Goal: Task Accomplishment & Management: Manage account settings

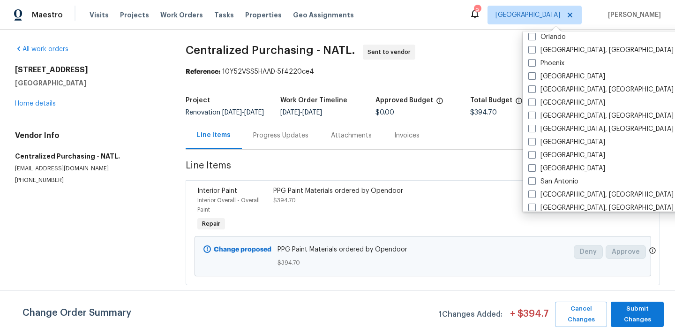
scroll to position [522, 0]
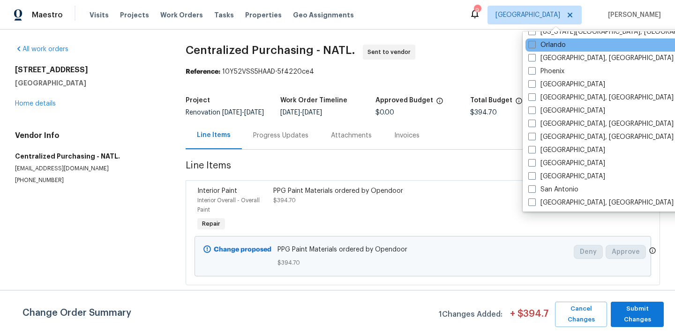
click at [556, 45] on label "Orlando" at bounding box center [546, 44] width 37 height 9
click at [534, 45] on input "Orlando" at bounding box center [531, 43] width 6 height 6
checkbox input "true"
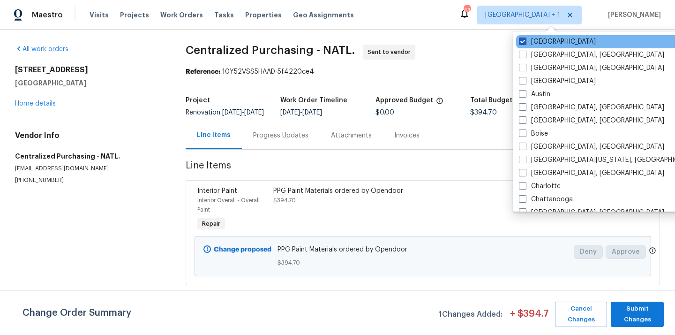
click at [547, 37] on label "[GEOGRAPHIC_DATA]" at bounding box center [557, 41] width 77 height 9
click at [525, 37] on input "[GEOGRAPHIC_DATA]" at bounding box center [522, 40] width 6 height 6
checkbox input "false"
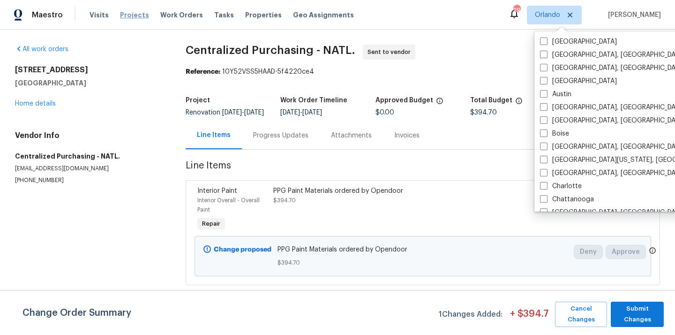
click at [131, 12] on span "Projects" at bounding box center [134, 14] width 29 height 9
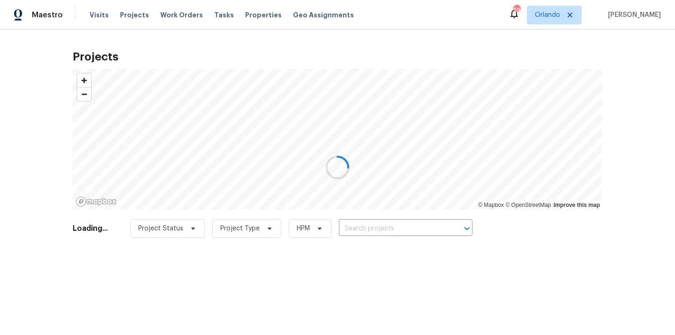
click at [429, 225] on div at bounding box center [337, 167] width 675 height 335
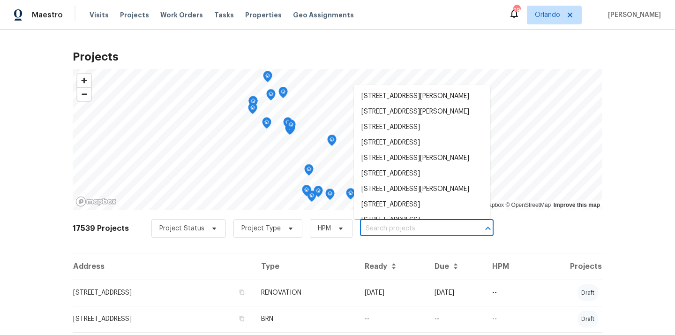
click at [429, 225] on input "text" at bounding box center [413, 228] width 107 height 15
paste input "[STREET_ADDRESS]"
type input "[STREET_ADDRESS]"
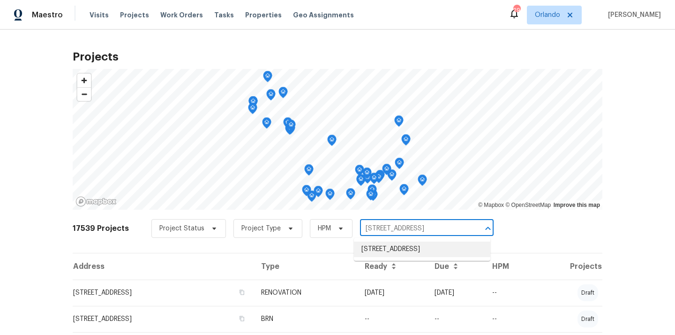
click at [418, 247] on li "[STREET_ADDRESS]" at bounding box center [422, 248] width 136 height 15
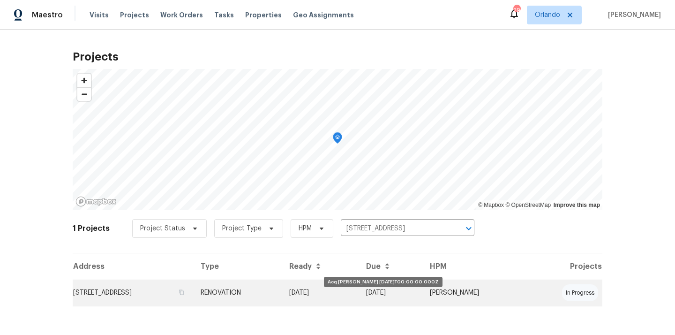
click at [358, 279] on td "[DATE]" at bounding box center [320, 292] width 77 height 26
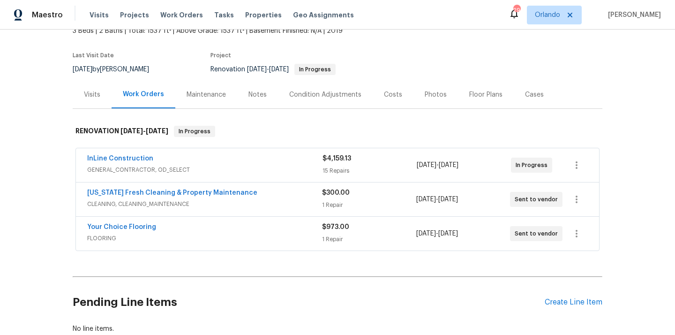
scroll to position [105, 0]
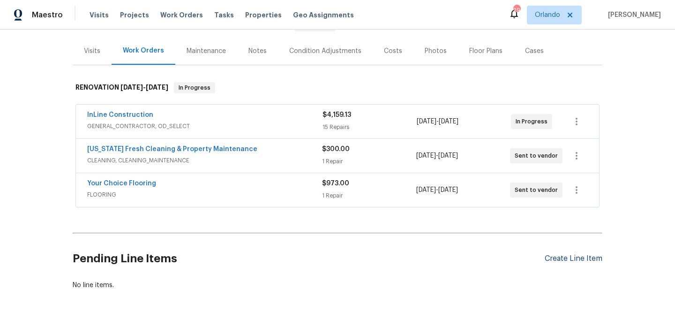
click at [558, 257] on div "Create Line Item" at bounding box center [573, 258] width 58 height 9
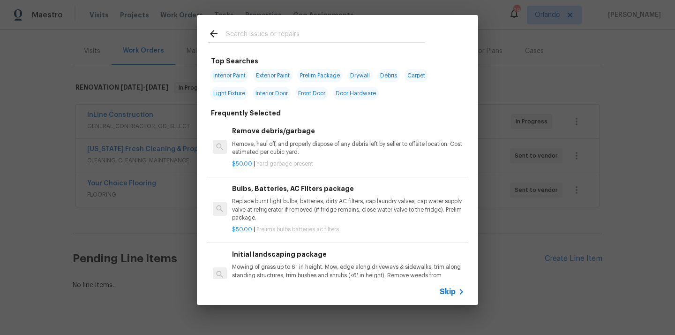
click at [345, 40] on input "text" at bounding box center [325, 35] width 199 height 14
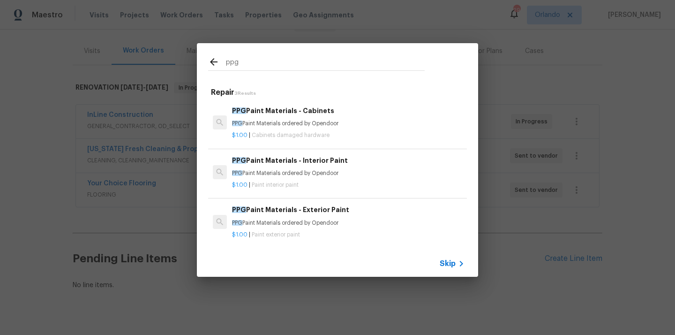
type input "ppg"
click at [303, 182] on p "$1.00 | Paint interior paint" at bounding box center [348, 185] width 232 height 8
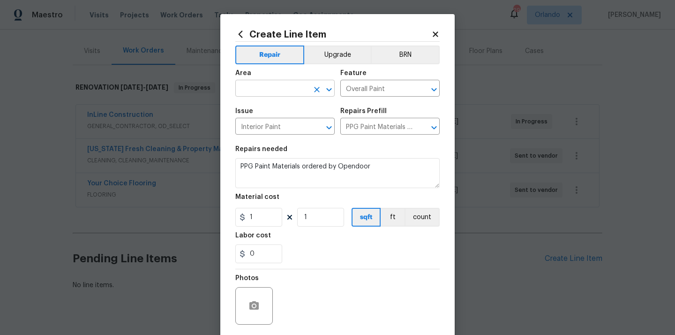
click at [265, 96] on input "text" at bounding box center [271, 89] width 73 height 15
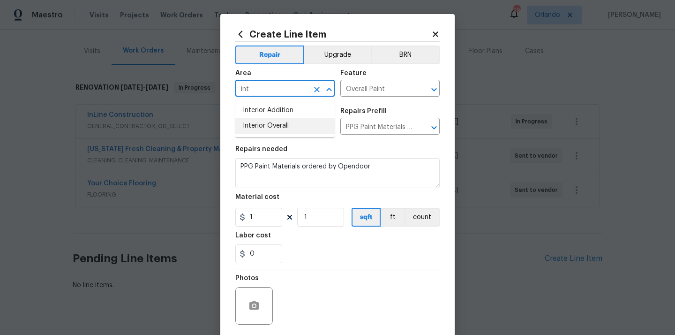
click at [268, 128] on li "Interior Overall" at bounding box center [284, 125] width 99 height 15
type input "Interior Overall"
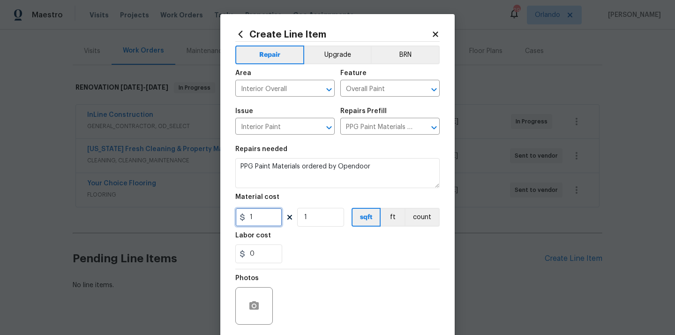
drag, startPoint x: 261, startPoint y: 223, endPoint x: 235, endPoint y: 220, distance: 25.5
click at [236, 221] on input "1" at bounding box center [258, 217] width 47 height 19
paste input "481.03"
type input "481.03"
click at [305, 257] on div "0" at bounding box center [337, 253] width 204 height 19
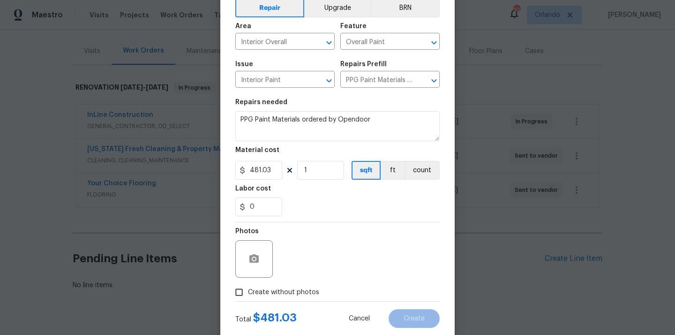
scroll to position [69, 0]
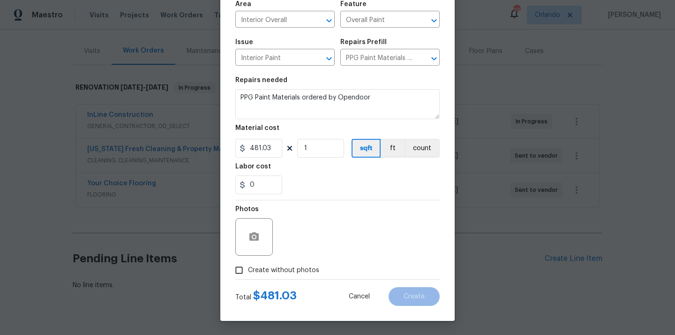
click at [302, 262] on label "Create without photos" at bounding box center [274, 270] width 89 height 18
click at [248, 262] on input "Create without photos" at bounding box center [239, 270] width 18 height 18
checkbox input "true"
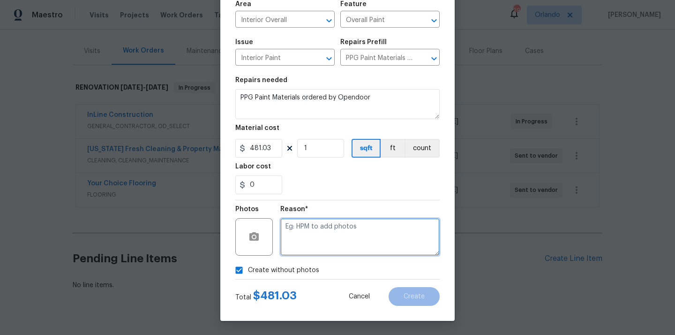
click at [308, 239] on textarea at bounding box center [359, 236] width 159 height 37
type textarea "N/A"
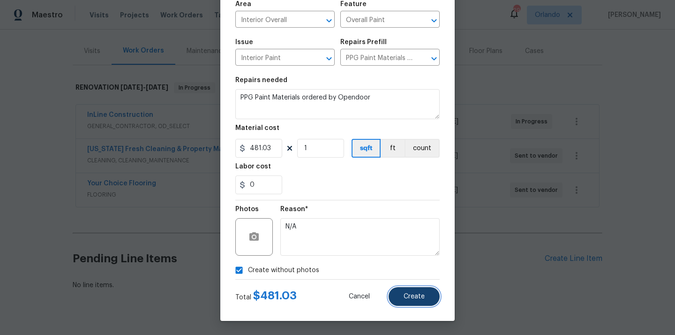
click at [405, 298] on span "Create" at bounding box center [413, 296] width 21 height 7
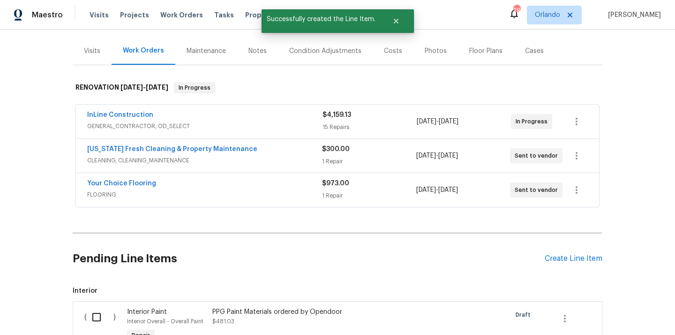
scroll to position [230, 0]
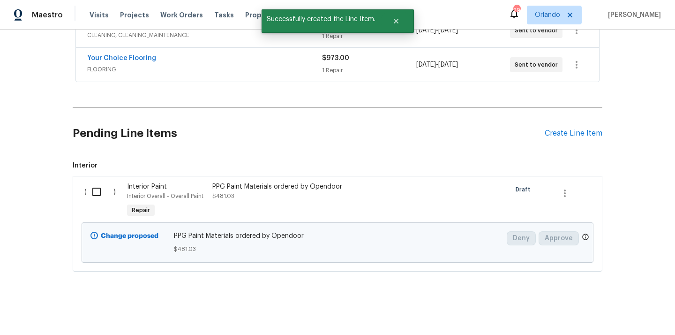
click at [90, 189] on input "checkbox" at bounding box center [100, 192] width 27 height 20
checkbox input "true"
click at [603, 310] on span "Create Work Order" at bounding box center [621, 312] width 62 height 12
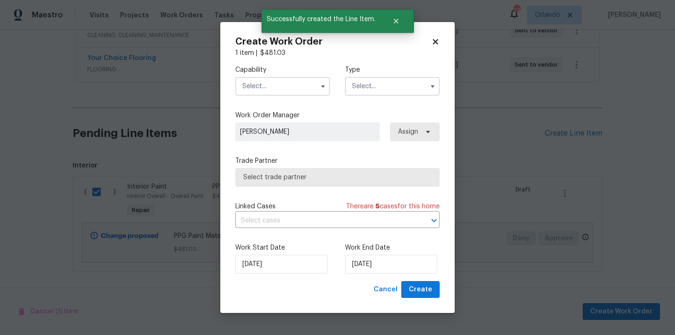
click at [290, 79] on input "text" at bounding box center [282, 86] width 95 height 19
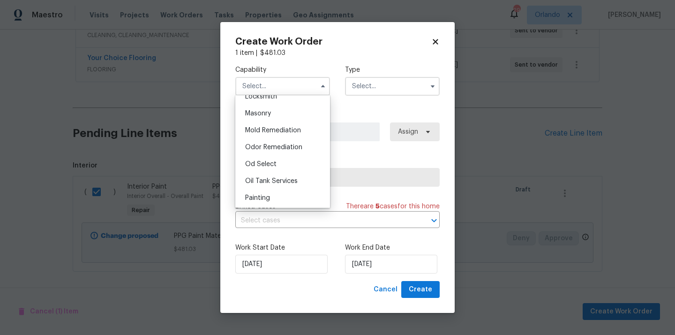
scroll to position [697, 0]
click at [286, 192] on div "Painting" at bounding box center [283, 196] width 90 height 17
type input "Painting"
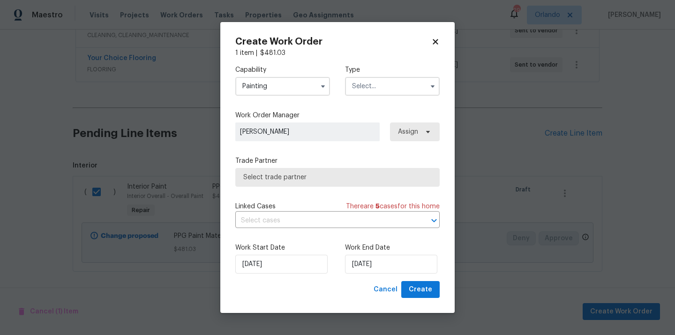
click at [387, 94] on input "text" at bounding box center [392, 86] width 95 height 19
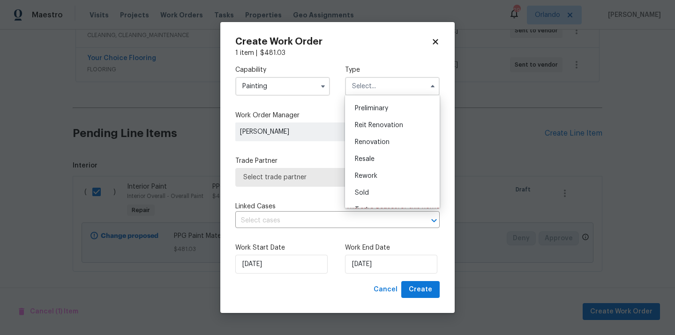
scroll to position [213, 0]
click at [395, 131] on div "Renovation" at bounding box center [392, 129] width 90 height 17
type input "Renovation"
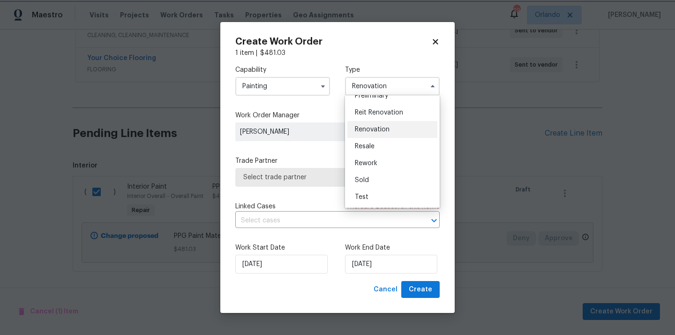
scroll to position [0, 0]
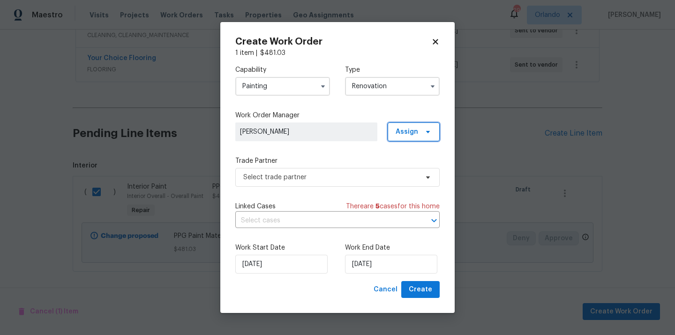
click at [408, 131] on span "Assign" at bounding box center [406, 131] width 22 height 9
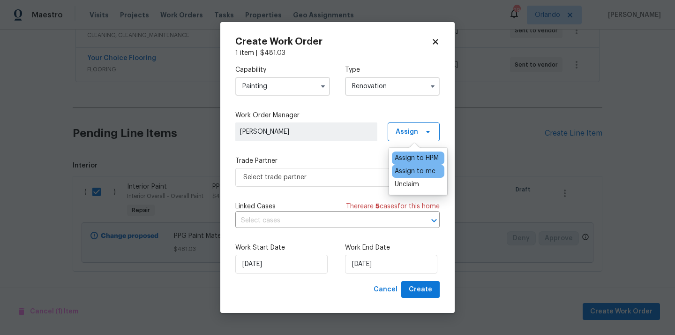
click at [410, 172] on div "Assign to me" at bounding box center [415, 170] width 41 height 9
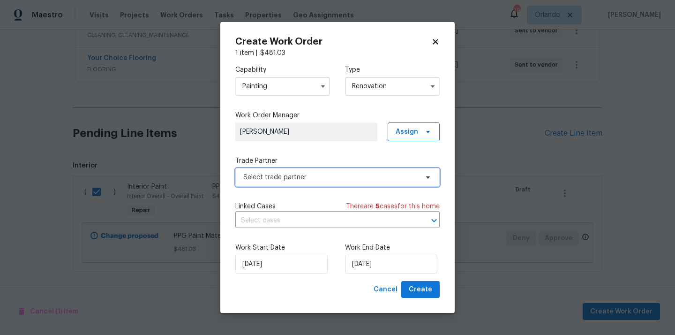
click at [347, 179] on span "Select trade partner" at bounding box center [330, 176] width 175 height 9
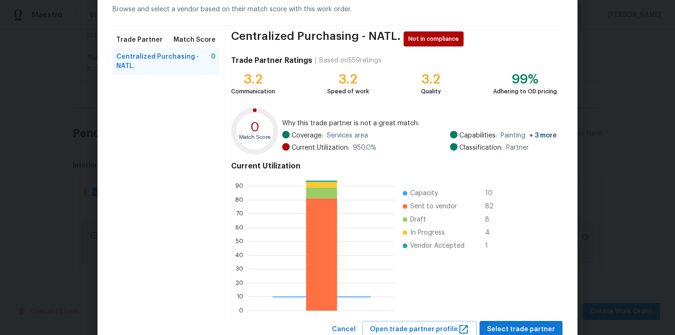
scroll to position [79, 0]
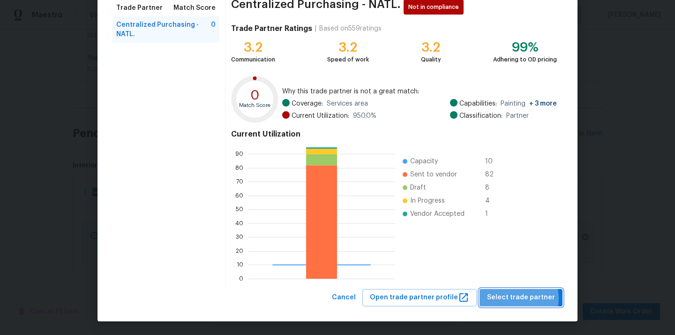
click at [521, 298] on span "Select trade partner" at bounding box center [521, 297] width 68 height 12
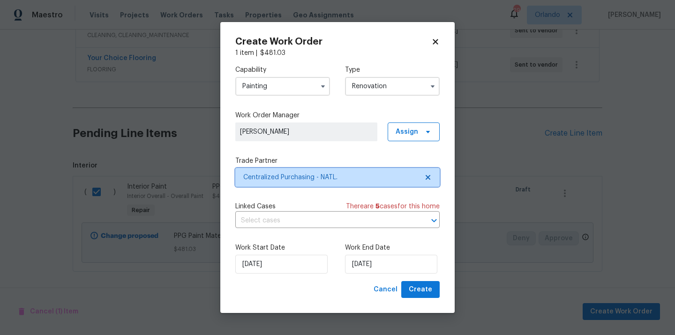
scroll to position [0, 0]
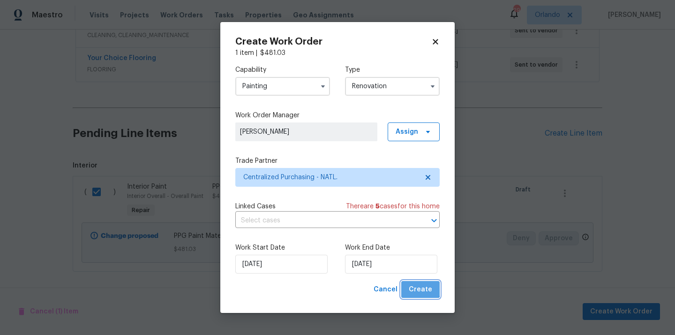
click at [417, 283] on span "Create" at bounding box center [420, 289] width 23 height 12
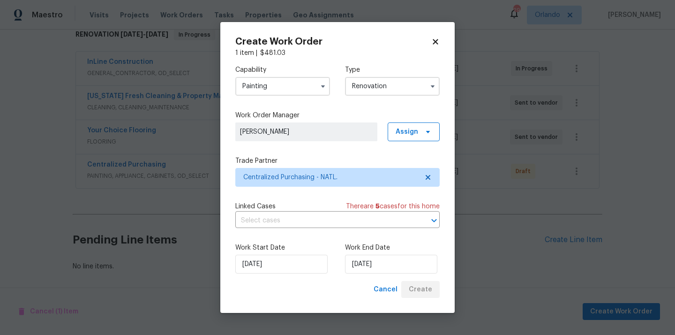
scroll to position [158, 0]
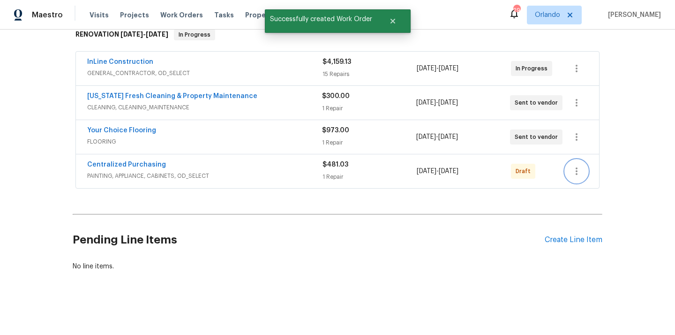
click at [574, 167] on icon "button" at bounding box center [576, 170] width 11 height 11
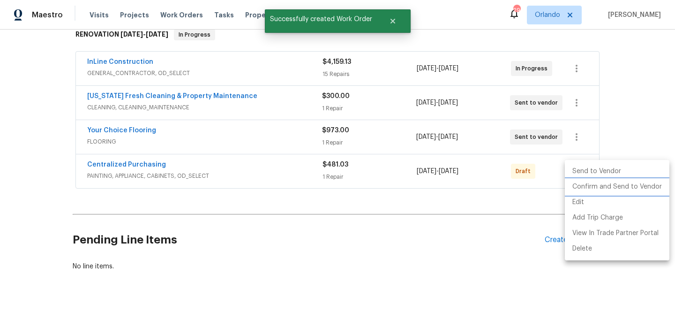
click at [578, 189] on li "Confirm and Send to Vendor" at bounding box center [617, 186] width 104 height 15
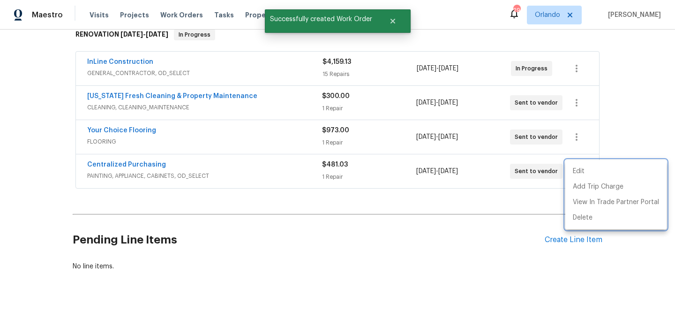
click at [190, 167] on div at bounding box center [337, 167] width 675 height 335
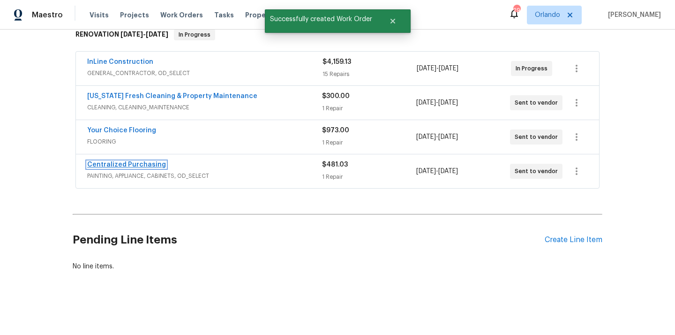
click at [142, 165] on link "Centralized Purchasing" at bounding box center [126, 164] width 79 height 7
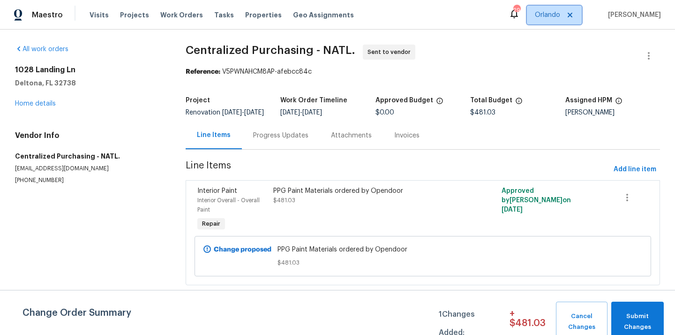
click at [559, 19] on span "Orlando" at bounding box center [547, 14] width 25 height 9
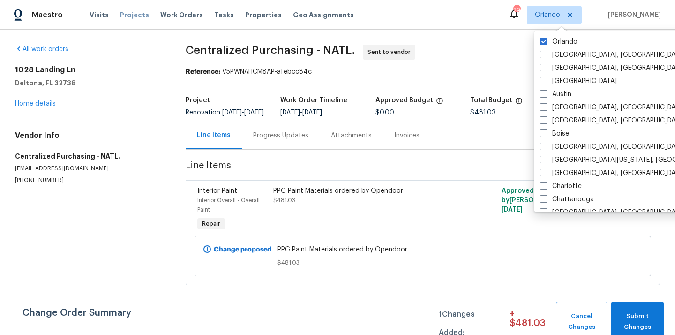
click at [133, 16] on span "Projects" at bounding box center [134, 14] width 29 height 9
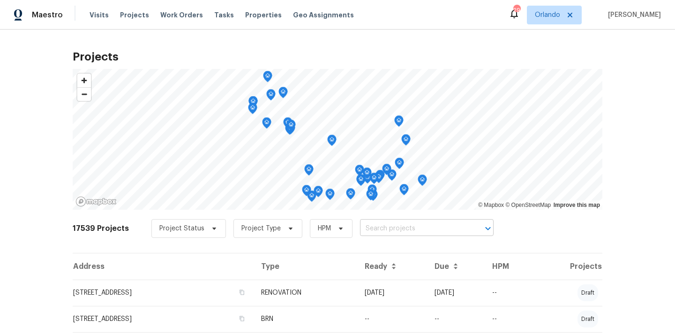
click at [427, 229] on input "text" at bounding box center [413, 228] width 107 height 15
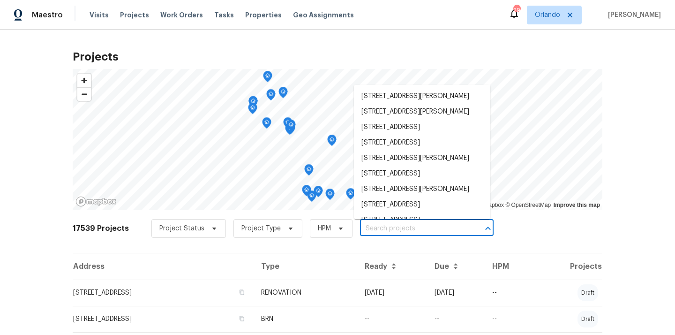
paste input "[STREET_ADDRESS]"
type input "[STREET_ADDRESS]"
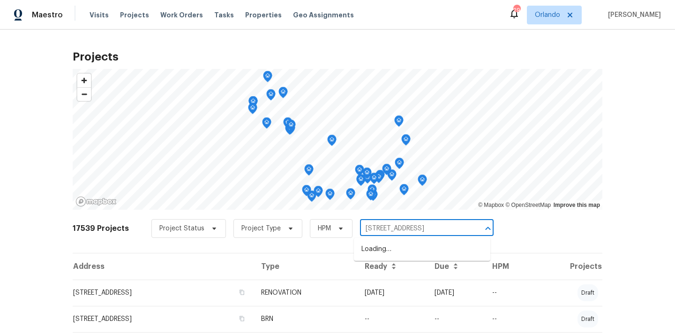
scroll to position [0, 30]
click at [424, 247] on li "[STREET_ADDRESS]" at bounding box center [422, 248] width 136 height 15
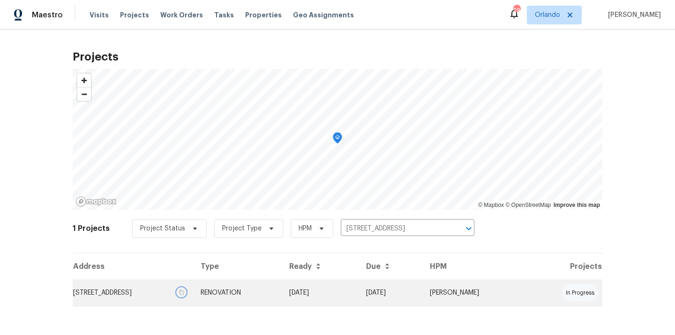
click at [186, 292] on button "button" at bounding box center [181, 292] width 8 height 8
click at [193, 298] on td "[STREET_ADDRESS]" at bounding box center [133, 292] width 120 height 26
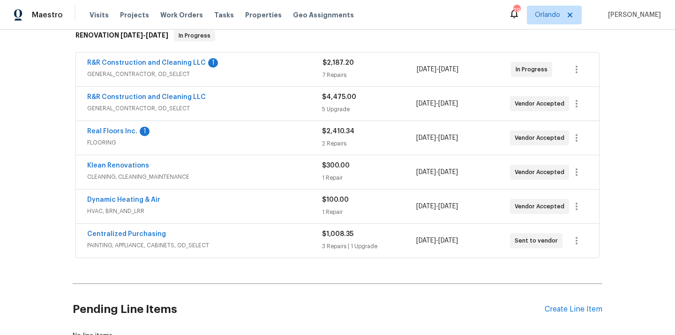
scroll to position [175, 0]
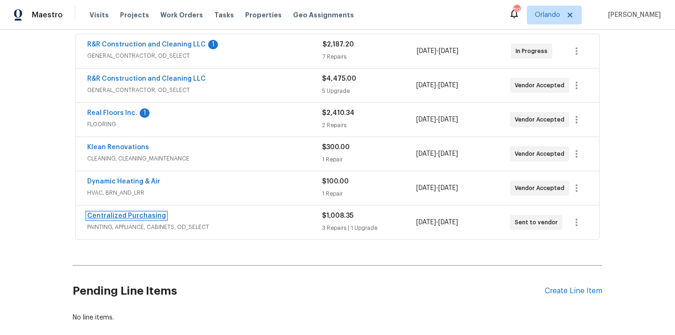
click at [144, 215] on link "Centralized Purchasing" at bounding box center [126, 215] width 79 height 7
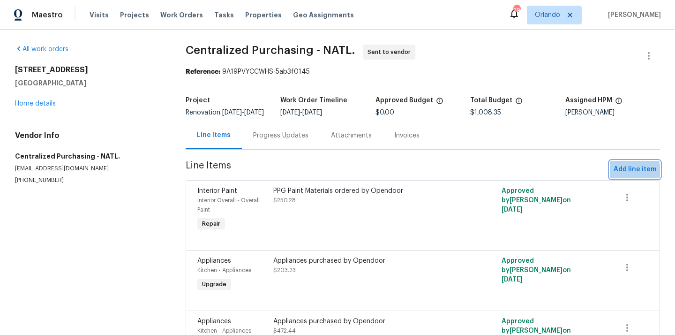
click at [626, 175] on span "Add line item" at bounding box center [634, 170] width 43 height 12
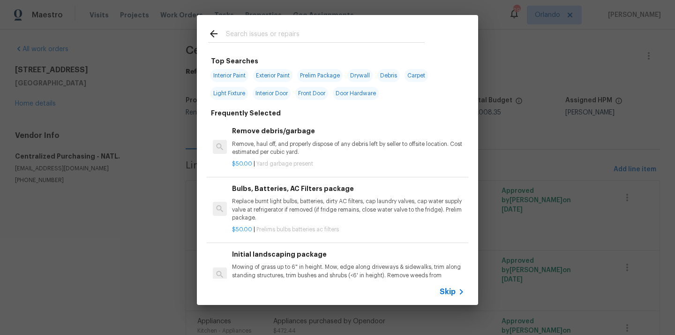
click at [364, 35] on input "text" at bounding box center [325, 35] width 199 height 14
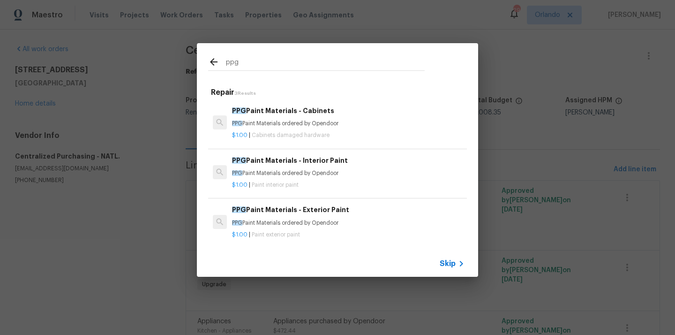
type input "ppg"
click at [324, 179] on div "$1.00 | Paint interior paint" at bounding box center [348, 183] width 232 height 12
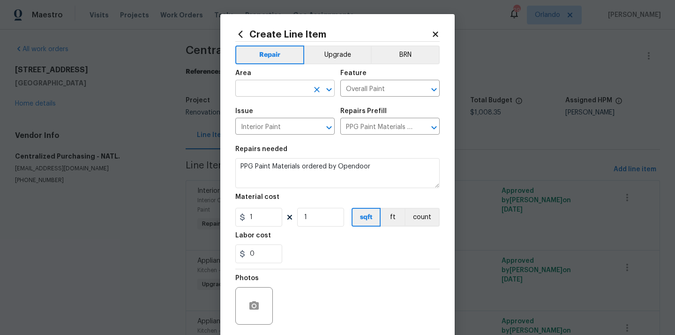
click at [273, 88] on input "text" at bounding box center [271, 89] width 73 height 15
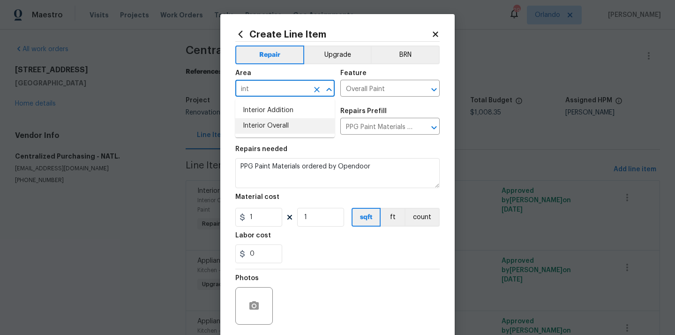
click at [273, 127] on li "Interior Overall" at bounding box center [284, 125] width 99 height 15
type input "Interior Overall"
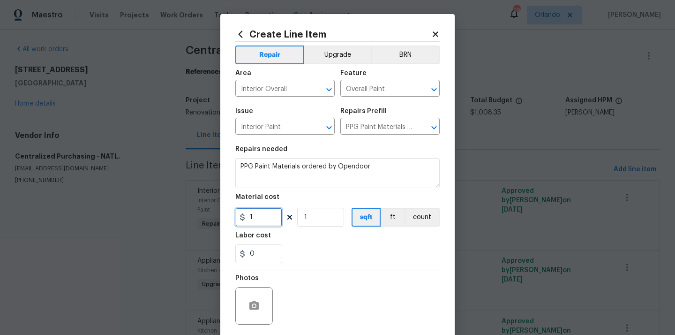
drag, startPoint x: 267, startPoint y: 225, endPoint x: 232, endPoint y: 219, distance: 35.1
click at [232, 219] on div "Create Line Item Repair Upgrade BRN Area Interior Overall ​ Feature Overall Pai…" at bounding box center [337, 201] width 234 height 375
paste input "44.83"
type input "44.83"
click at [337, 265] on section "Repairs needed PPG Paint Materials ordered by Opendoor Material cost 44.83 1 sq…" at bounding box center [337, 204] width 204 height 128
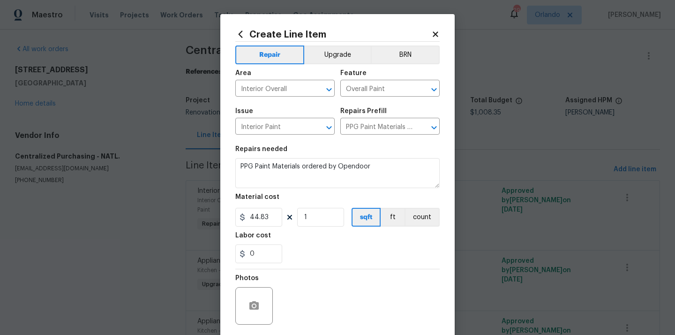
scroll to position [64, 0]
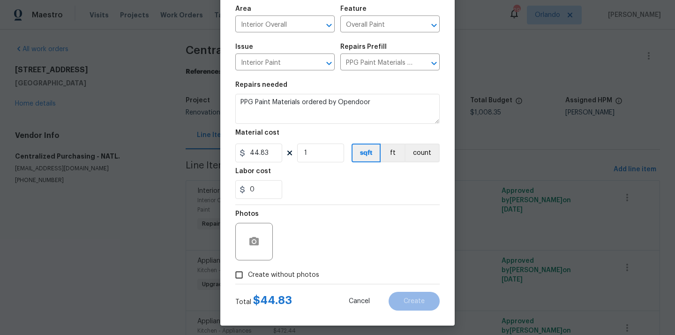
click at [301, 284] on div at bounding box center [337, 283] width 204 height 0
click at [301, 277] on span "Create without photos" at bounding box center [283, 275] width 71 height 10
click at [248, 277] on input "Create without photos" at bounding box center [239, 275] width 18 height 18
checkbox input "true"
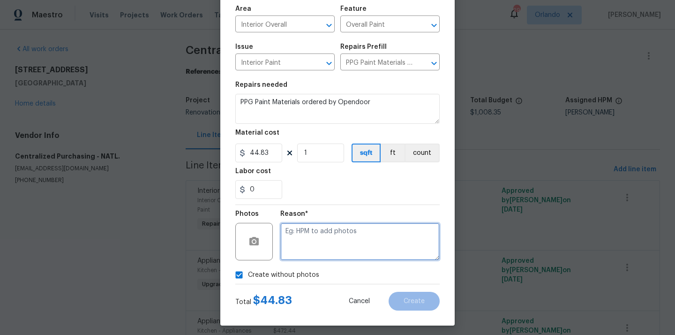
click at [310, 258] on textarea at bounding box center [359, 241] width 159 height 37
type textarea "N/A"
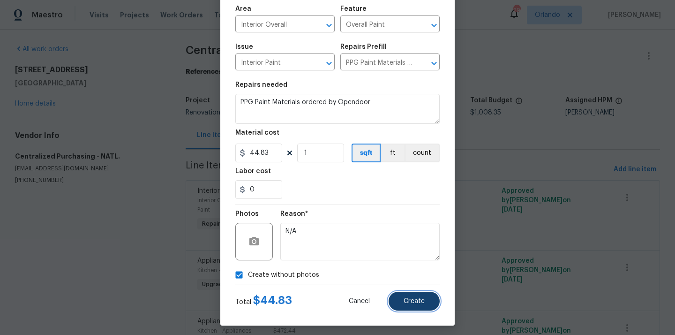
click at [399, 295] on button "Create" at bounding box center [413, 300] width 51 height 19
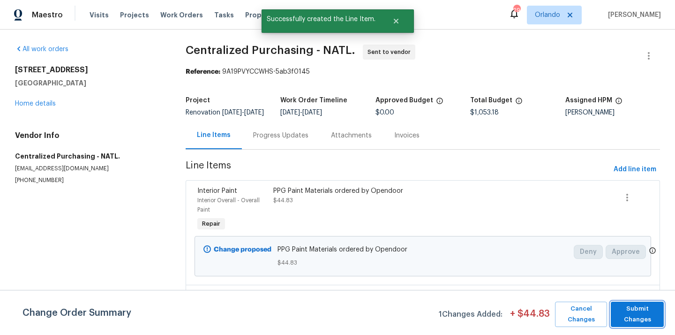
click at [659, 314] on button "Submit Changes" at bounding box center [637, 313] width 53 height 25
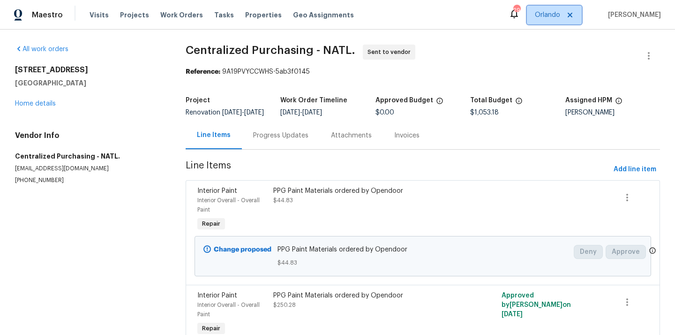
click at [554, 15] on span "Orlando" at bounding box center [547, 14] width 25 height 9
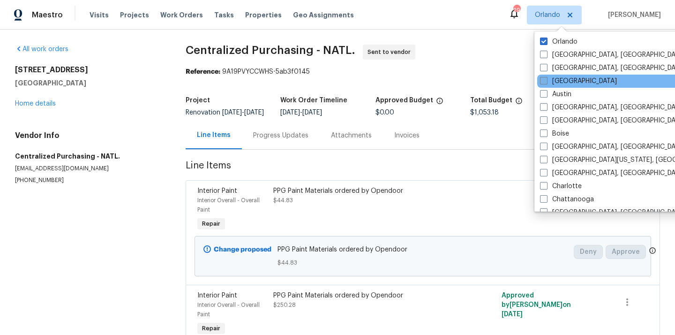
click at [560, 80] on label "[GEOGRAPHIC_DATA]" at bounding box center [578, 80] width 77 height 9
click at [546, 80] on input "[GEOGRAPHIC_DATA]" at bounding box center [543, 79] width 6 height 6
checkbox input "true"
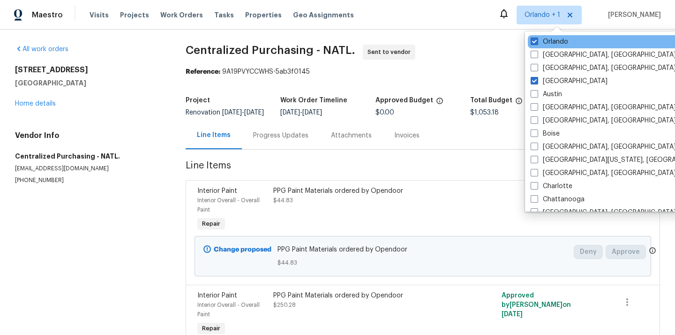
click at [556, 36] on div "Orlando" at bounding box center [622, 41] width 189 height 13
click at [550, 43] on label "Orlando" at bounding box center [548, 41] width 37 height 9
click at [537, 43] on input "Orlando" at bounding box center [533, 40] width 6 height 6
checkbox input "false"
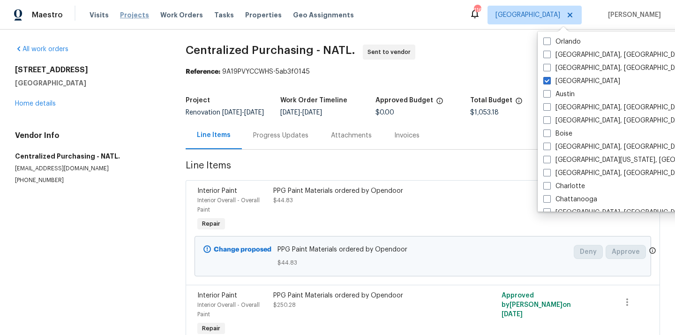
click at [127, 16] on span "Projects" at bounding box center [134, 14] width 29 height 9
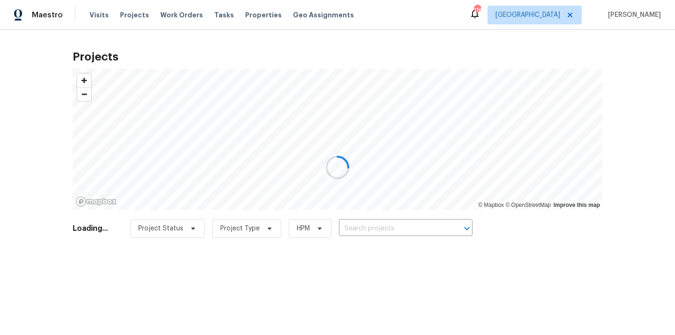
click at [420, 224] on div at bounding box center [337, 167] width 675 height 335
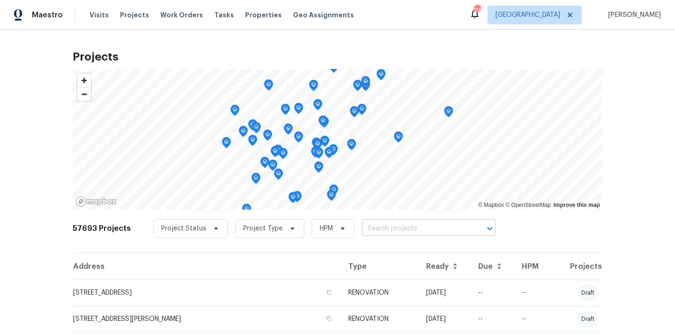
click at [420, 224] on input "text" at bounding box center [415, 228] width 107 height 15
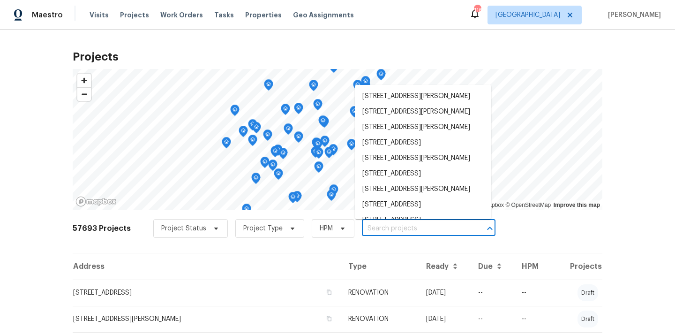
paste input "[STREET_ADDRESS][PERSON_NAME]"
type input "[STREET_ADDRESS][PERSON_NAME]"
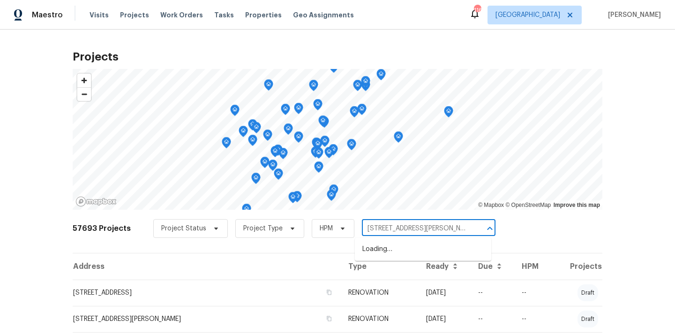
scroll to position [0, 24]
click at [418, 245] on li "[STREET_ADDRESS][PERSON_NAME]" at bounding box center [423, 248] width 136 height 15
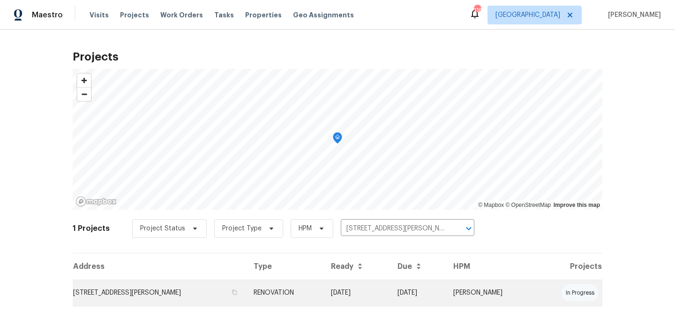
click at [264, 288] on td "RENOVATION" at bounding box center [284, 292] width 77 height 26
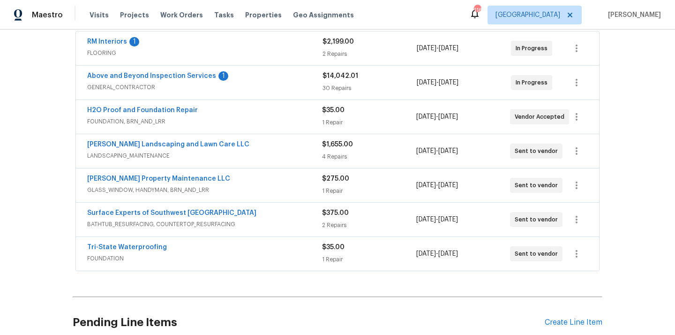
scroll to position [180, 0]
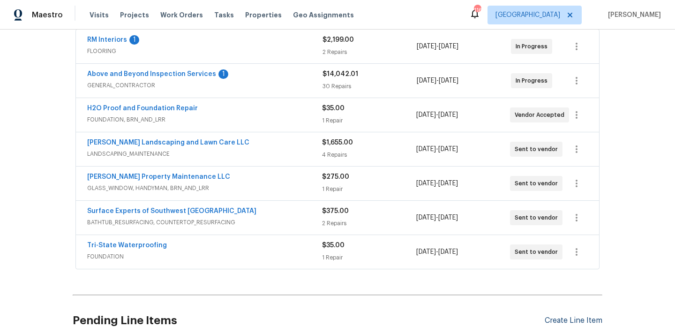
click at [556, 318] on div "Create Line Item" at bounding box center [573, 320] width 58 height 9
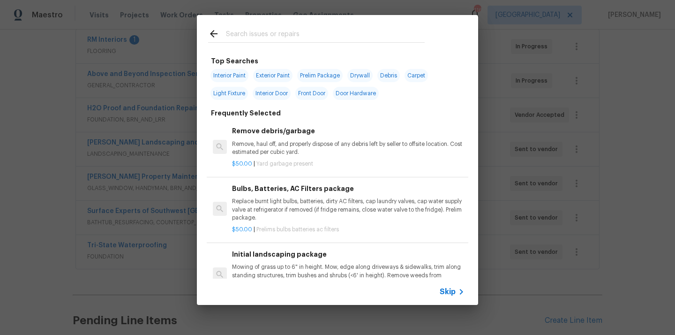
click at [355, 38] on input "text" at bounding box center [325, 35] width 199 height 14
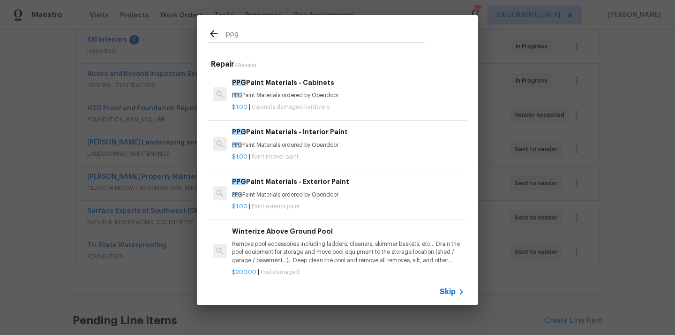
type input "ppg"
click at [333, 136] on h6 "PPG Paint Materials - Interior Paint" at bounding box center [348, 132] width 232 height 10
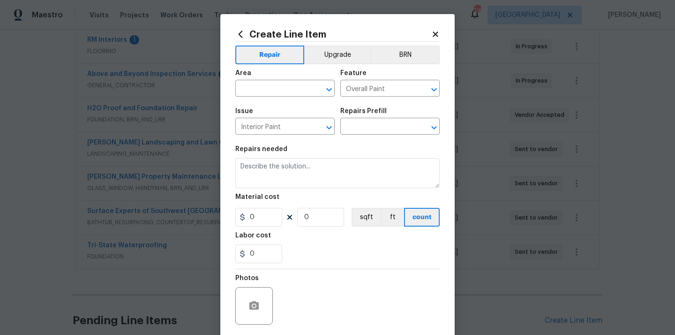
type input "PPG Paint Materials - Interior Paint $1.00"
type textarea "PPG Paint Materials ordered by Opendoor"
type input "1"
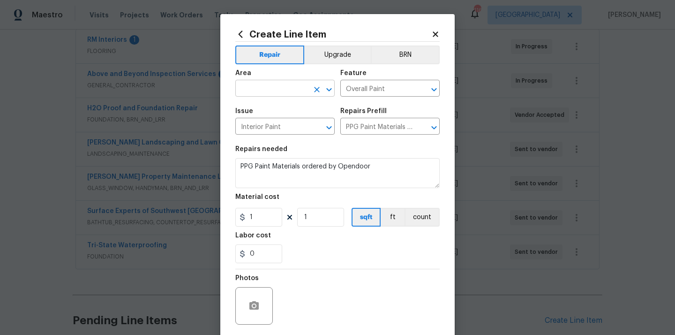
click at [298, 88] on input "text" at bounding box center [271, 89] width 73 height 15
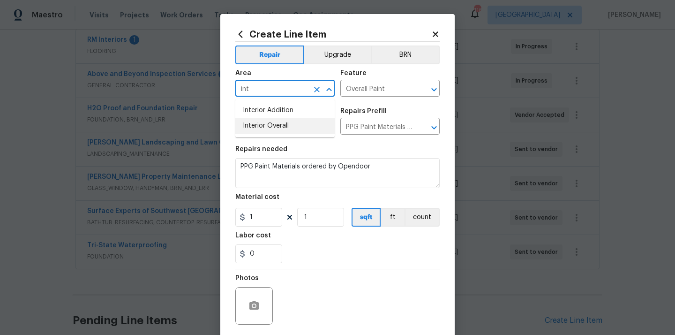
click at [285, 124] on li "Interior Overall" at bounding box center [284, 125] width 99 height 15
type input "Interior Overall"
click at [283, 127] on input "Interior Paint" at bounding box center [271, 127] width 73 height 15
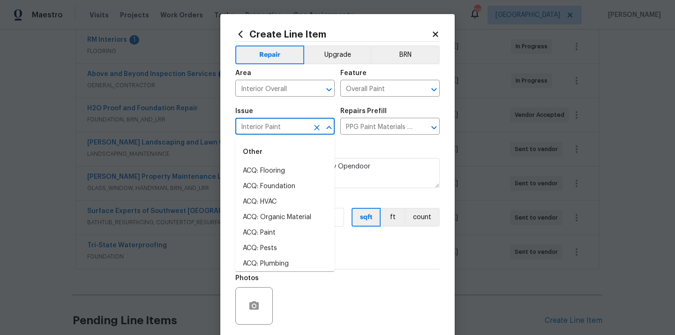
click at [343, 143] on section "Repairs needed PPG Paint Materials ordered by Opendoor Material cost 1 1 sqft f…" at bounding box center [337, 204] width 204 height 128
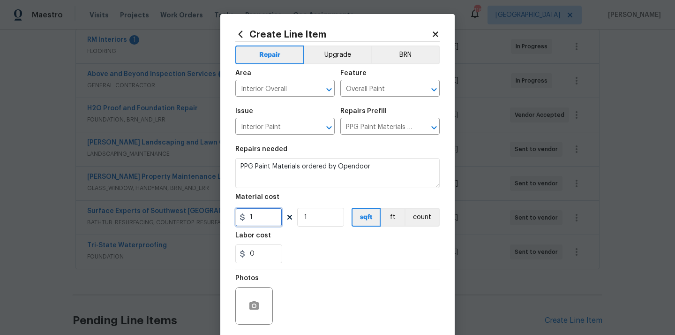
drag, startPoint x: 261, startPoint y: 219, endPoint x: 226, endPoint y: 219, distance: 35.1
click at [228, 219] on div "Create Line Item Repair Upgrade BRN Area Interior Overall ​ Feature Overall Pai…" at bounding box center [337, 201] width 234 height 375
paste input "617.0"
type input "617.01"
click at [292, 250] on div "0" at bounding box center [337, 253] width 204 height 19
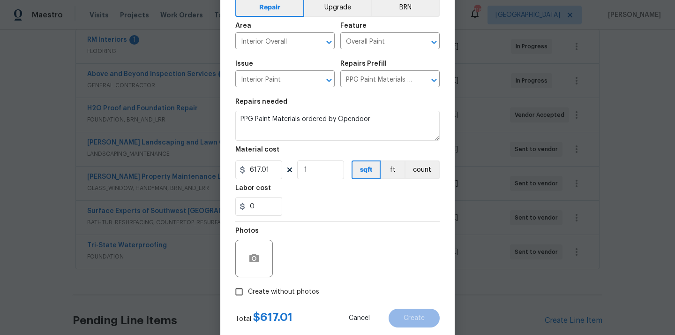
scroll to position [69, 0]
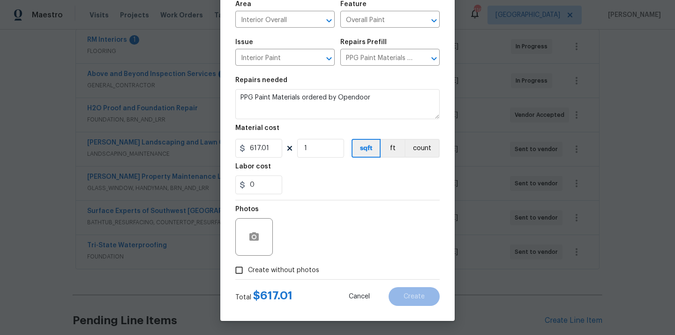
click at [285, 268] on span "Create without photos" at bounding box center [283, 270] width 71 height 10
click at [248, 268] on input "Create without photos" at bounding box center [239, 270] width 18 height 18
checkbox input "true"
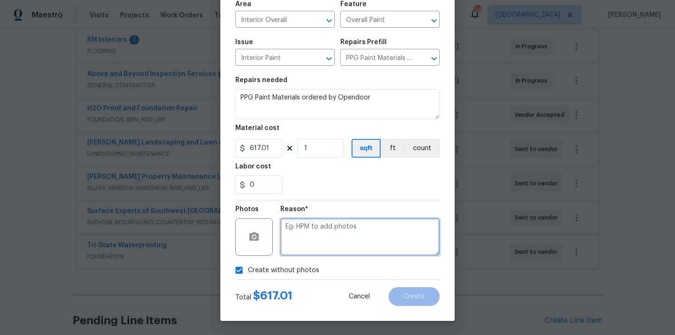
click at [310, 230] on textarea at bounding box center [359, 236] width 159 height 37
type textarea "N/A"
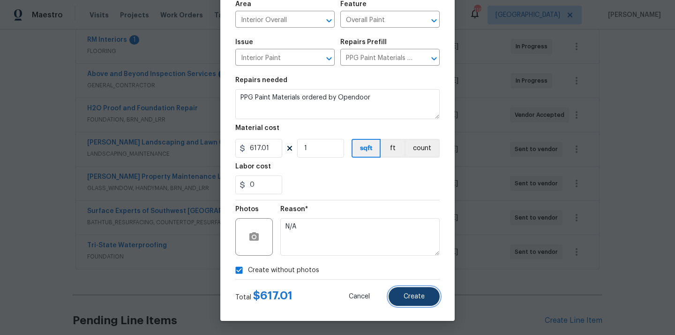
click at [414, 296] on span "Create" at bounding box center [413, 296] width 21 height 7
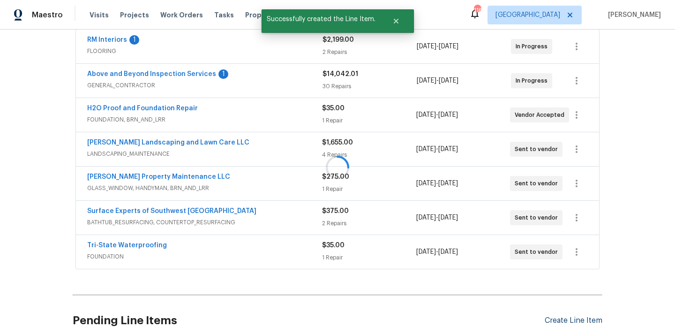
click at [570, 321] on div at bounding box center [337, 167] width 675 height 335
click at [562, 320] on div "Create Line Item" at bounding box center [573, 320] width 58 height 9
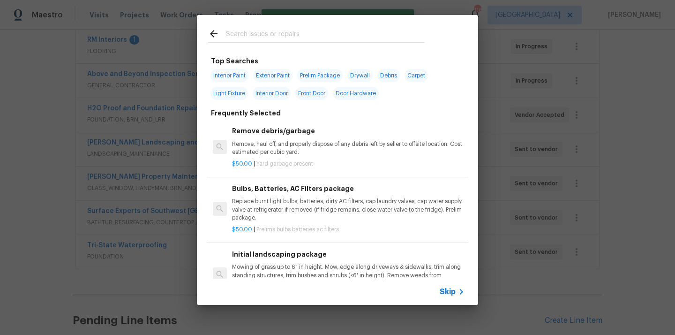
click at [384, 42] on div at bounding box center [316, 42] width 216 height 0
click at [381, 38] on input "text" at bounding box center [325, 35] width 199 height 14
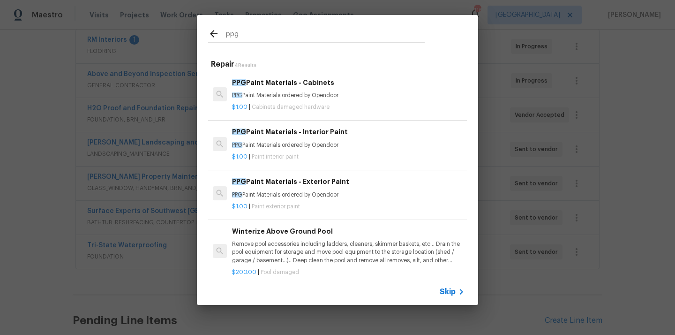
type input "ppg"
click at [322, 180] on h6 "PPG Paint Materials - Exterior Paint" at bounding box center [348, 181] width 232 height 10
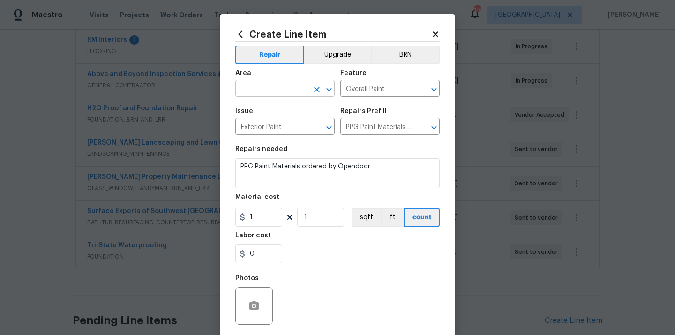
click at [283, 89] on input "text" at bounding box center [271, 89] width 73 height 15
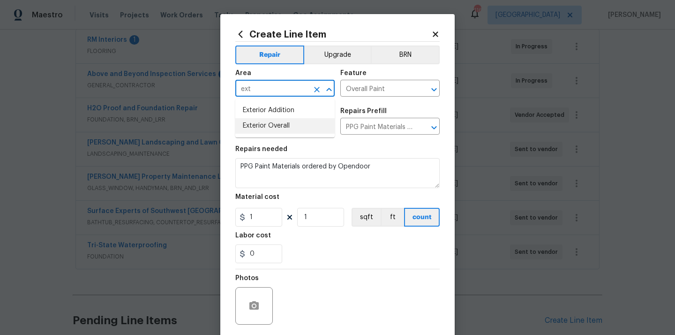
click at [271, 123] on li "Exterior Overall" at bounding box center [284, 125] width 99 height 15
type input "Exterior Overall"
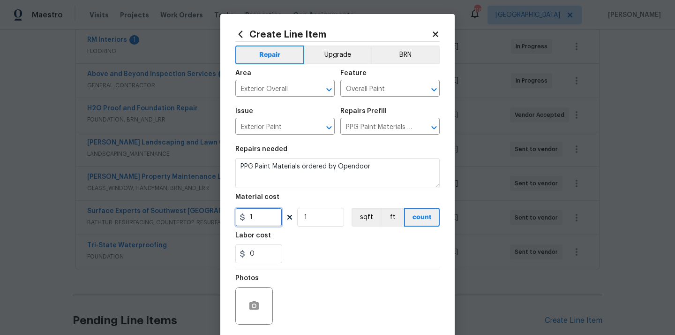
drag, startPoint x: 254, startPoint y: 211, endPoint x: 231, endPoint y: 211, distance: 23.4
click at [231, 211] on div "Create Line Item Repair Upgrade BRN Area Exterior Overall ​ Feature Overall Pai…" at bounding box center [337, 201] width 234 height 375
paste input "45.86"
type input "45.86"
click at [346, 266] on section "Repairs needed PPG Paint Materials ordered by Opendoor Material cost 45.86 1 sq…" at bounding box center [337, 204] width 204 height 128
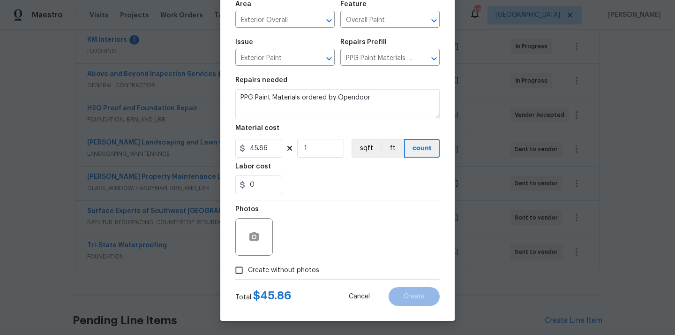
click at [304, 268] on span "Create without photos" at bounding box center [283, 270] width 71 height 10
click at [248, 268] on input "Create without photos" at bounding box center [239, 270] width 18 height 18
checkbox input "true"
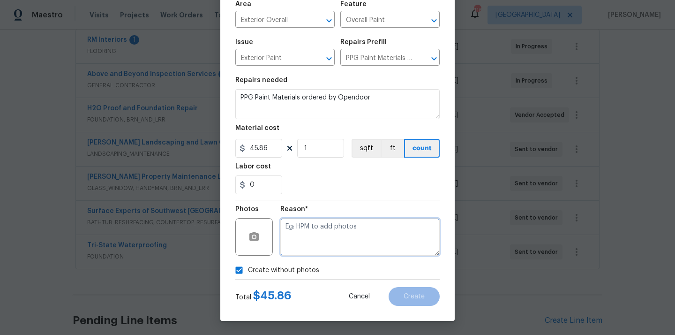
click at [321, 234] on textarea at bounding box center [359, 236] width 159 height 37
type textarea "N/A"
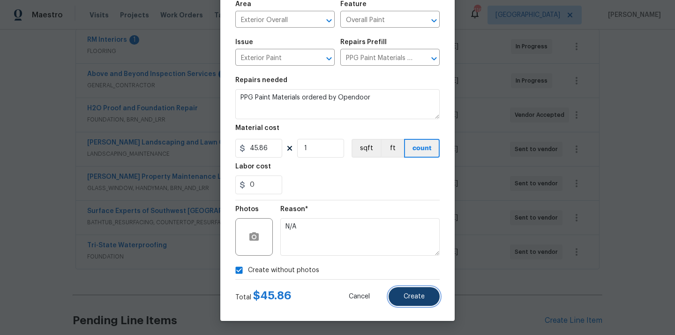
click at [408, 293] on span "Create" at bounding box center [413, 296] width 21 height 7
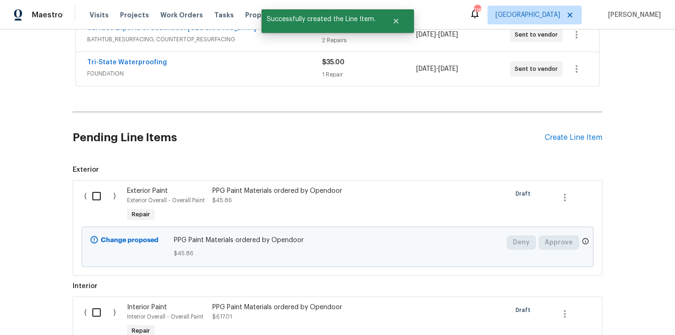
scroll to position [398, 0]
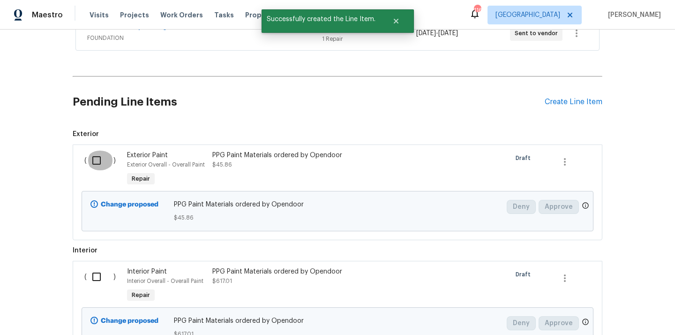
click at [97, 164] on input "checkbox" at bounding box center [100, 160] width 27 height 20
checkbox input "true"
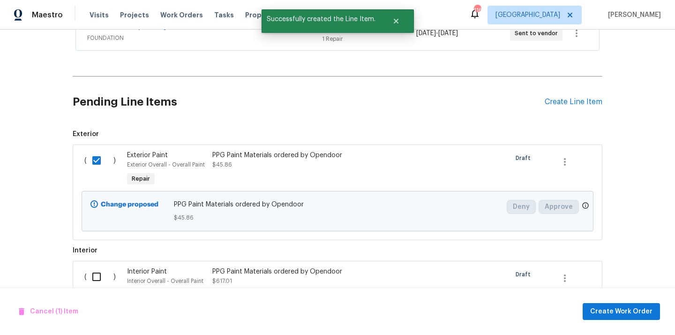
click at [97, 277] on input "checkbox" at bounding box center [100, 277] width 27 height 20
checkbox input "true"
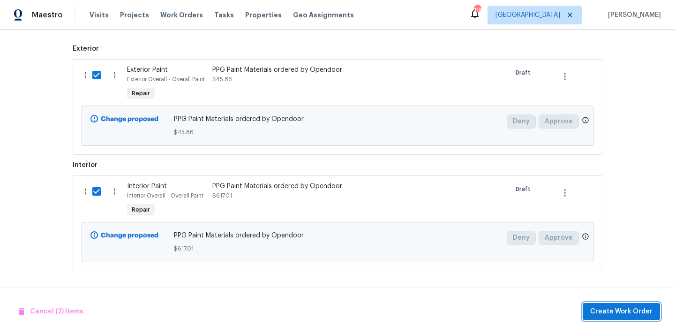
click at [610, 311] on span "Create Work Order" at bounding box center [621, 312] width 62 height 12
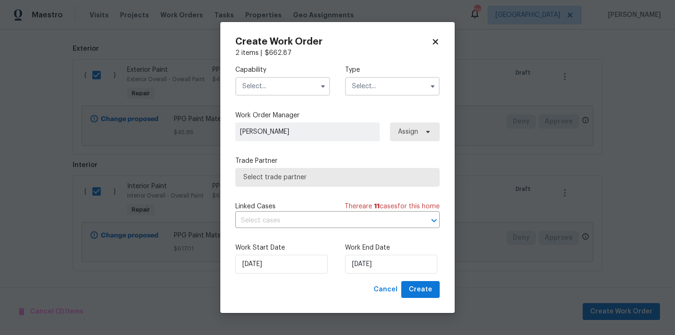
click at [296, 88] on input "text" at bounding box center [282, 86] width 95 height 19
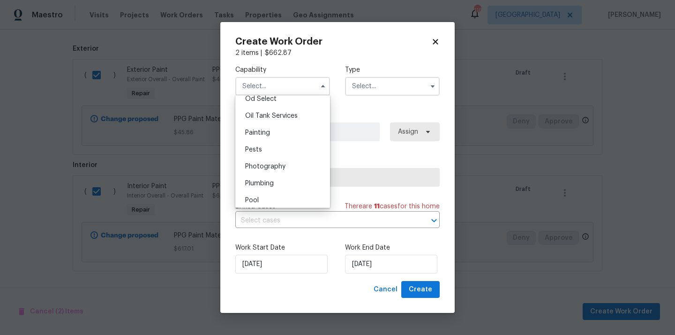
scroll to position [759, 0]
click at [296, 137] on div "Painting" at bounding box center [283, 134] width 90 height 17
type input "Painting"
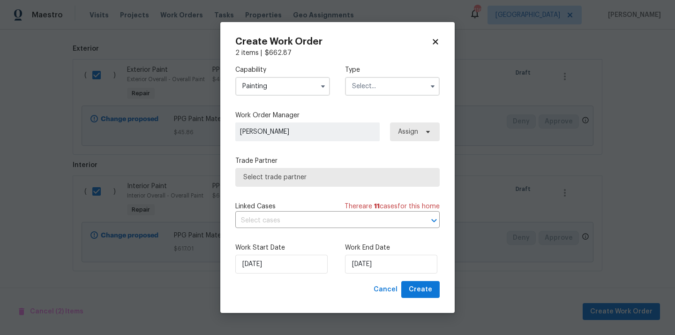
click at [373, 87] on input "text" at bounding box center [392, 86] width 95 height 19
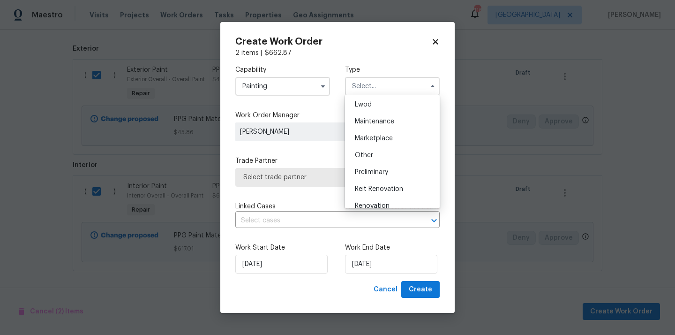
scroll to position [213, 0]
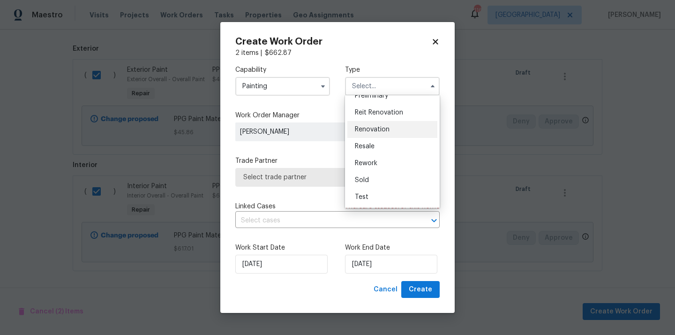
click at [390, 127] on div "Renovation" at bounding box center [392, 129] width 90 height 17
type input "Renovation"
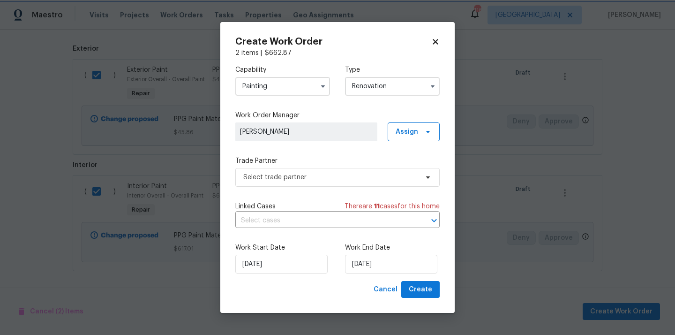
scroll to position [0, 0]
click at [413, 128] on span "Assign" at bounding box center [406, 131] width 22 height 9
click at [415, 173] on div "Assign to me" at bounding box center [415, 170] width 41 height 9
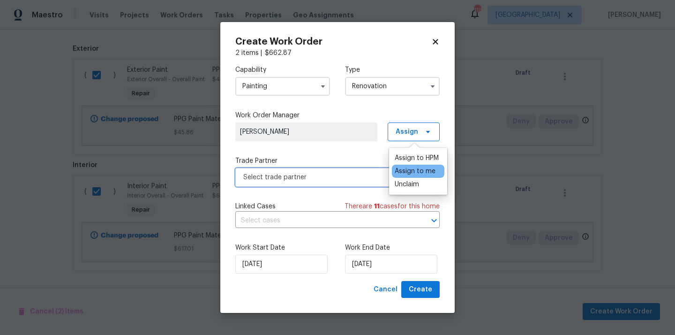
click at [345, 172] on span "Select trade partner" at bounding box center [330, 176] width 175 height 9
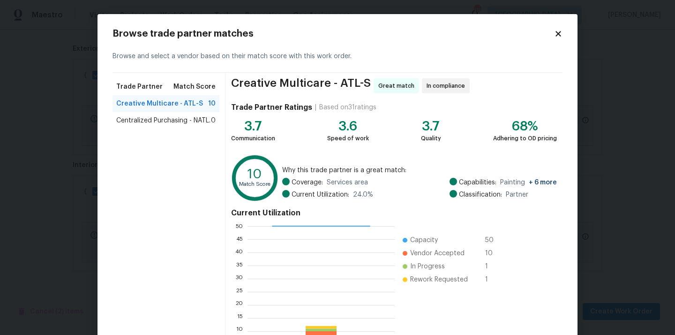
scroll to position [35, 0]
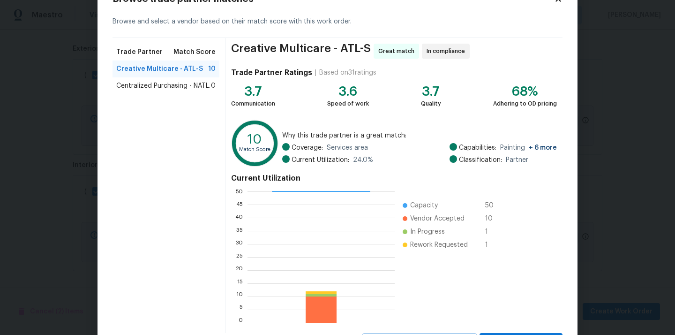
click at [202, 86] on span "Centralized Purchasing - NATL." at bounding box center [163, 85] width 94 height 9
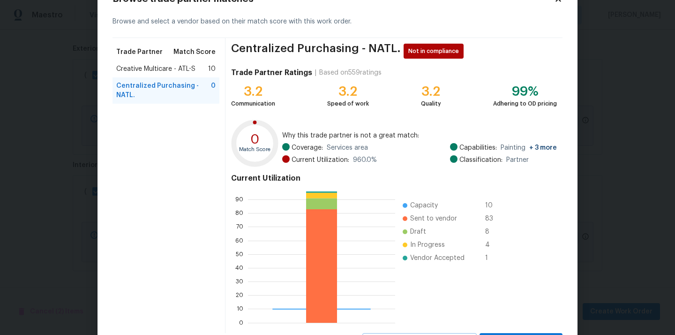
scroll to position [79, 0]
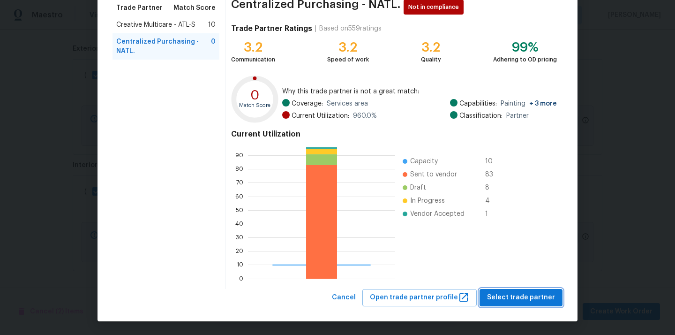
click at [530, 301] on span "Select trade partner" at bounding box center [521, 297] width 68 height 12
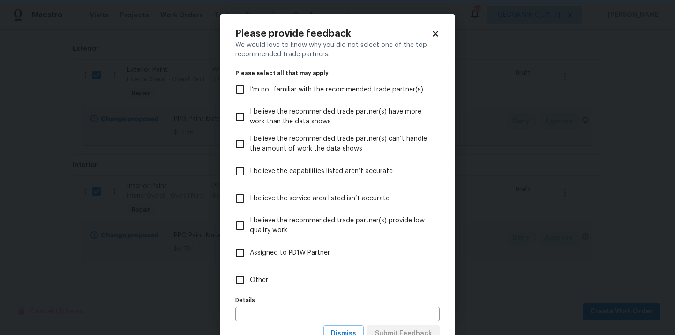
scroll to position [0, 0]
click at [387, 281] on label "Other" at bounding box center [331, 279] width 202 height 27
click at [250, 281] on input "Other" at bounding box center [240, 280] width 20 height 20
checkbox input "true"
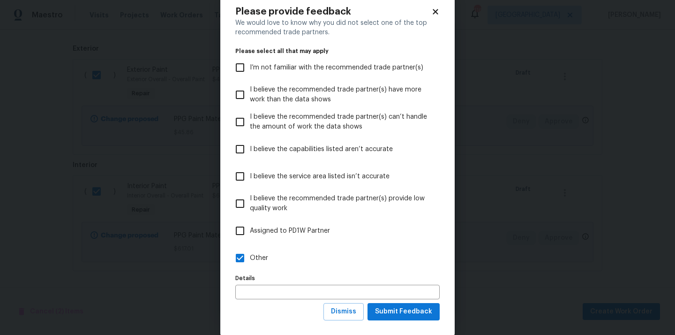
scroll to position [37, 0]
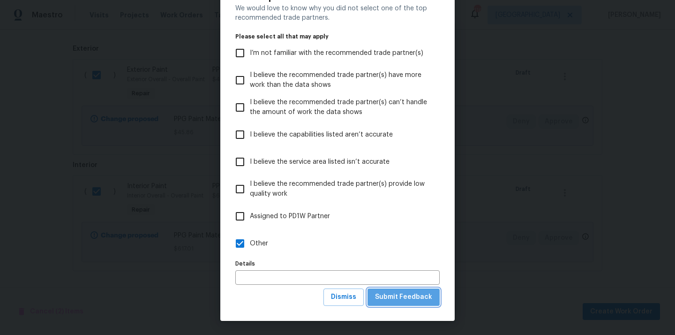
click at [411, 297] on span "Submit Feedback" at bounding box center [403, 297] width 57 height 12
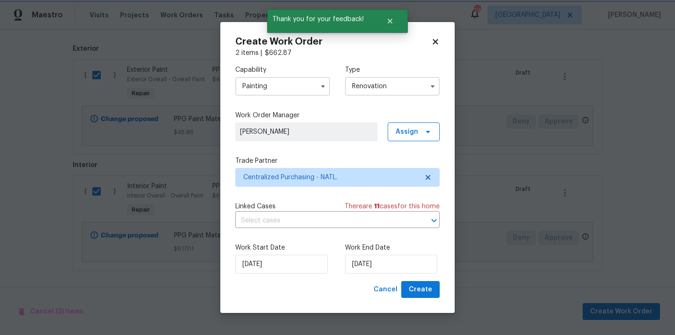
scroll to position [0, 0]
click at [414, 283] on button "Create" at bounding box center [420, 289] width 38 height 17
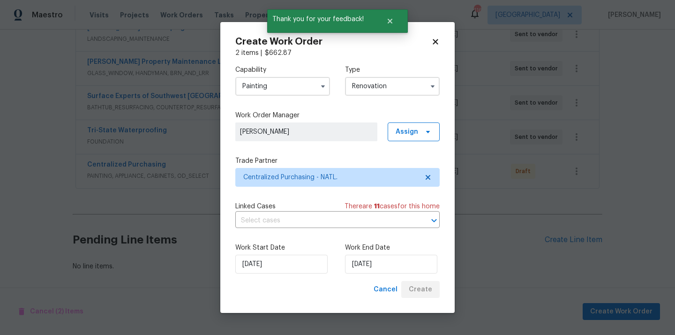
scroll to position [295, 0]
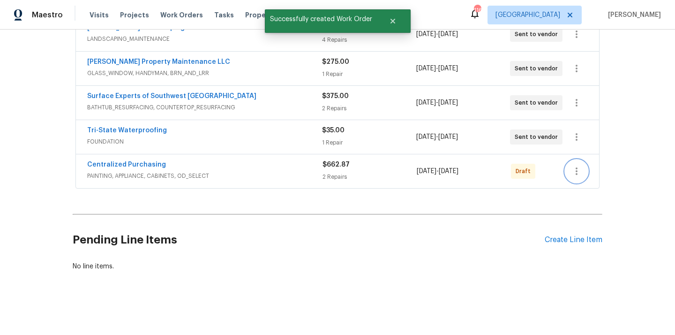
click at [573, 169] on icon "button" at bounding box center [576, 170] width 11 height 11
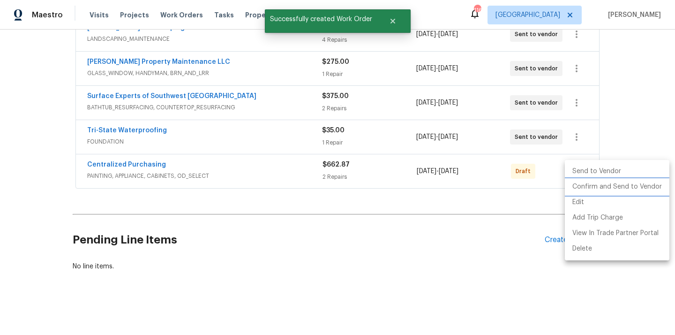
click at [580, 184] on li "Confirm and Send to Vendor" at bounding box center [617, 186] width 104 height 15
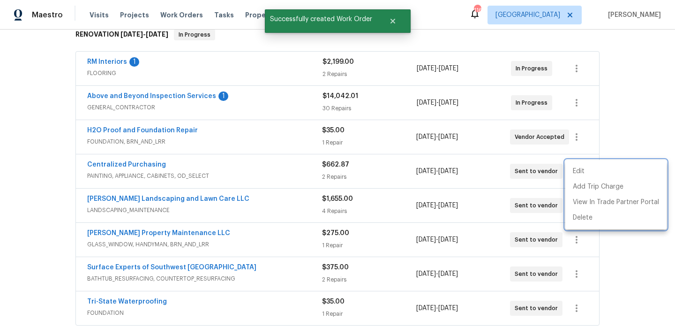
click at [250, 178] on div at bounding box center [337, 167] width 675 height 335
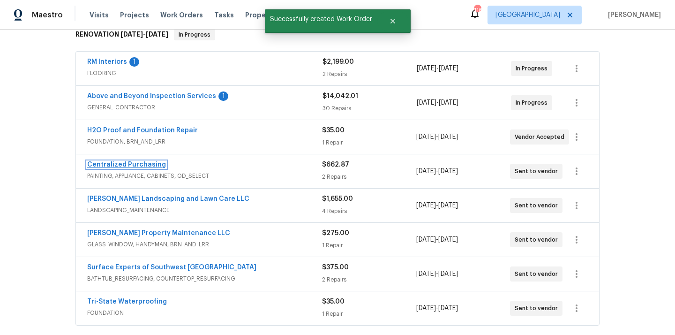
click at [142, 166] on link "Centralized Purchasing" at bounding box center [126, 164] width 79 height 7
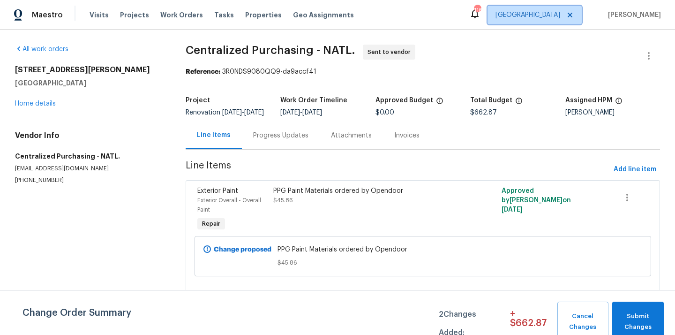
click at [544, 15] on span "[GEOGRAPHIC_DATA]" at bounding box center [534, 15] width 94 height 19
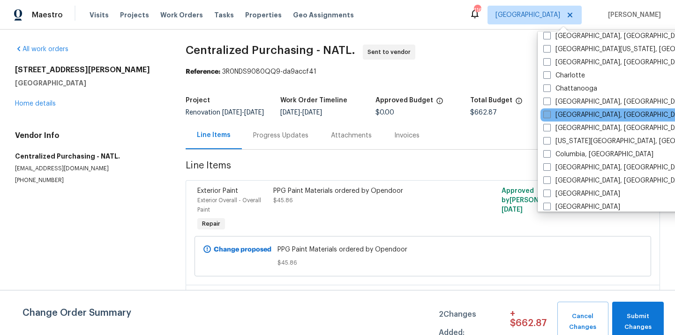
click at [552, 114] on label "[GEOGRAPHIC_DATA], [GEOGRAPHIC_DATA]" at bounding box center [615, 114] width 145 height 9
click at [549, 114] on input "[GEOGRAPHIC_DATA], [GEOGRAPHIC_DATA]" at bounding box center [546, 113] width 6 height 6
checkbox input "true"
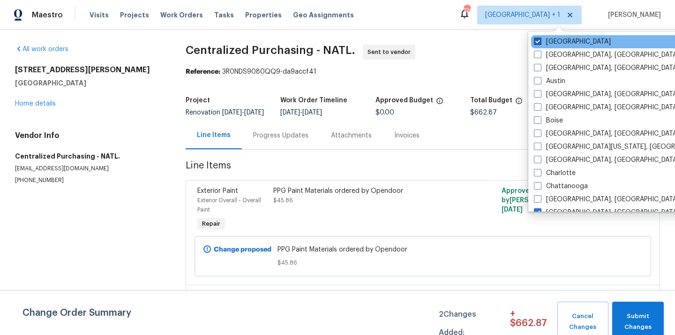
click at [550, 40] on label "[GEOGRAPHIC_DATA]" at bounding box center [572, 41] width 77 height 9
click at [540, 40] on input "[GEOGRAPHIC_DATA]" at bounding box center [537, 40] width 6 height 6
checkbox input "false"
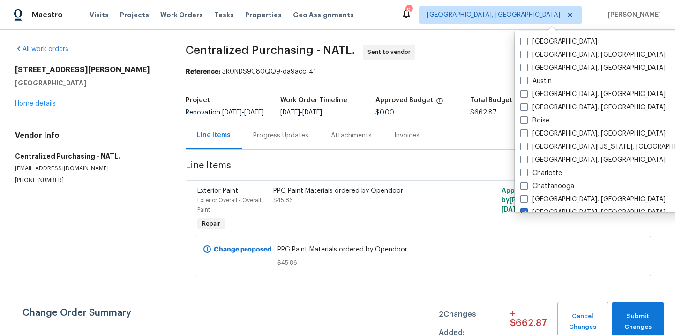
click at [127, 20] on div "Visits Projects Work Orders Tasks Properties Geo Assignments" at bounding box center [228, 15] width 276 height 19
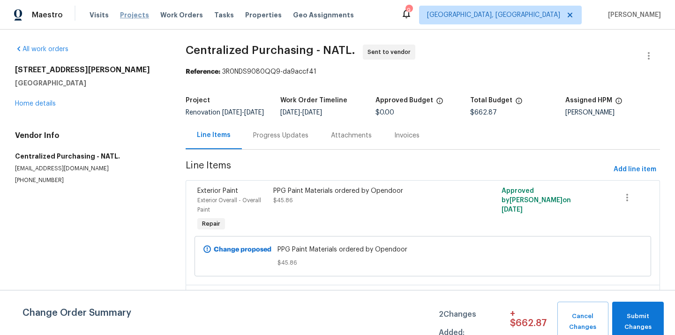
click at [127, 18] on span "Projects" at bounding box center [134, 14] width 29 height 9
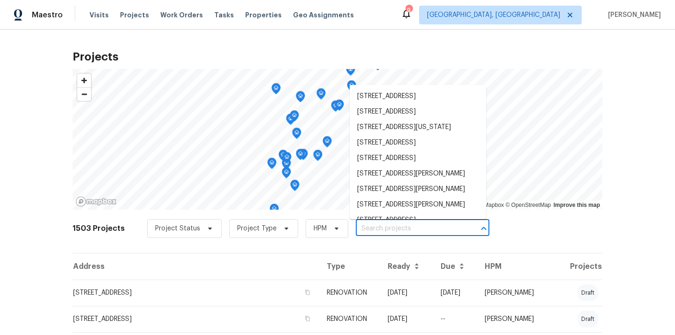
click at [413, 227] on input "text" at bounding box center [409, 228] width 107 height 15
paste input "[STREET_ADDRESS][PERSON_NAME]"
type input "[STREET_ADDRESS][PERSON_NAME]"
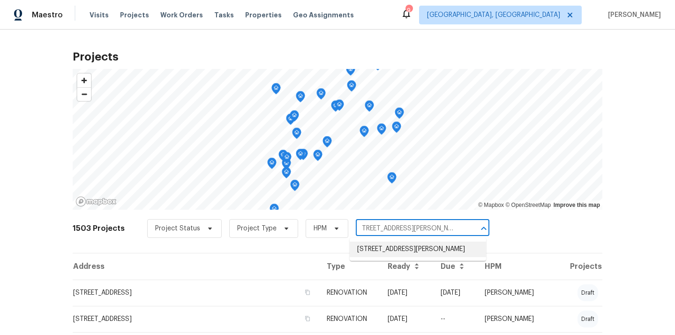
click at [393, 250] on li "[STREET_ADDRESS][PERSON_NAME]" at bounding box center [418, 248] width 136 height 15
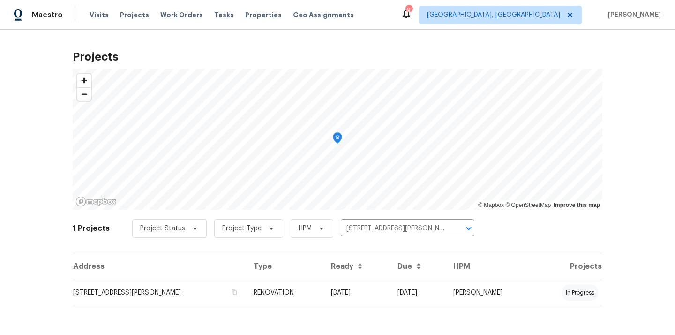
click at [288, 288] on td "RENOVATION" at bounding box center [284, 292] width 77 height 26
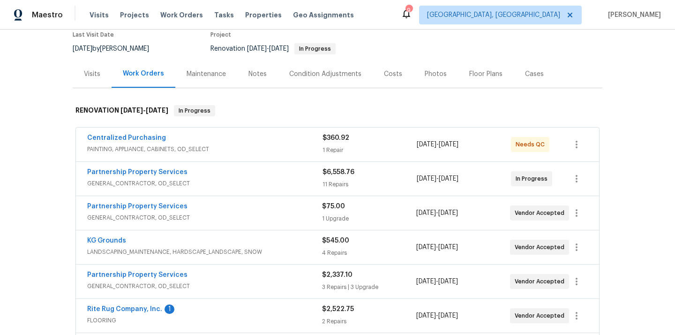
scroll to position [88, 0]
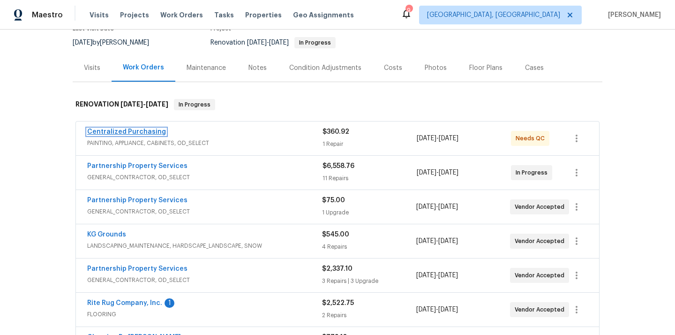
click at [144, 133] on link "Centralized Purchasing" at bounding box center [126, 131] width 79 height 7
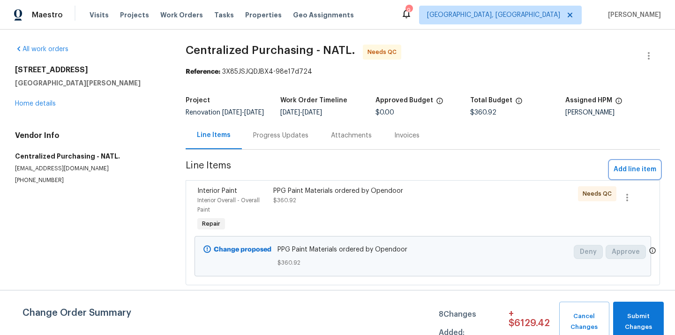
click at [626, 175] on span "Add line item" at bounding box center [634, 170] width 43 height 12
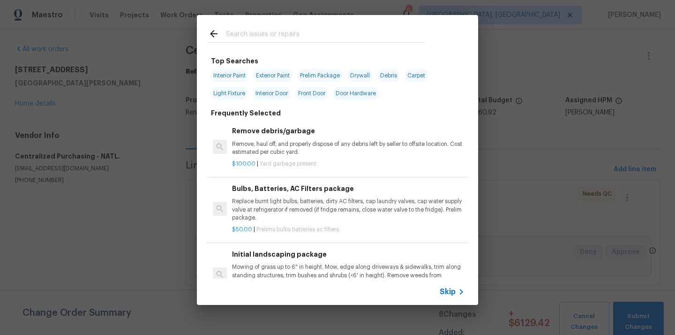
click at [341, 41] on input "text" at bounding box center [325, 35] width 199 height 14
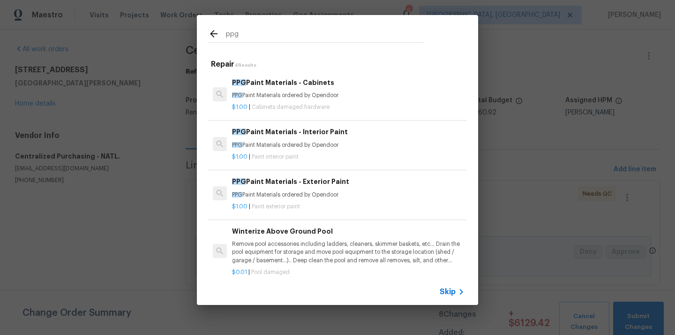
type input "ppg"
click at [306, 143] on p "PPG Paint Materials ordered by Opendoor" at bounding box center [348, 145] width 232 height 8
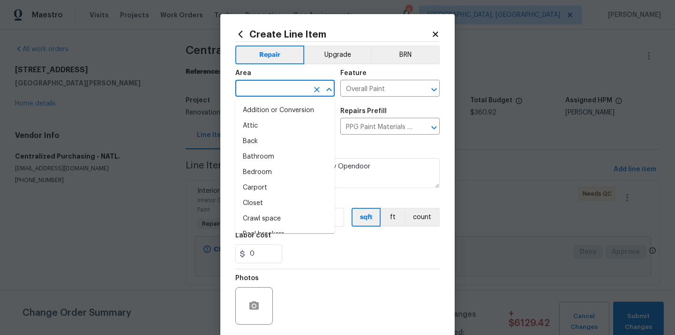
click at [288, 88] on input "text" at bounding box center [271, 89] width 73 height 15
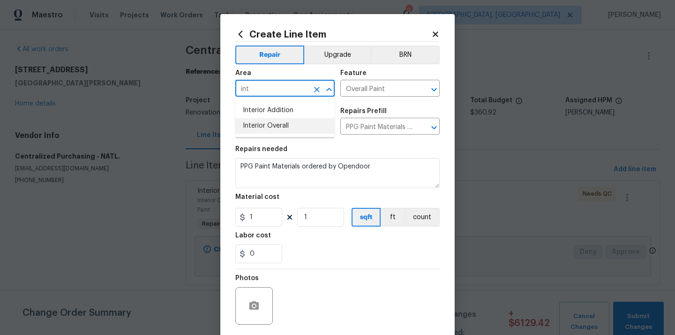
click at [297, 132] on li "Interior Overall" at bounding box center [284, 125] width 99 height 15
type input "Interior Overall"
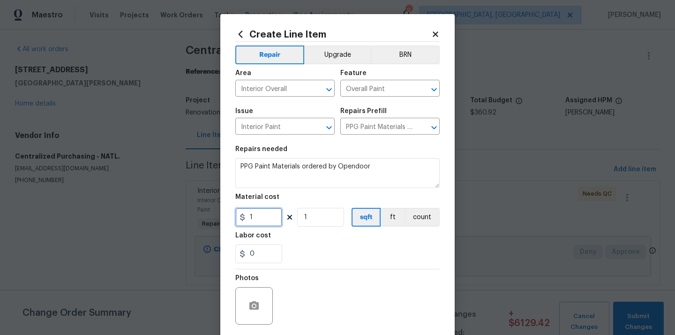
drag, startPoint x: 258, startPoint y: 221, endPoint x: 216, endPoint y: 220, distance: 41.3
click at [216, 220] on div "Create Line Item Repair Upgrade BRN Area Interior Overall ​ Feature Overall Pai…" at bounding box center [337, 167] width 675 height 335
paste input "61.62"
type input "61.62"
click at [303, 249] on div "0" at bounding box center [337, 253] width 204 height 19
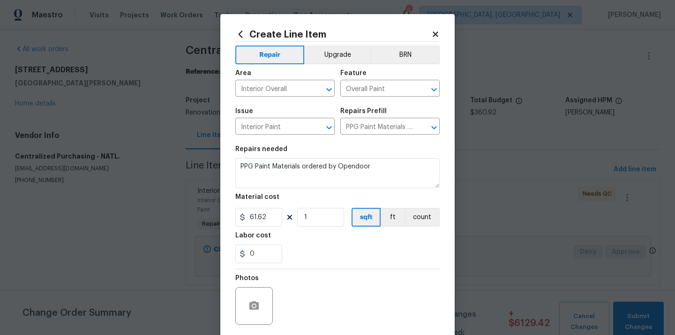
scroll to position [69, 0]
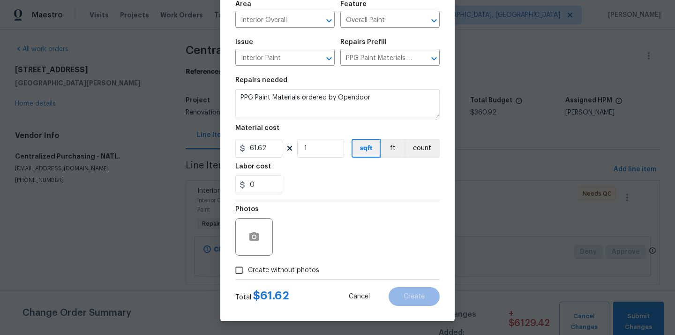
click at [289, 272] on span "Create without photos" at bounding box center [283, 270] width 71 height 10
click at [248, 272] on input "Create without photos" at bounding box center [239, 270] width 18 height 18
checkbox input "true"
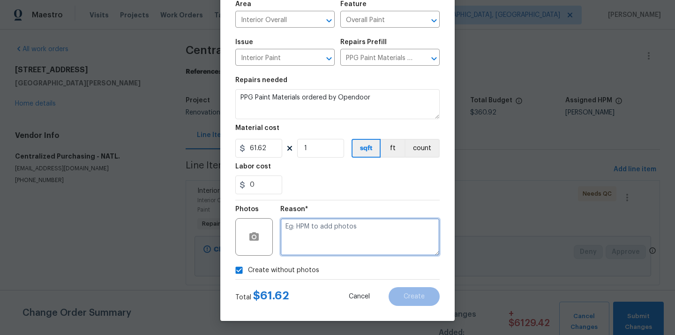
click at [314, 241] on textarea at bounding box center [359, 236] width 159 height 37
type textarea "N/A"
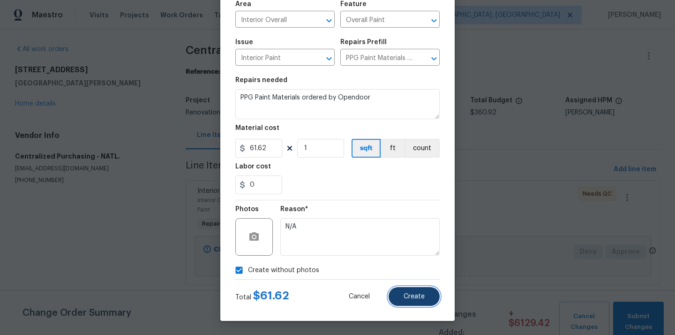
click at [424, 287] on button "Create" at bounding box center [413, 296] width 51 height 19
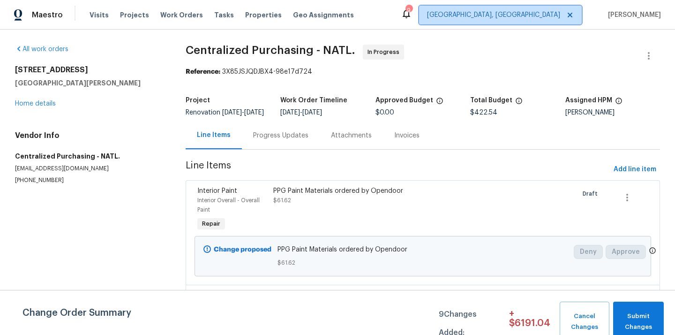
click at [550, 17] on span "[GEOGRAPHIC_DATA], [GEOGRAPHIC_DATA]" at bounding box center [493, 14] width 133 height 9
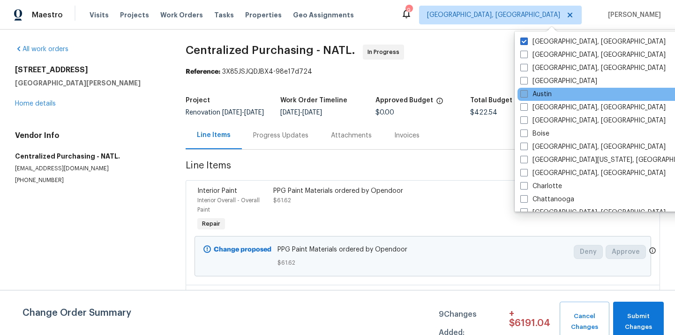
click at [540, 97] on label "Austin" at bounding box center [535, 94] width 31 height 9
click at [526, 96] on input "Austin" at bounding box center [523, 93] width 6 height 6
checkbox input "true"
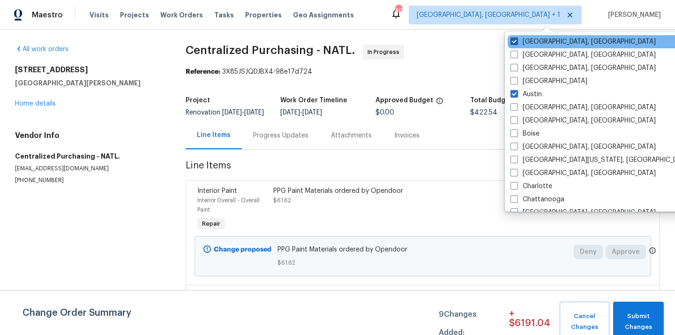
click at [542, 42] on label "[GEOGRAPHIC_DATA], [GEOGRAPHIC_DATA]" at bounding box center [582, 41] width 145 height 9
click at [516, 42] on input "[GEOGRAPHIC_DATA], [GEOGRAPHIC_DATA]" at bounding box center [513, 40] width 6 height 6
checkbox input "false"
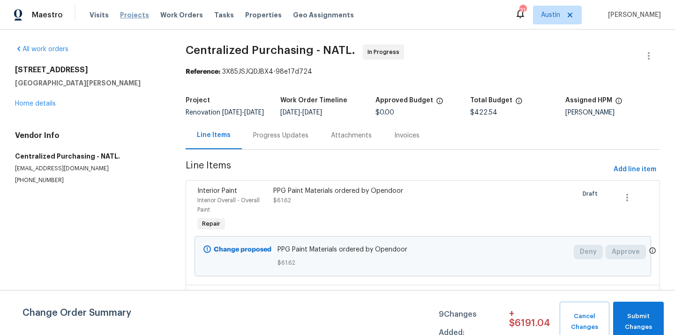
click at [138, 17] on span "Projects" at bounding box center [134, 14] width 29 height 9
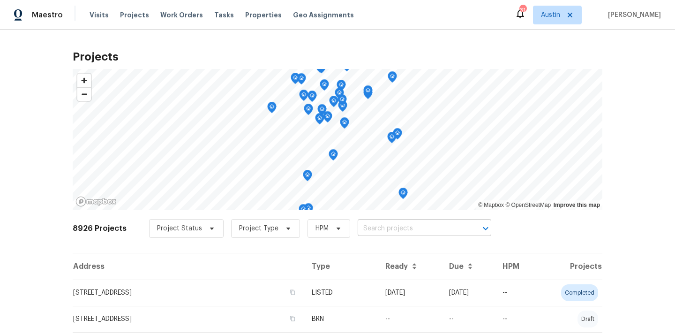
click at [397, 231] on input "text" at bounding box center [411, 228] width 107 height 15
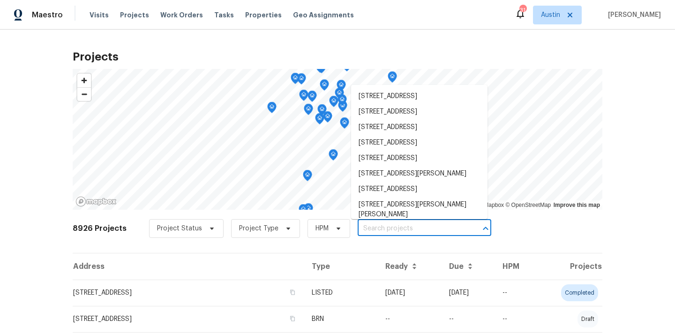
paste input "[STREET_ADDRESS][PERSON_NAME]"
type input "[STREET_ADDRESS][PERSON_NAME]"
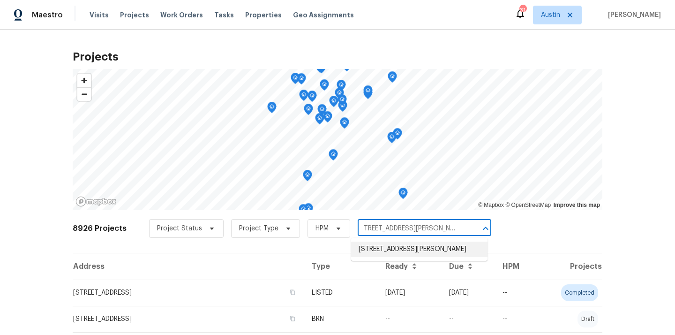
click at [390, 255] on li "[STREET_ADDRESS][PERSON_NAME]" at bounding box center [419, 248] width 136 height 15
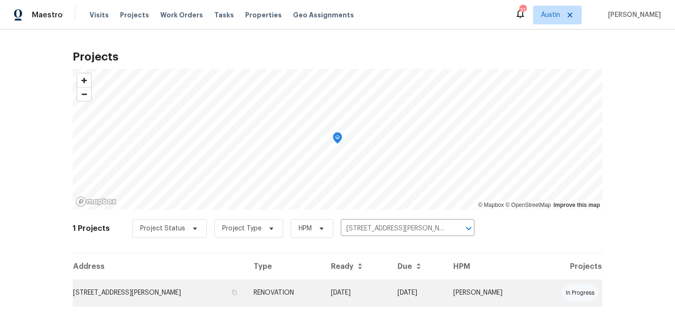
click at [282, 290] on td "RENOVATION" at bounding box center [284, 292] width 77 height 26
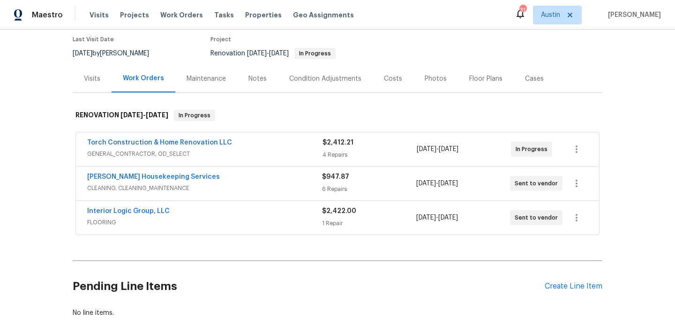
scroll to position [81, 0]
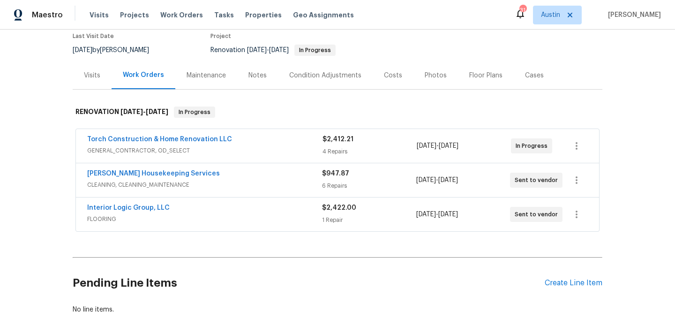
click at [603, 289] on div "Back to all projects [STREET_ADDRESS][PERSON_NAME] 3 Beds | 2 Baths | Total: 20…" at bounding box center [337, 182] width 675 height 305
click at [589, 284] on div "Create Line Item" at bounding box center [573, 282] width 58 height 9
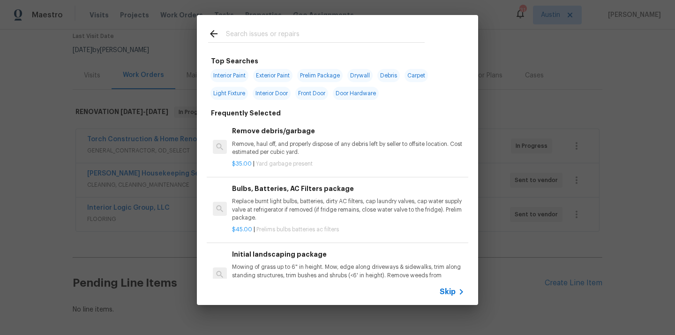
click at [304, 36] on input "text" at bounding box center [325, 35] width 199 height 14
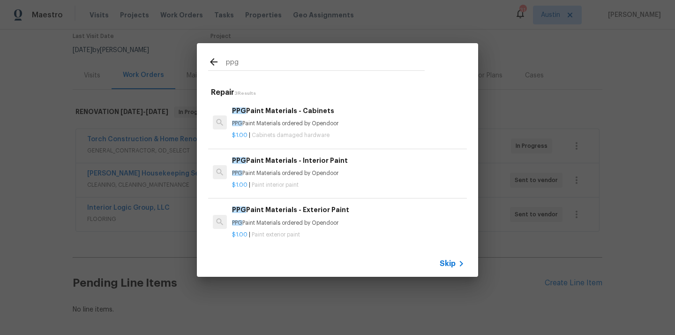
type input "ppg"
click at [260, 169] on div "PPG Paint Materials - Interior Paint PPG Paint Materials ordered by Opendoor" at bounding box center [348, 166] width 232 height 22
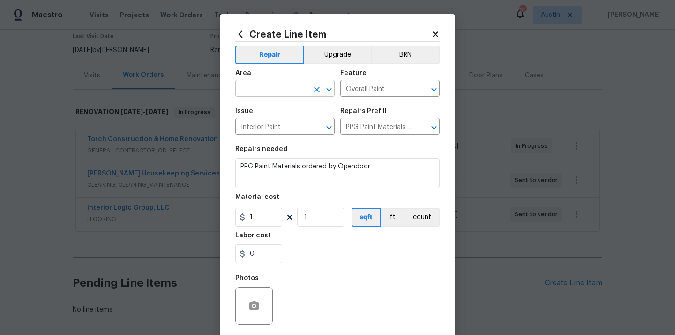
click at [260, 87] on input "text" at bounding box center [271, 89] width 73 height 15
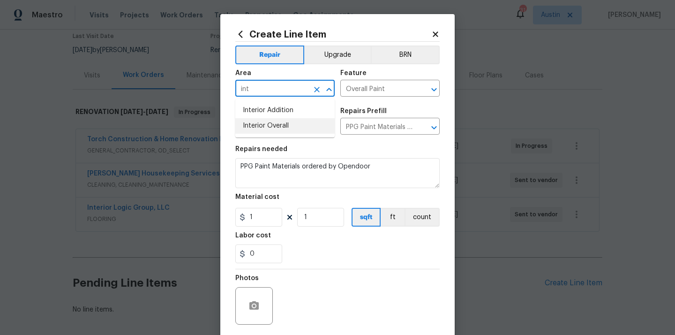
click at [275, 120] on li "Interior Overall" at bounding box center [284, 125] width 99 height 15
type input "Interior Overall"
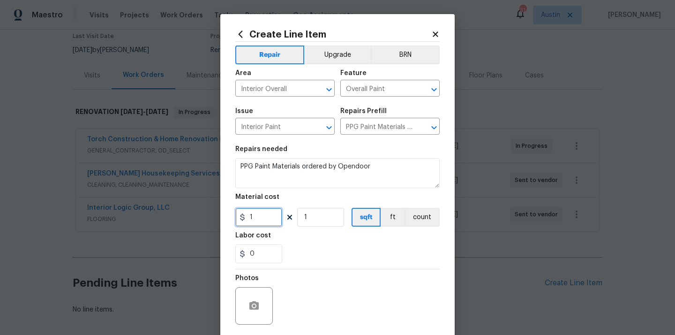
drag, startPoint x: 265, startPoint y: 224, endPoint x: 231, endPoint y: 218, distance: 34.7
click at [231, 218] on div "Create Line Item Repair Upgrade BRN Area Interior Overall ​ Feature Overall Pai…" at bounding box center [337, 201] width 234 height 375
paste input "62.87"
type input "162.87"
click at [310, 241] on div "Labor cost" at bounding box center [337, 238] width 204 height 12
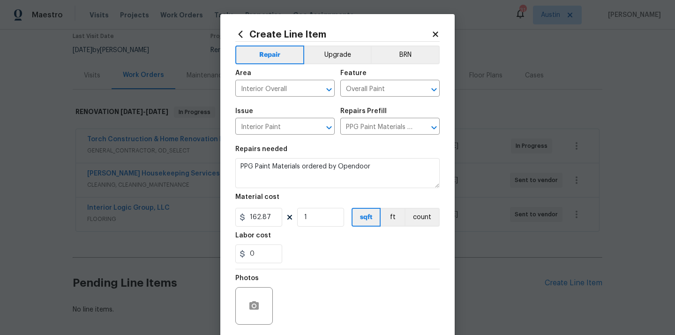
scroll to position [69, 0]
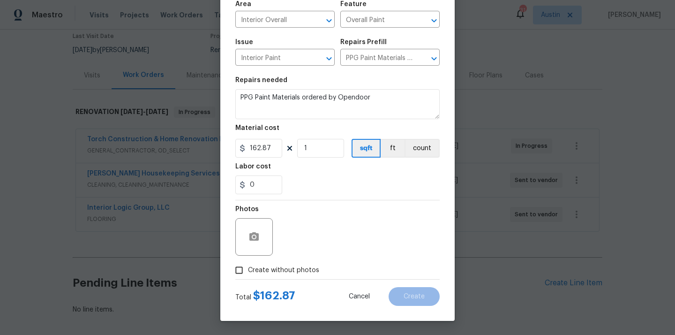
click at [291, 265] on span "Create without photos" at bounding box center [283, 270] width 71 height 10
click at [248, 265] on input "Create without photos" at bounding box center [239, 270] width 18 height 18
checkbox input "true"
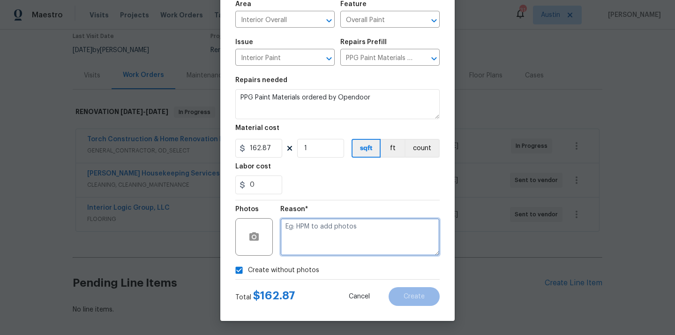
click at [315, 233] on textarea at bounding box center [359, 236] width 159 height 37
type textarea "N/A"
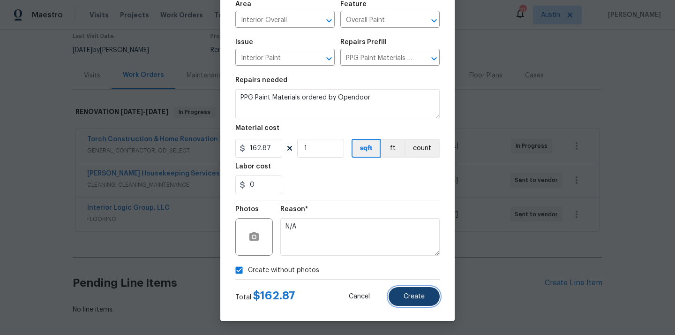
click at [422, 298] on span "Create" at bounding box center [413, 296] width 21 height 7
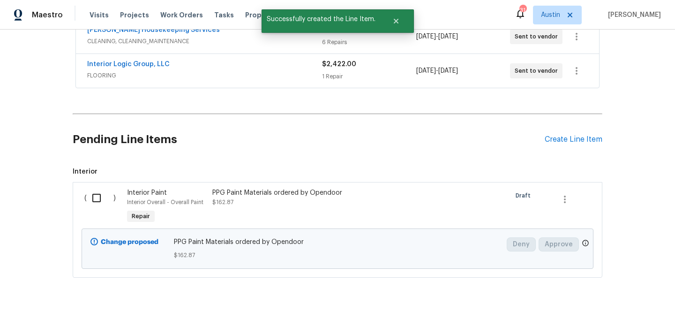
scroll to position [231, 0]
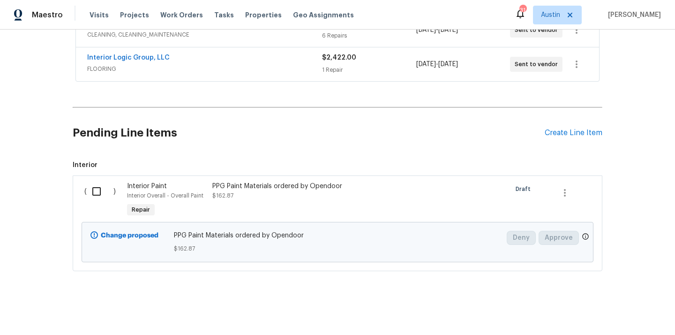
click at [98, 190] on input "checkbox" at bounding box center [100, 191] width 27 height 20
checkbox input "true"
click at [645, 319] on button "Create Work Order" at bounding box center [620, 311] width 77 height 17
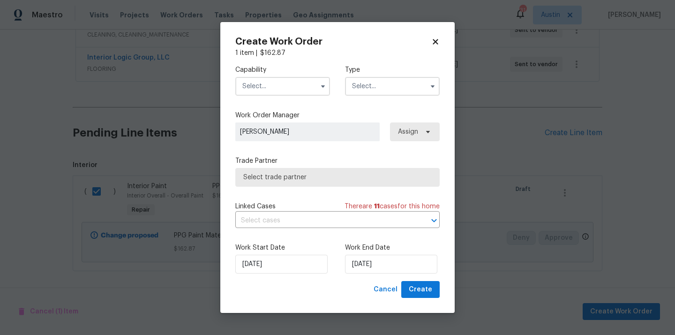
click at [298, 89] on input "text" at bounding box center [282, 86] width 95 height 19
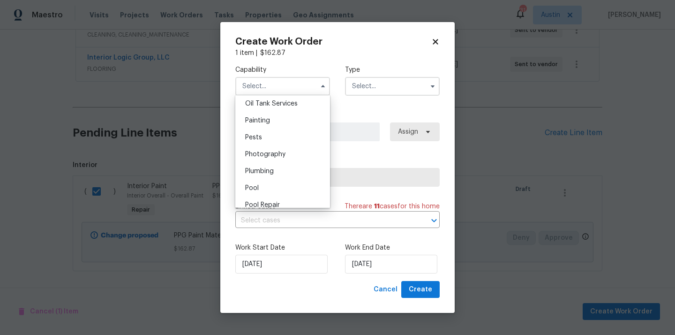
scroll to position [763, 0]
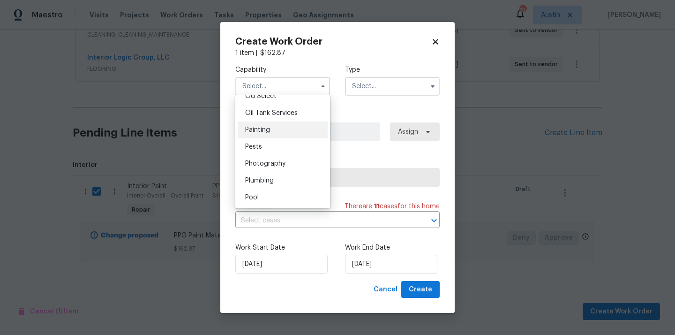
click at [304, 129] on div "Painting" at bounding box center [283, 129] width 90 height 17
type input "Painting"
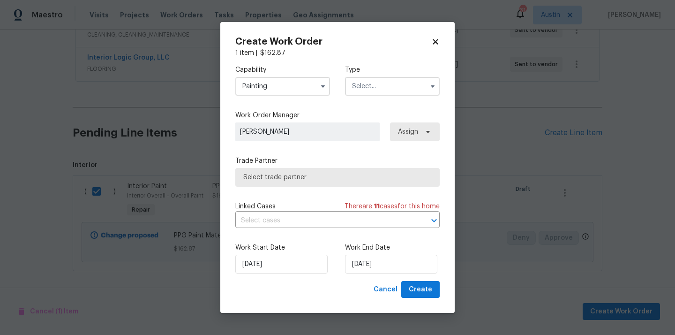
click at [383, 78] on input "text" at bounding box center [392, 86] width 95 height 19
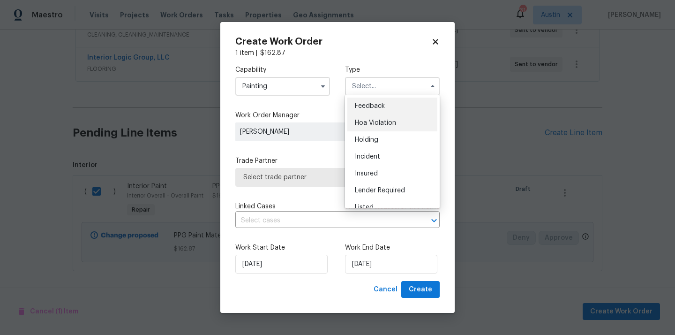
scroll to position [213, 0]
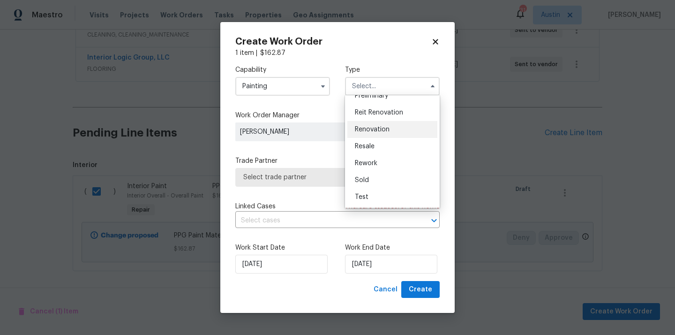
click at [380, 126] on span "Renovation" at bounding box center [372, 129] width 35 height 7
type input "Renovation"
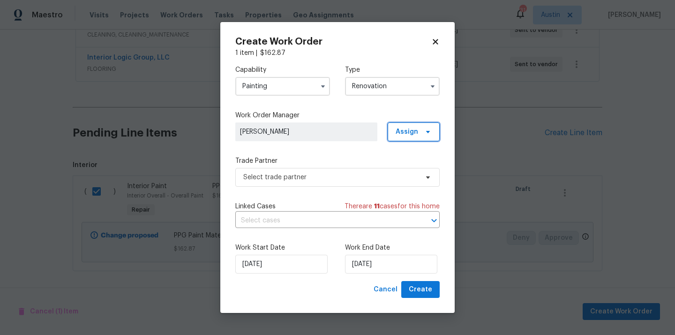
click at [410, 129] on span "Assign" at bounding box center [406, 131] width 22 height 9
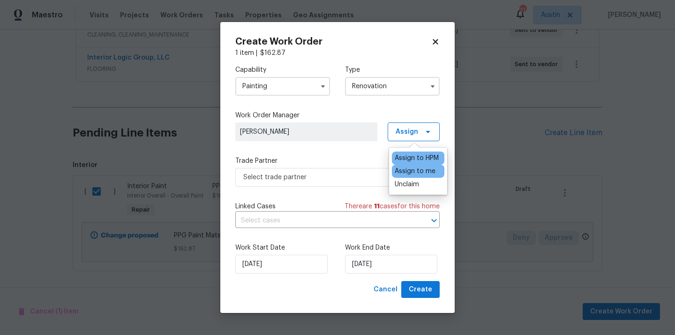
click at [409, 170] on div "Assign to me" at bounding box center [415, 170] width 41 height 9
click at [322, 165] on div "Trade Partner Select trade partner" at bounding box center [337, 171] width 204 height 30
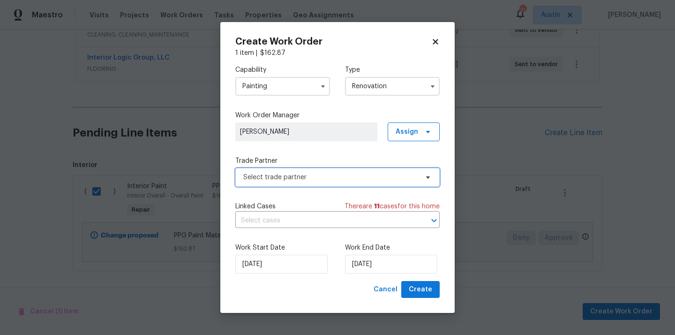
click at [319, 178] on span "Select trade partner" at bounding box center [330, 176] width 175 height 9
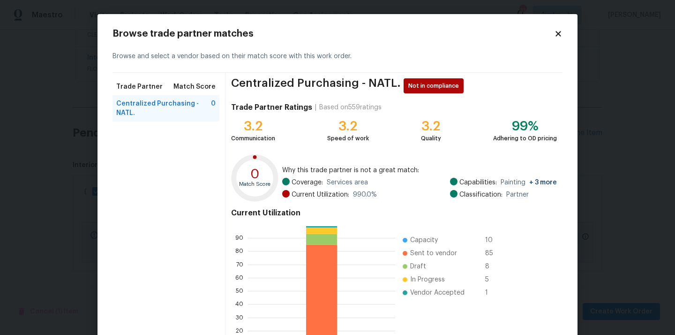
scroll to position [79, 0]
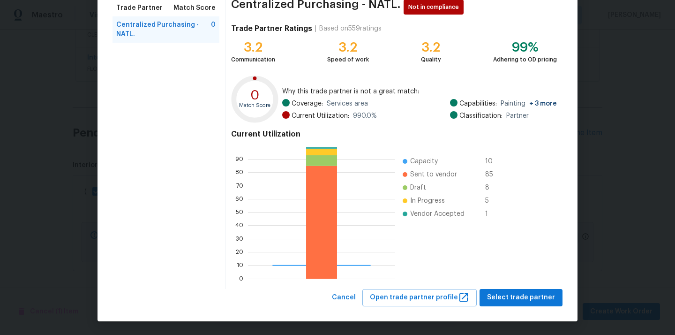
click at [517, 307] on div "Browse trade partner matches Browse and select a vendor based on their match sc…" at bounding box center [337, 128] width 480 height 386
click at [519, 295] on span "Select trade partner" at bounding box center [521, 297] width 68 height 12
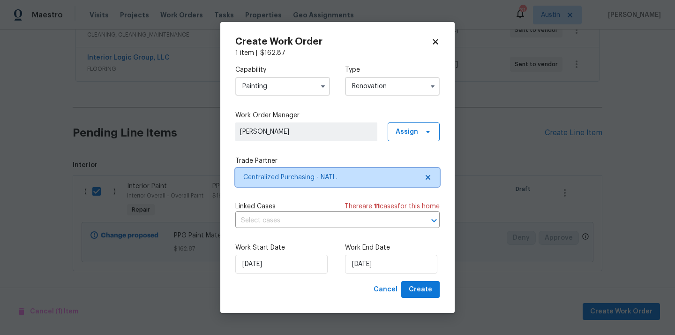
scroll to position [0, 0]
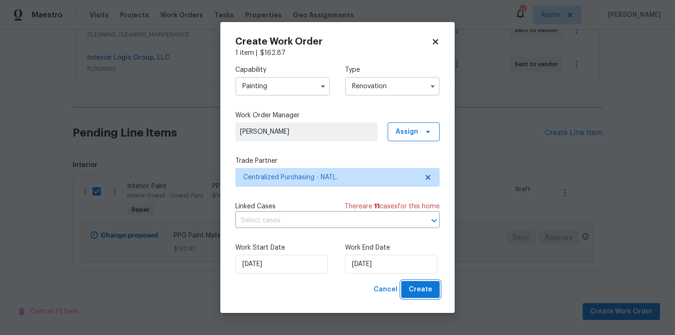
click at [431, 282] on button "Create" at bounding box center [420, 289] width 38 height 17
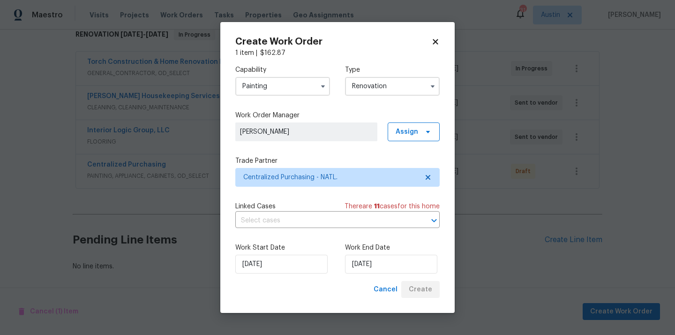
scroll to position [158, 0]
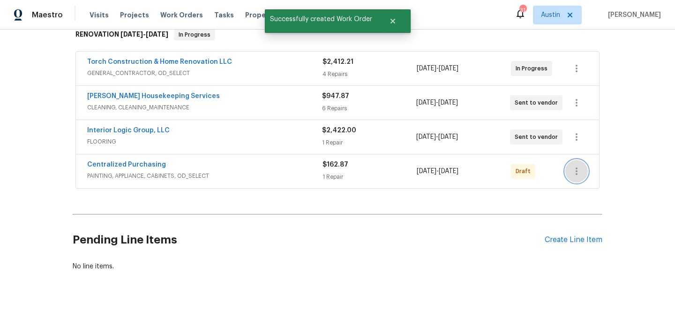
click at [580, 172] on icon "button" at bounding box center [576, 170] width 11 height 11
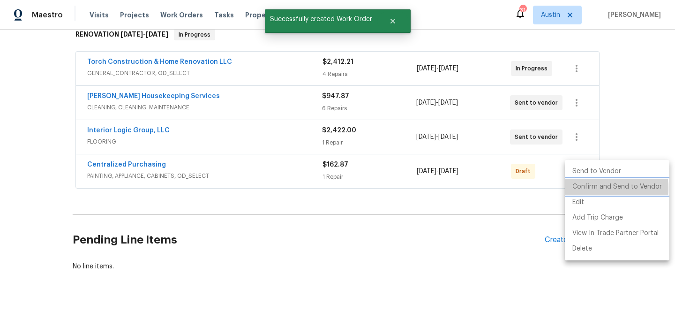
click at [587, 188] on li "Confirm and Send to Vendor" at bounding box center [617, 186] width 104 height 15
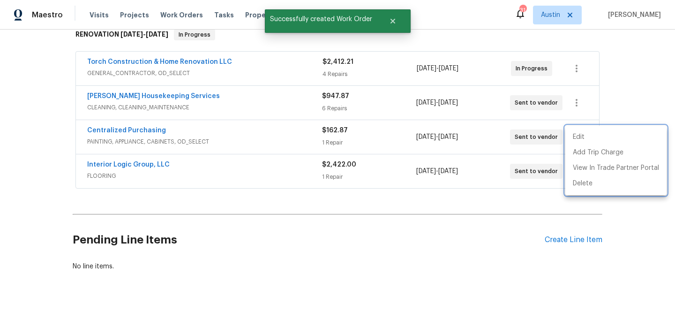
click at [144, 127] on div at bounding box center [337, 167] width 675 height 335
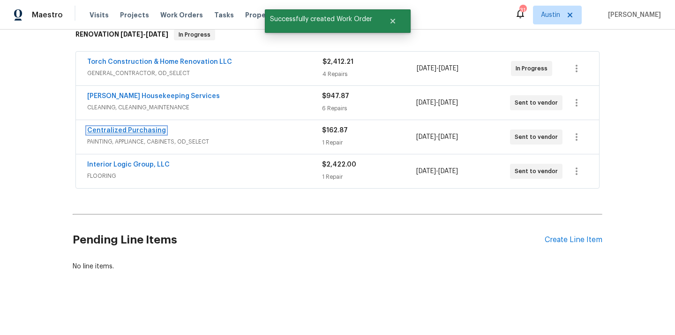
click at [133, 130] on link "Centralized Purchasing" at bounding box center [126, 130] width 79 height 7
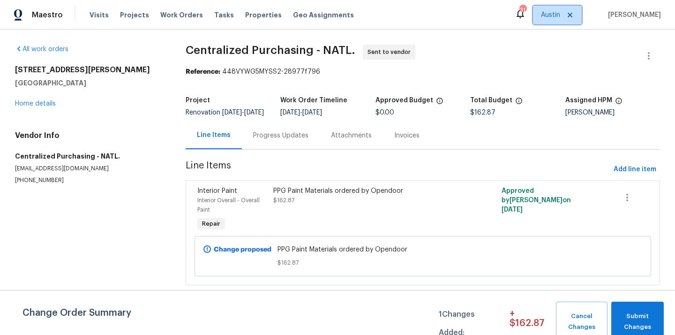
click at [556, 13] on span "Austin" at bounding box center [550, 14] width 19 height 9
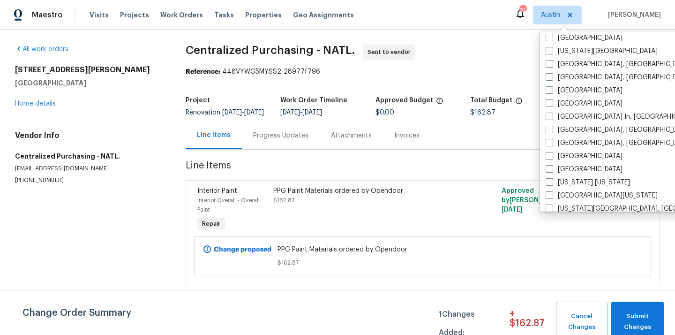
scroll to position [345, 0]
click at [552, 172] on label "[GEOGRAPHIC_DATA]" at bounding box center [583, 168] width 77 height 9
click at [552, 170] on input "[GEOGRAPHIC_DATA]" at bounding box center [548, 167] width 6 height 6
checkbox input "true"
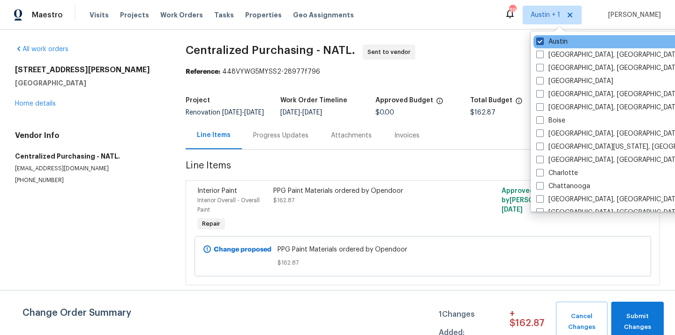
click at [556, 40] on label "Austin" at bounding box center [551, 41] width 31 height 9
click at [542, 40] on input "Austin" at bounding box center [539, 40] width 6 height 6
checkbox input "false"
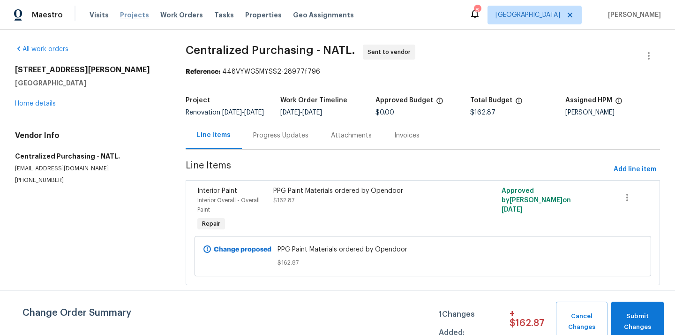
click at [134, 12] on span "Projects" at bounding box center [134, 14] width 29 height 9
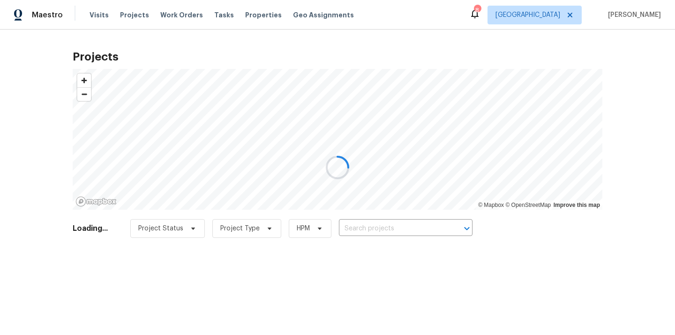
click at [408, 220] on div at bounding box center [337, 167] width 675 height 335
click at [406, 223] on div at bounding box center [337, 167] width 675 height 335
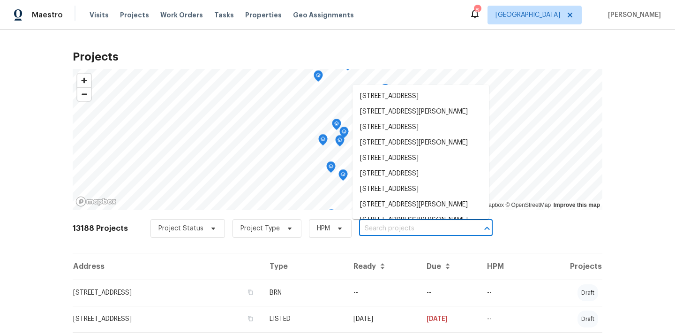
click at [406, 223] on input "text" at bounding box center [412, 228] width 107 height 15
paste input "[STREET_ADDRESS]"
type input "[STREET_ADDRESS]"
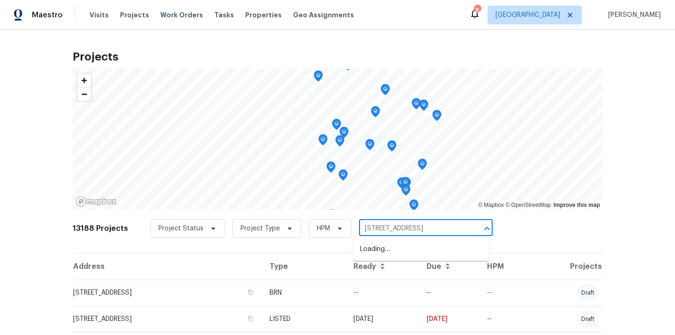
scroll to position [0, 28]
click at [404, 249] on li "[STREET_ADDRESS]" at bounding box center [420, 248] width 136 height 15
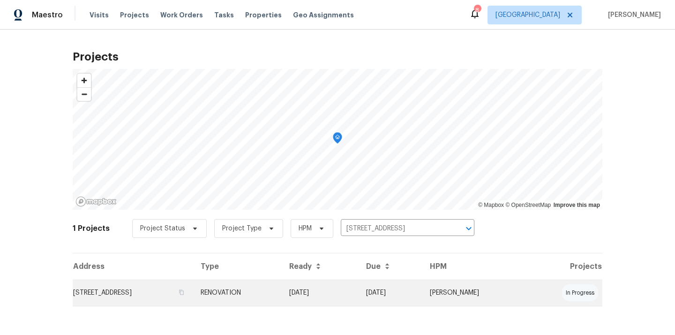
click at [193, 284] on td "[STREET_ADDRESS]" at bounding box center [133, 292] width 120 height 26
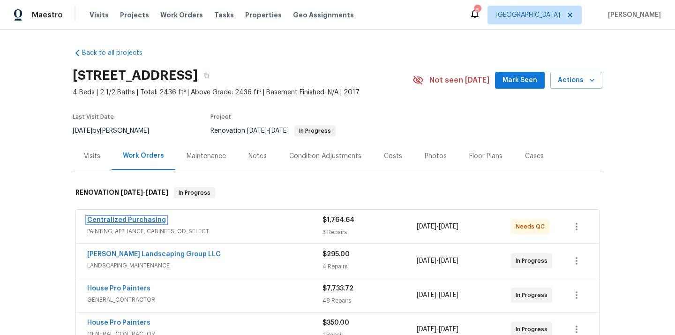
click at [132, 219] on link "Centralized Purchasing" at bounding box center [126, 219] width 79 height 7
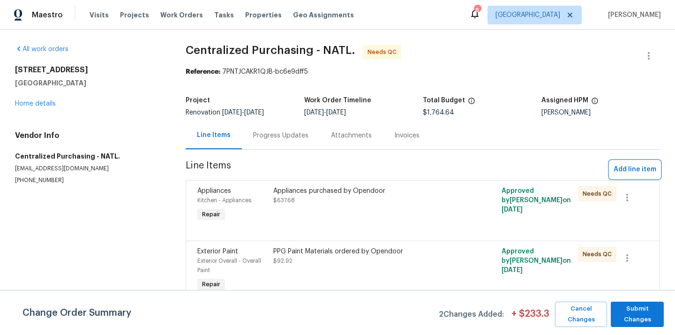
click at [620, 171] on span "Add line item" at bounding box center [634, 170] width 43 height 12
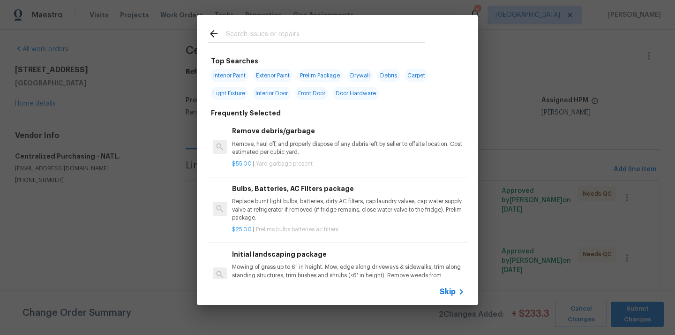
click at [376, 33] on input "text" at bounding box center [325, 35] width 199 height 14
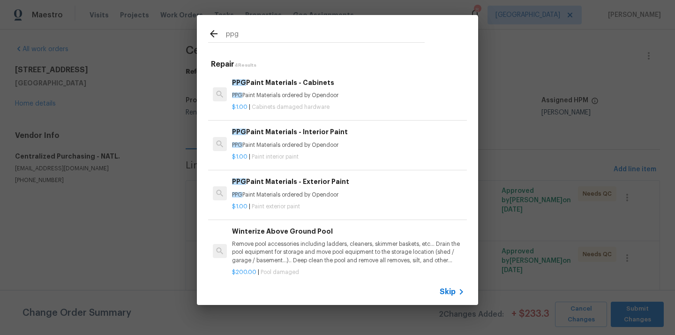
type input "ppg"
click at [315, 184] on h6 "PPG Paint Materials - Exterior Paint" at bounding box center [348, 181] width 232 height 10
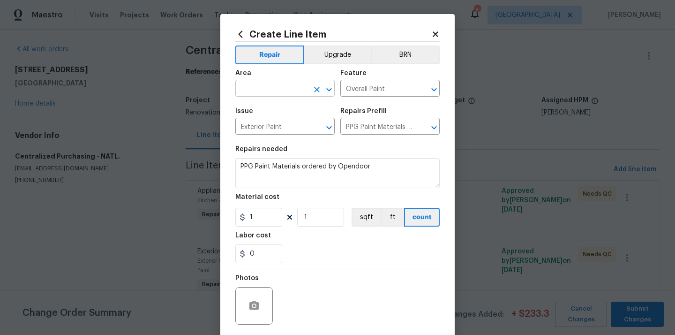
click at [303, 91] on input "text" at bounding box center [271, 89] width 73 height 15
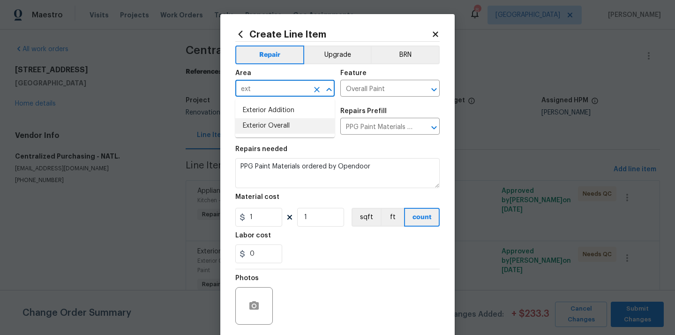
click at [292, 127] on li "Exterior Overall" at bounding box center [284, 125] width 99 height 15
type input "Exterior Overall"
drag, startPoint x: 260, startPoint y: 217, endPoint x: 240, endPoint y: 217, distance: 19.7
click at [240, 217] on div "1" at bounding box center [258, 217] width 47 height 19
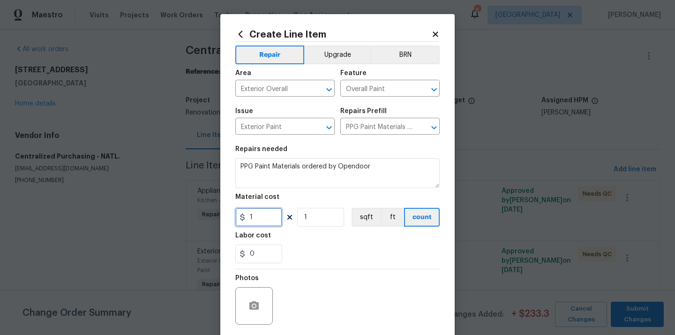
paste input "41.9"
type input "41.9"
click at [306, 251] on div "0" at bounding box center [337, 253] width 204 height 19
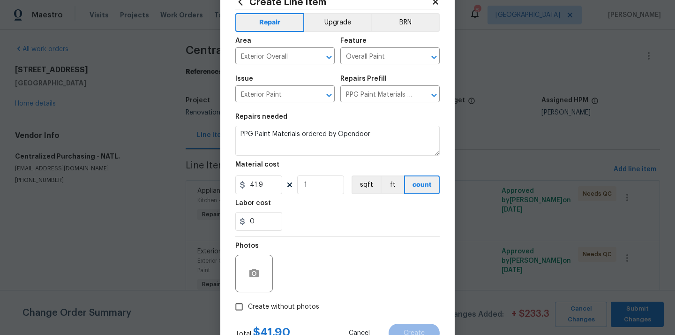
scroll to position [69, 0]
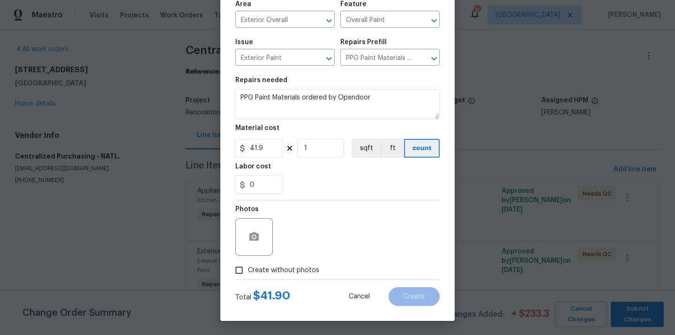
click at [291, 280] on div "Total $ 41.90 Cancel Create" at bounding box center [337, 292] width 204 height 26
click at [292, 271] on span "Create without photos" at bounding box center [283, 270] width 71 height 10
click at [248, 271] on input "Create without photos" at bounding box center [239, 270] width 18 height 18
checkbox input "true"
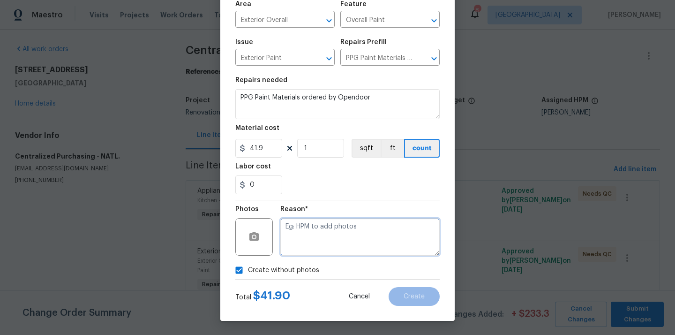
click at [311, 237] on textarea at bounding box center [359, 236] width 159 height 37
type textarea "N/A"
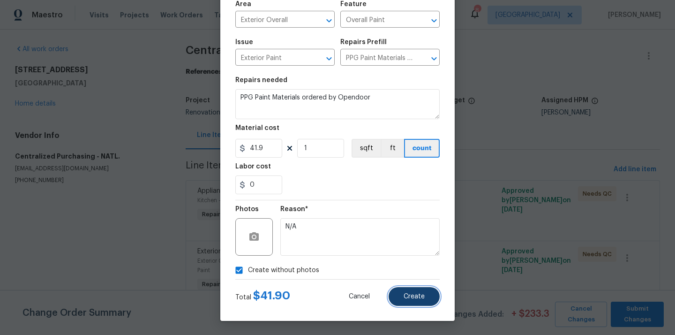
click at [416, 297] on span "Create" at bounding box center [413, 296] width 21 height 7
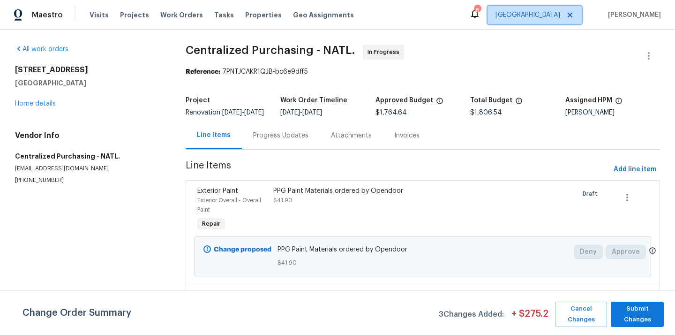
click at [560, 18] on span "[GEOGRAPHIC_DATA]" at bounding box center [527, 14] width 65 height 9
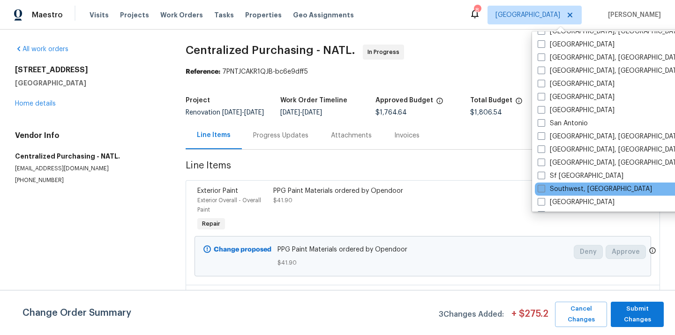
scroll to position [569, 0]
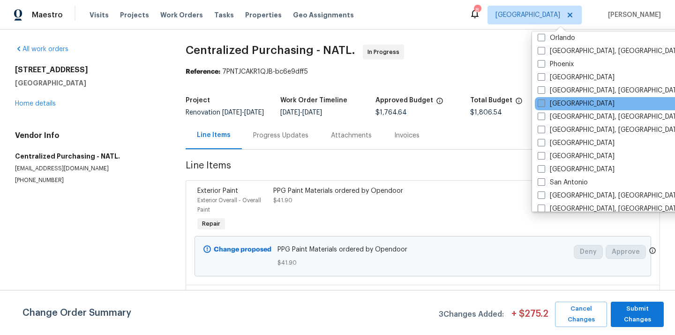
click at [564, 61] on label "Phoenix" at bounding box center [555, 64] width 36 height 9
click at [544, 61] on input "Phoenix" at bounding box center [540, 63] width 6 height 6
checkbox input "true"
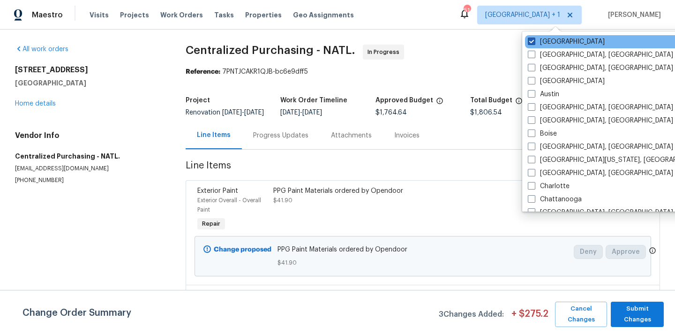
click at [550, 44] on label "[GEOGRAPHIC_DATA]" at bounding box center [566, 41] width 77 height 9
click at [534, 43] on input "[GEOGRAPHIC_DATA]" at bounding box center [531, 40] width 6 height 6
checkbox input "false"
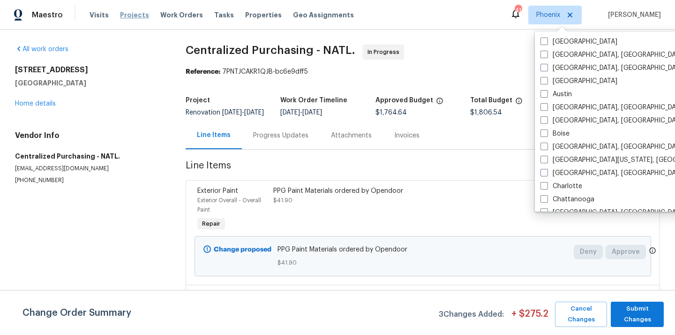
click at [124, 15] on span "Projects" at bounding box center [134, 14] width 29 height 9
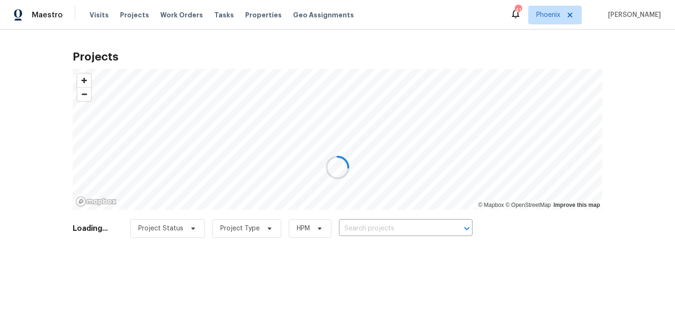
click at [436, 225] on div at bounding box center [337, 167] width 675 height 335
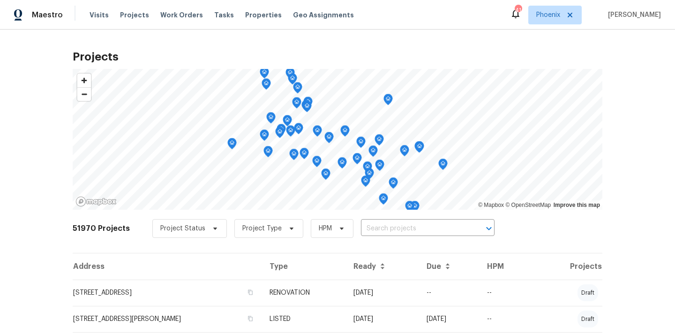
click at [436, 225] on input "text" at bounding box center [414, 228] width 107 height 15
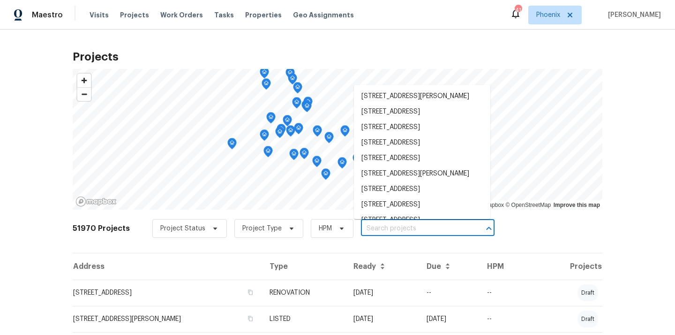
paste input "[STREET_ADDRESS]"
type input "[STREET_ADDRESS]"
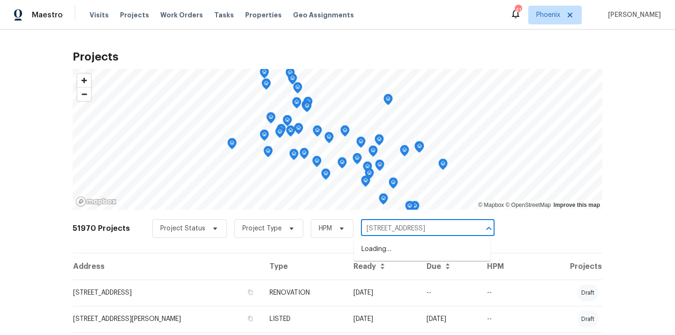
scroll to position [0, 29]
click at [395, 255] on li "[STREET_ADDRESS]" at bounding box center [422, 248] width 136 height 15
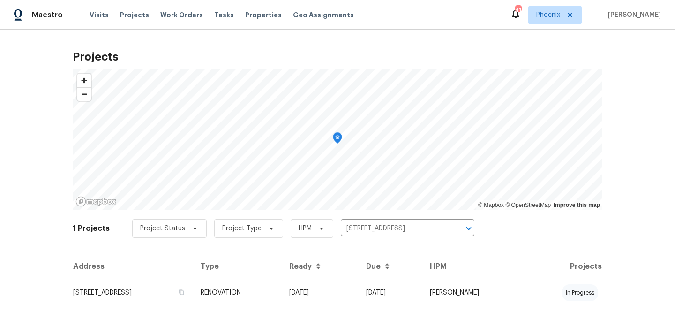
click at [193, 293] on td "[STREET_ADDRESS]" at bounding box center [133, 292] width 120 height 26
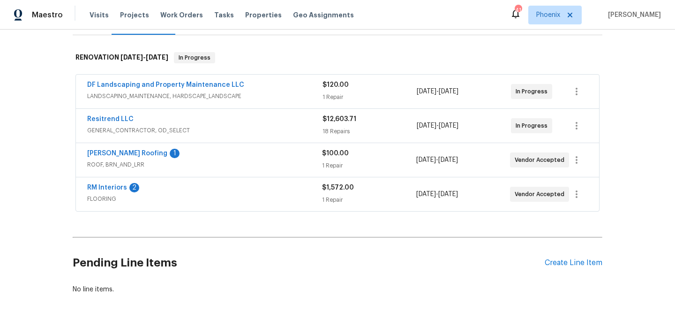
scroll to position [158, 0]
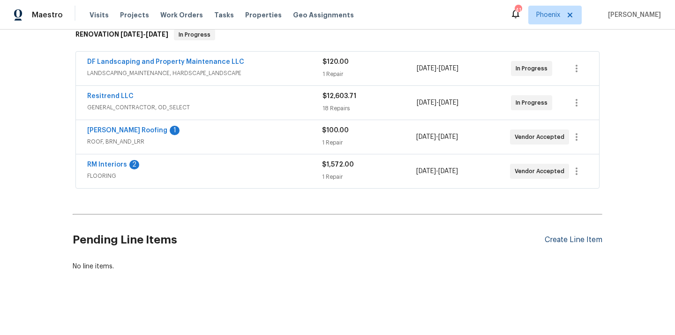
click at [574, 238] on div "Create Line Item" at bounding box center [573, 239] width 58 height 9
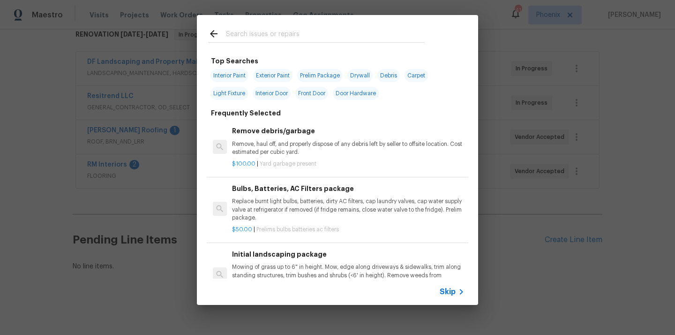
click at [357, 41] on input "text" at bounding box center [325, 35] width 199 height 14
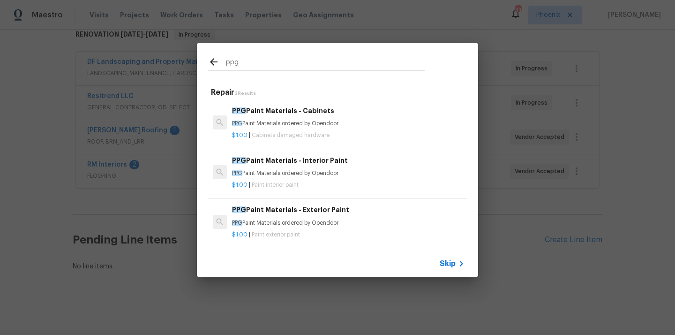
type input "ppg"
click at [315, 119] on p "PPG Paint Materials ordered by Opendoor" at bounding box center [348, 123] width 232 height 8
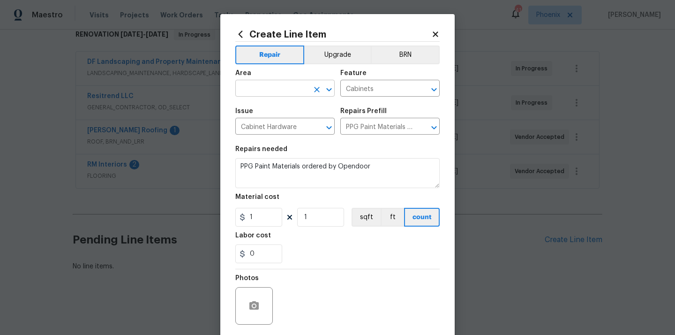
click at [290, 90] on input "text" at bounding box center [271, 89] width 73 height 15
click at [279, 110] on li "Kitchen" at bounding box center [284, 110] width 99 height 15
type input "Kitchen"
drag, startPoint x: 261, startPoint y: 221, endPoint x: 236, endPoint y: 217, distance: 26.0
click at [241, 219] on div "1" at bounding box center [258, 217] width 47 height 19
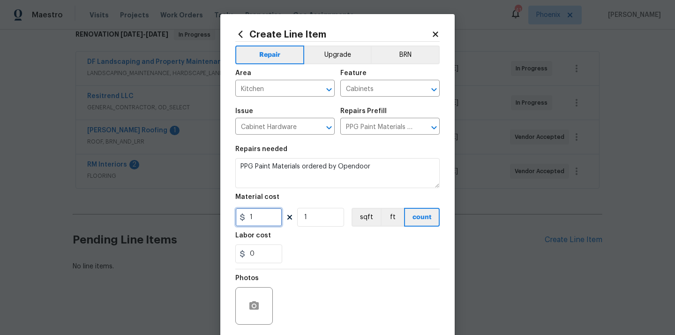
paste input "310.33"
type input "310.33"
click at [304, 247] on div "0" at bounding box center [337, 253] width 204 height 19
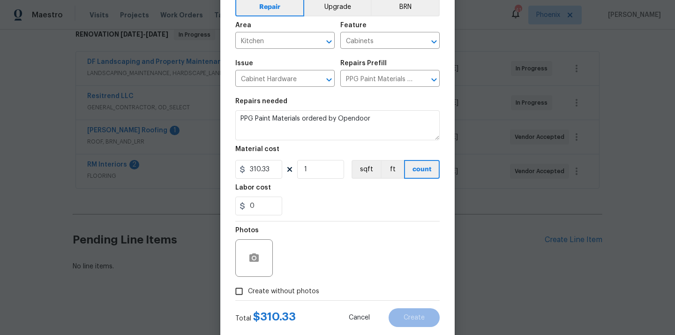
scroll to position [69, 0]
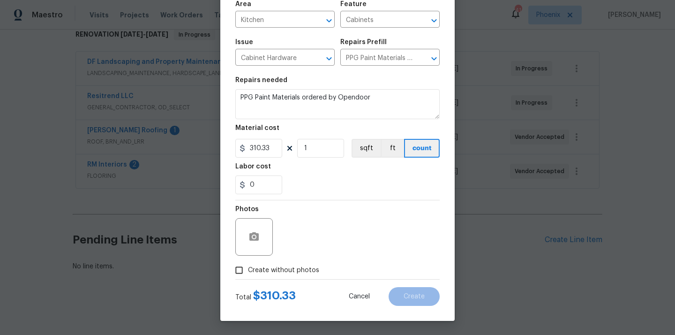
click at [302, 265] on span "Create without photos" at bounding box center [283, 270] width 71 height 10
click at [248, 265] on input "Create without photos" at bounding box center [239, 270] width 18 height 18
checkbox input "true"
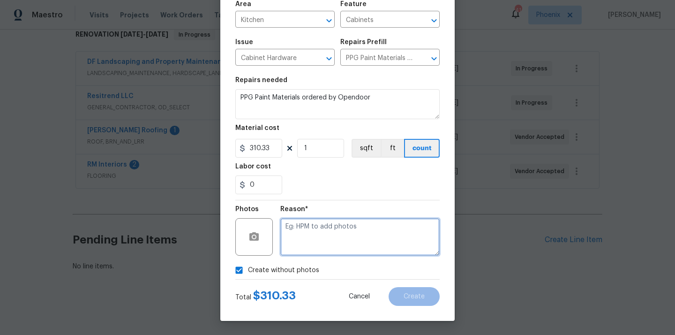
click at [316, 239] on textarea at bounding box center [359, 236] width 159 height 37
type textarea "N/A"
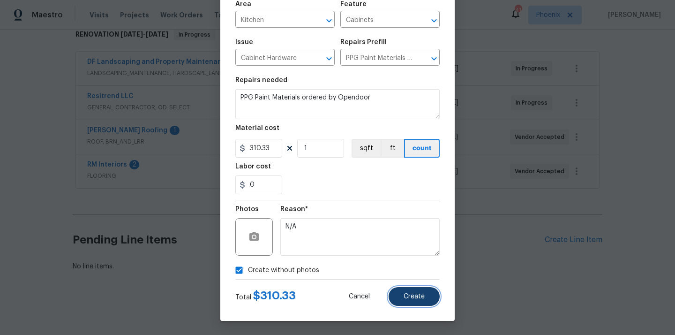
click at [419, 297] on span "Create" at bounding box center [413, 296] width 21 height 7
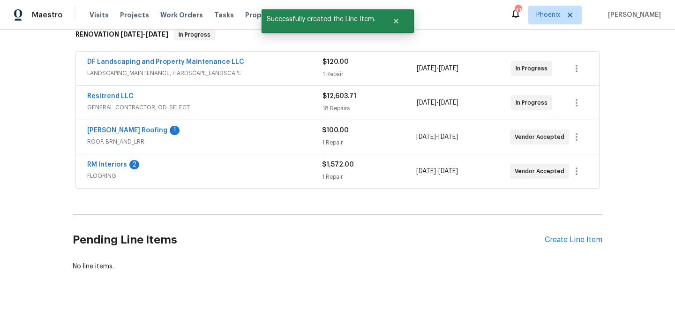
click at [569, 237] on div "Create Line Item" at bounding box center [573, 239] width 58 height 9
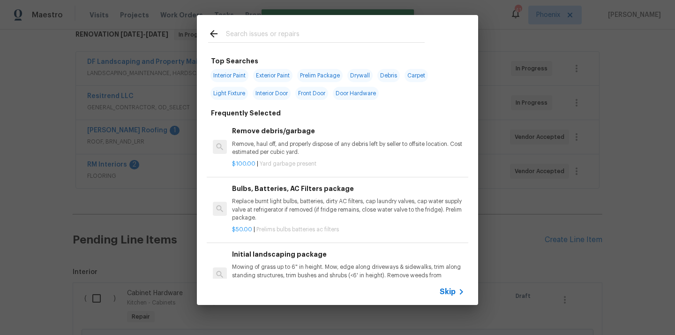
click at [358, 38] on input "text" at bounding box center [325, 35] width 199 height 14
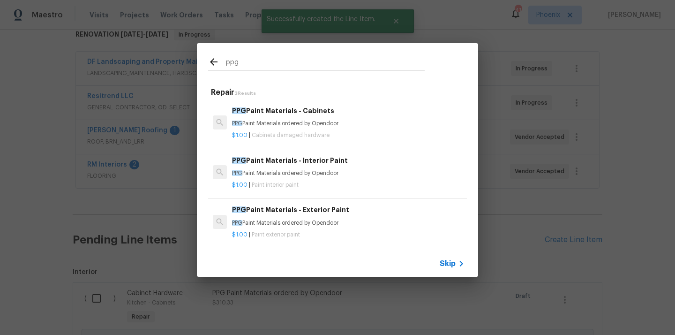
type input "ppg"
click at [306, 182] on p "$1.00 | Paint interior paint" at bounding box center [348, 185] width 232 height 8
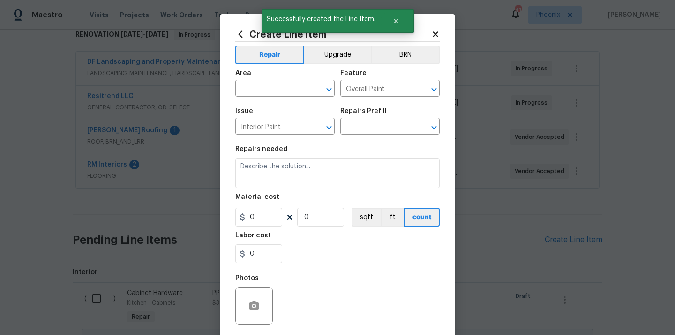
type input "PPG Paint Materials - Interior Paint $1.00"
type textarea "PPG Paint Materials ordered by Opendoor"
type input "1"
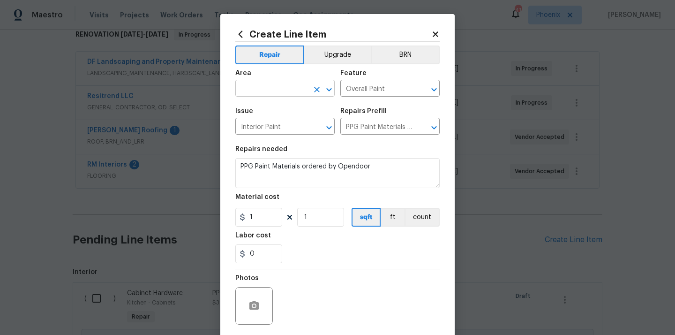
click at [292, 89] on input "text" at bounding box center [271, 89] width 73 height 15
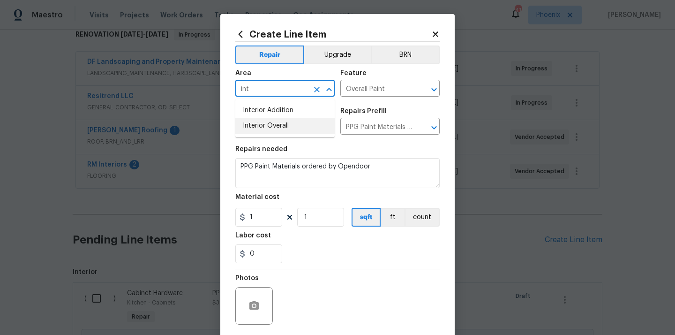
click at [283, 125] on li "Interior Overall" at bounding box center [284, 125] width 99 height 15
type input "Interior Overall"
drag, startPoint x: 260, startPoint y: 217, endPoint x: 243, endPoint y: 216, distance: 17.3
click at [244, 217] on div "1" at bounding box center [258, 217] width 47 height 19
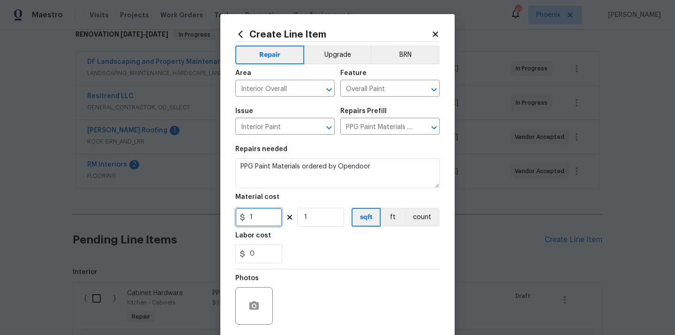
paste input "774.86"
type input "774.86"
click at [314, 252] on div "0" at bounding box center [337, 253] width 204 height 19
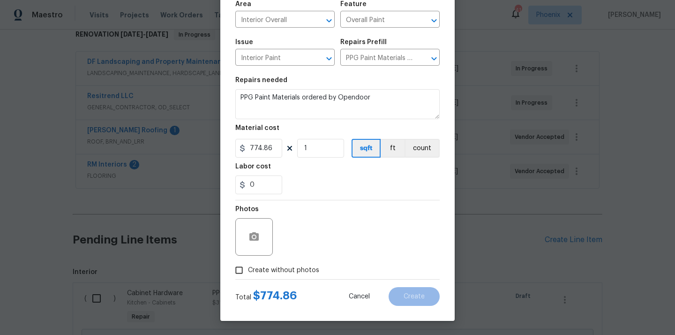
click at [303, 266] on span "Create without photos" at bounding box center [283, 270] width 71 height 10
click at [248, 266] on input "Create without photos" at bounding box center [239, 270] width 18 height 18
checkbox input "true"
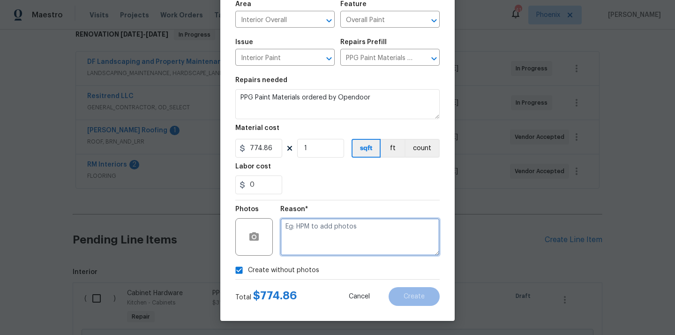
click at [319, 251] on textarea at bounding box center [359, 236] width 159 height 37
type textarea "N/A"
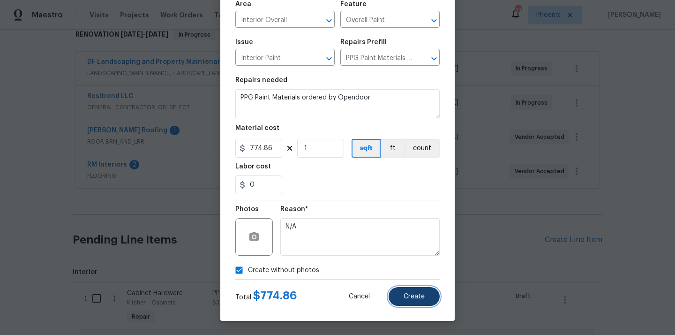
click at [416, 301] on button "Create" at bounding box center [413, 296] width 51 height 19
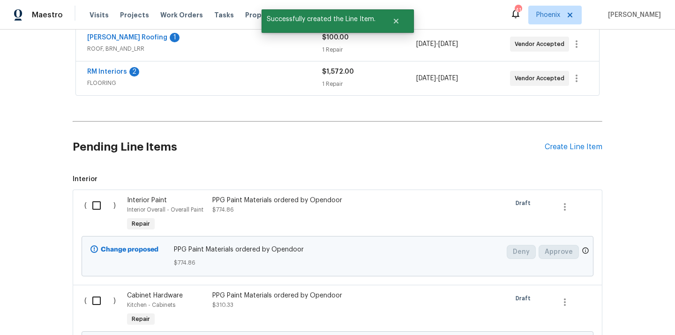
scroll to position [269, 0]
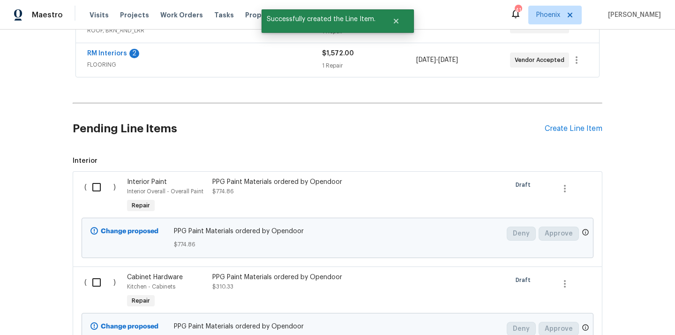
click at [106, 186] on input "checkbox" at bounding box center [100, 187] width 27 height 20
checkbox input "true"
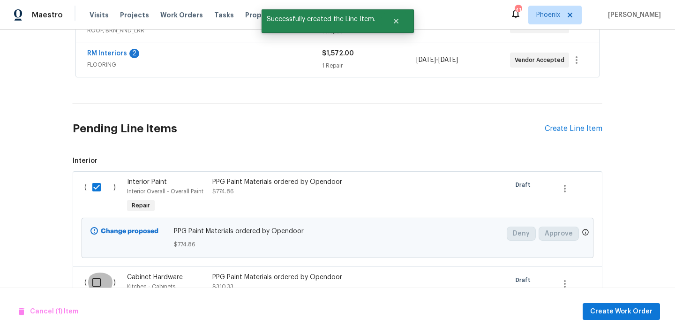
click at [98, 277] on input "checkbox" at bounding box center [100, 282] width 27 height 20
checkbox input "true"
click at [625, 306] on span "Create Work Order" at bounding box center [621, 312] width 62 height 12
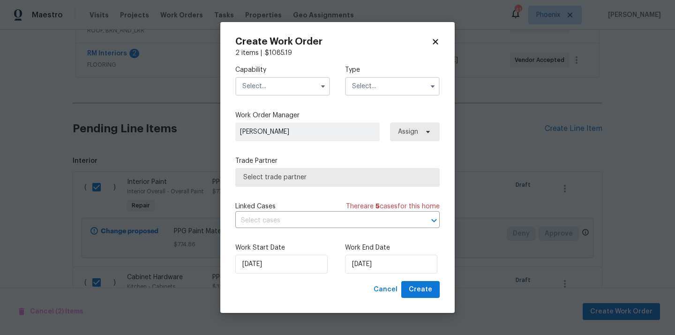
click at [283, 83] on input "text" at bounding box center [282, 86] width 95 height 19
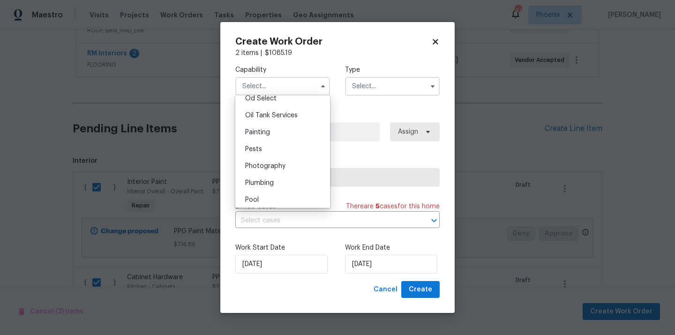
scroll to position [763, 0]
click at [285, 131] on div "Painting" at bounding box center [283, 130] width 90 height 17
type input "Painting"
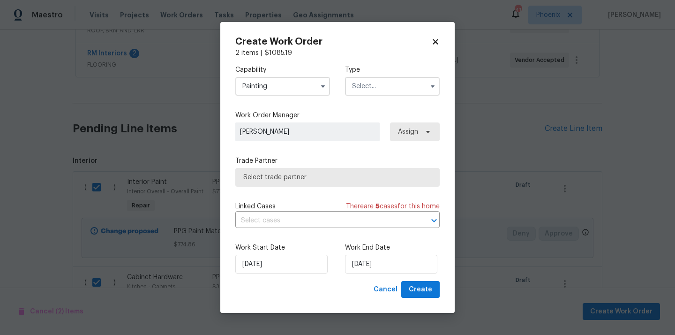
click at [374, 91] on input "text" at bounding box center [392, 86] width 95 height 19
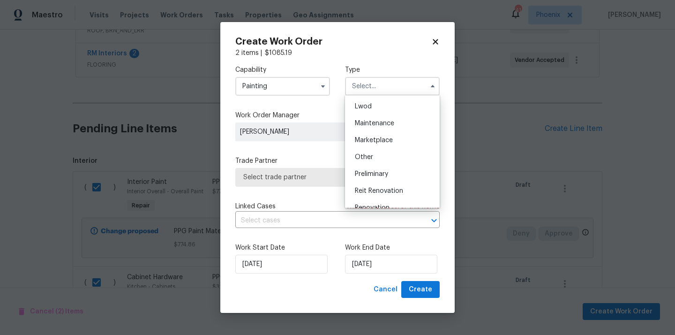
scroll to position [213, 0]
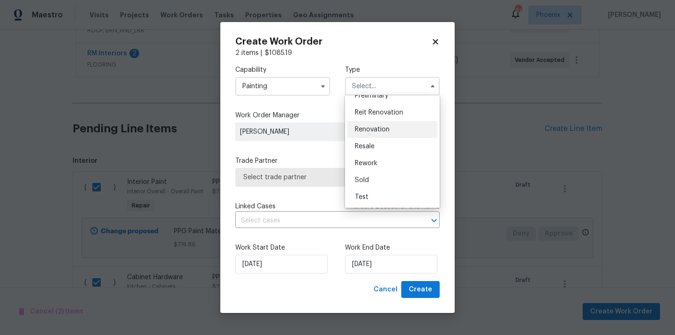
click at [384, 124] on div "Renovation" at bounding box center [392, 129] width 90 height 17
type input "Renovation"
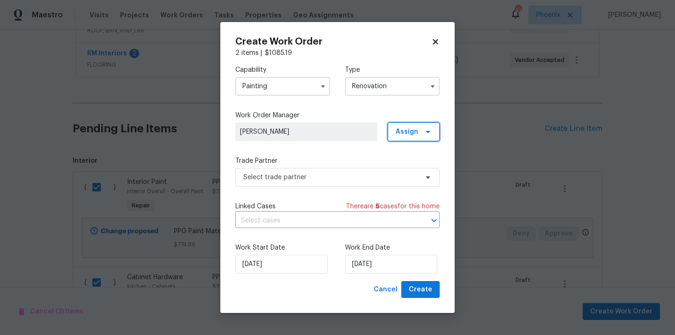
click at [412, 134] on span "Assign" at bounding box center [406, 131] width 22 height 9
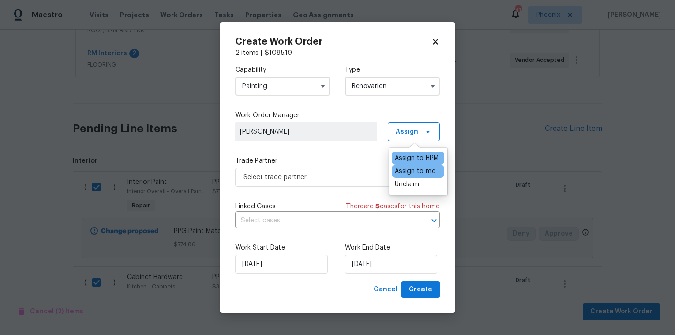
click at [409, 168] on div "Assign to me" at bounding box center [415, 170] width 41 height 9
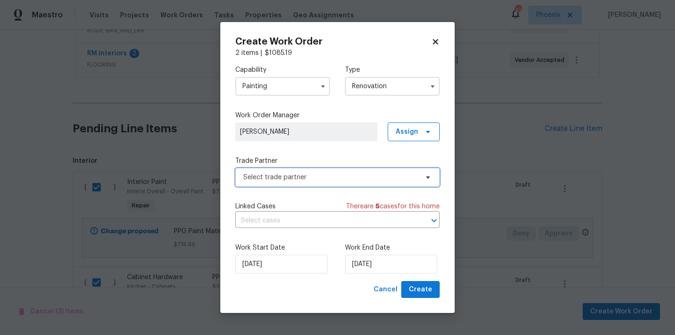
click at [332, 172] on span "Select trade partner" at bounding box center [330, 176] width 175 height 9
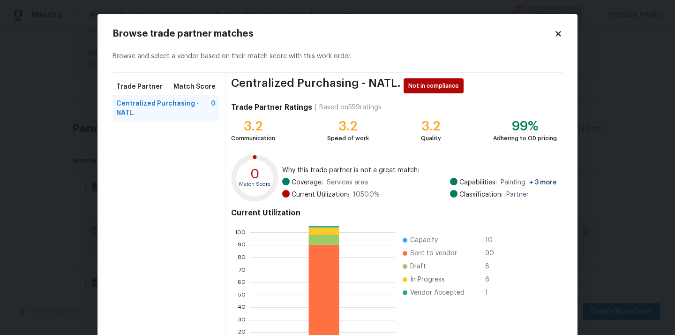
scroll to position [79, 0]
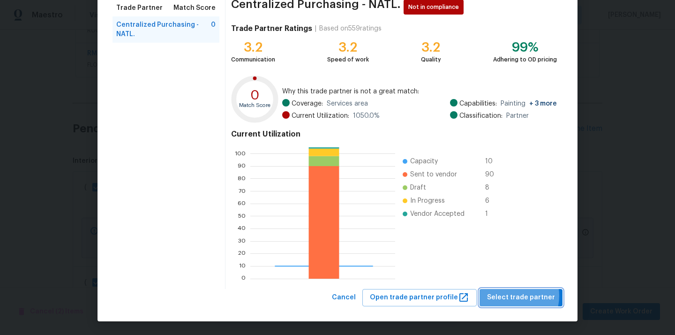
click at [512, 295] on span "Select trade partner" at bounding box center [521, 297] width 68 height 12
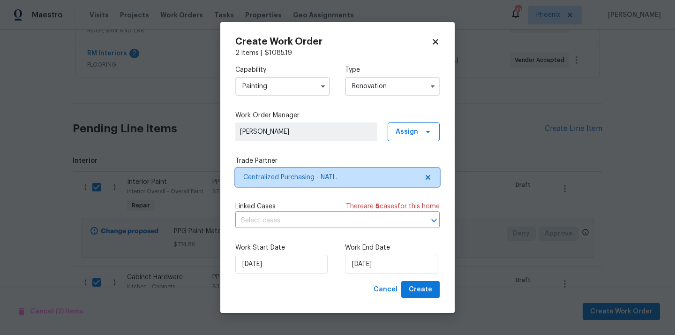
scroll to position [0, 0]
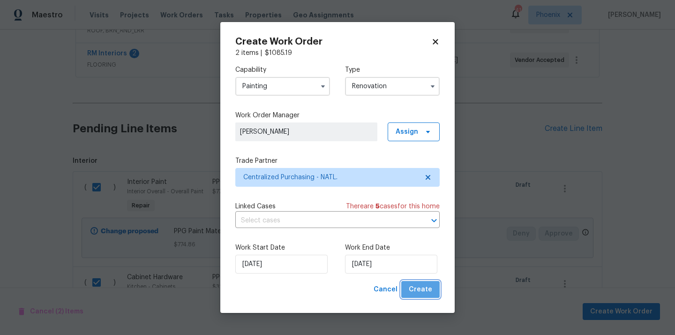
click at [429, 290] on span "Create" at bounding box center [420, 289] width 23 height 12
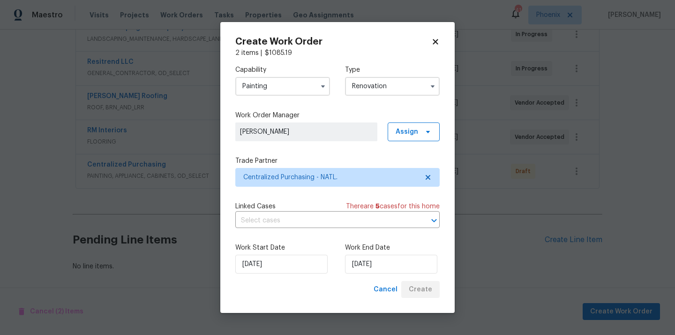
scroll to position [192, 0]
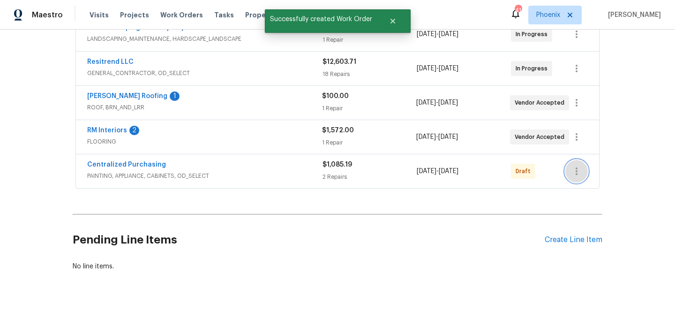
click at [574, 167] on icon "button" at bounding box center [576, 170] width 11 height 11
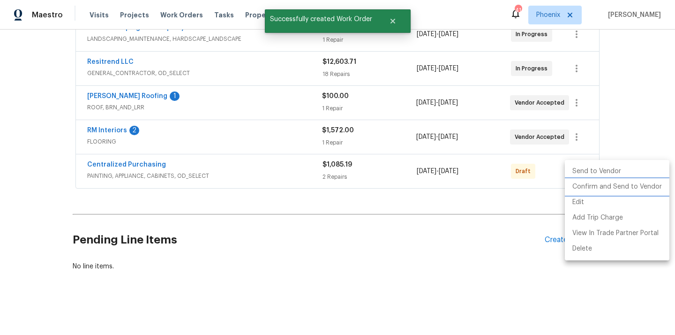
click at [580, 185] on li "Confirm and Send to Vendor" at bounding box center [617, 186] width 104 height 15
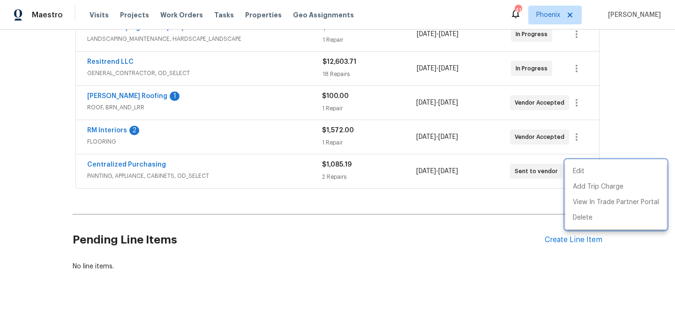
click at [154, 165] on div at bounding box center [337, 167] width 675 height 335
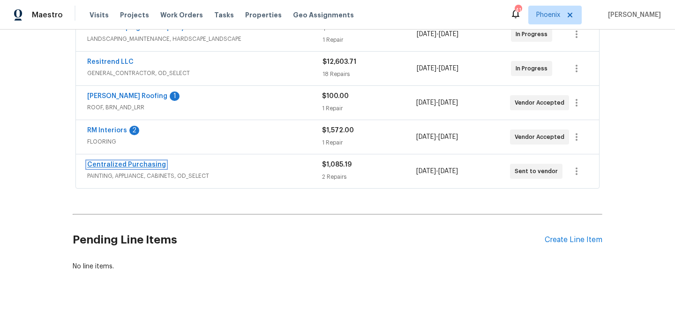
click at [144, 164] on link "Centralized Purchasing" at bounding box center [126, 164] width 79 height 7
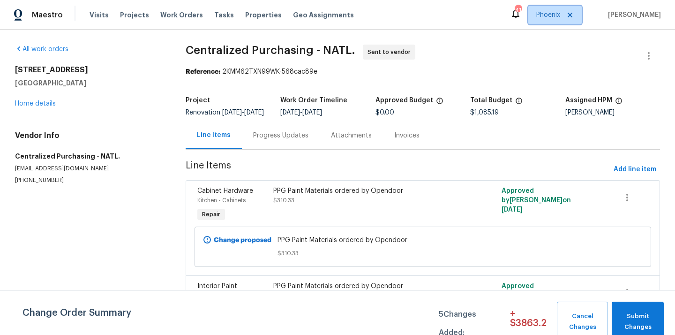
click at [560, 10] on span "Phoenix" at bounding box center [548, 14] width 24 height 9
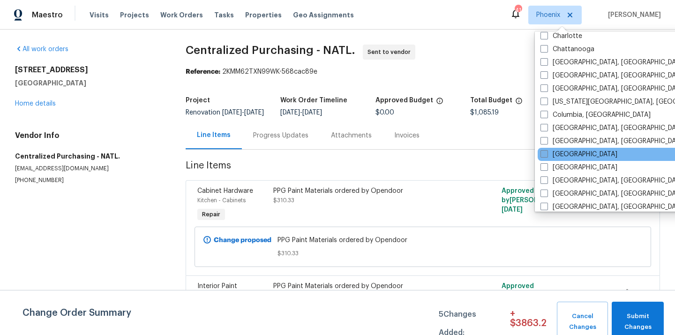
click at [553, 157] on label "[GEOGRAPHIC_DATA]" at bounding box center [578, 153] width 77 height 9
click at [546, 156] on input "[GEOGRAPHIC_DATA]" at bounding box center [543, 152] width 6 height 6
checkbox input "true"
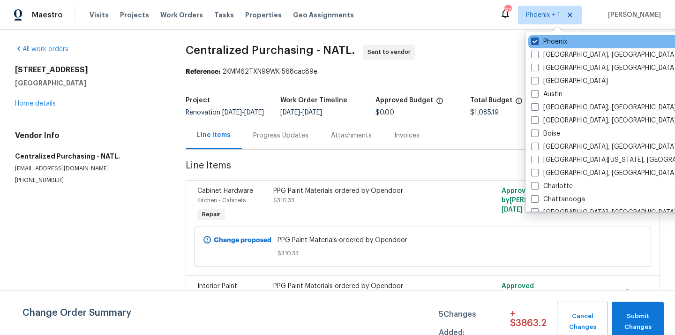
click at [538, 40] on span at bounding box center [534, 40] width 7 height 7
click at [537, 40] on input "Phoenix" at bounding box center [534, 40] width 6 height 6
checkbox input "false"
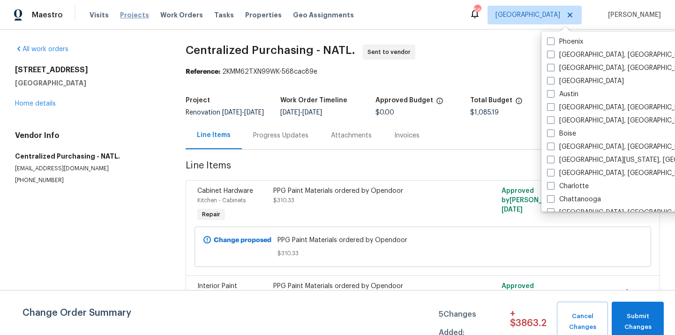
click at [125, 14] on span "Projects" at bounding box center [134, 14] width 29 height 9
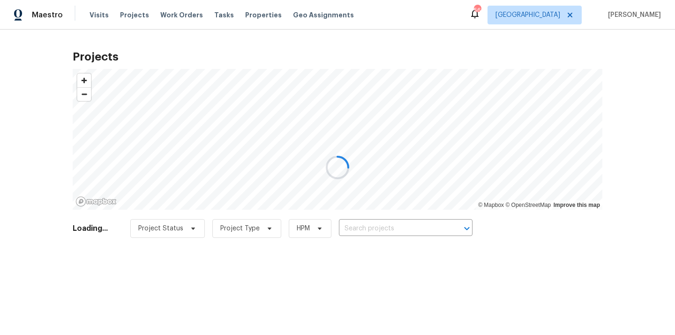
click at [383, 229] on div at bounding box center [337, 167] width 675 height 335
click at [391, 227] on div at bounding box center [337, 167] width 675 height 335
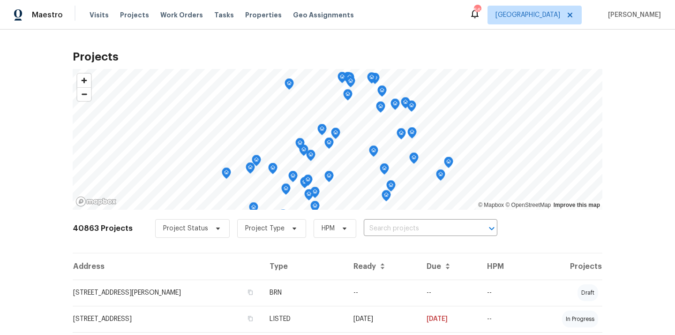
click at [391, 227] on input "text" at bounding box center [417, 228] width 107 height 15
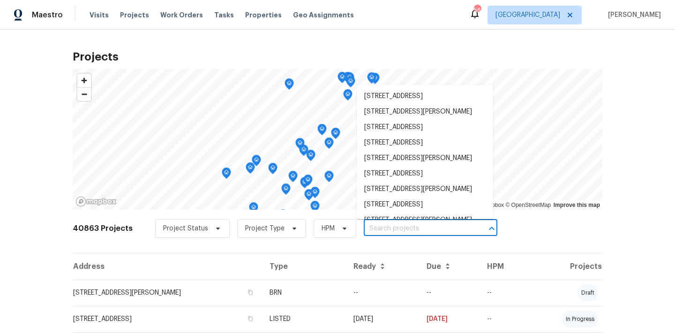
paste input "[STREET_ADDRESS][PERSON_NAME]"
type input "[STREET_ADDRESS][PERSON_NAME]"
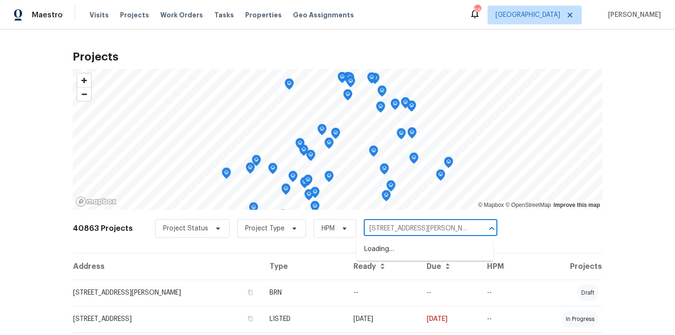
scroll to position [0, 7]
click at [395, 244] on li "[STREET_ADDRESS][PERSON_NAME]" at bounding box center [425, 248] width 136 height 15
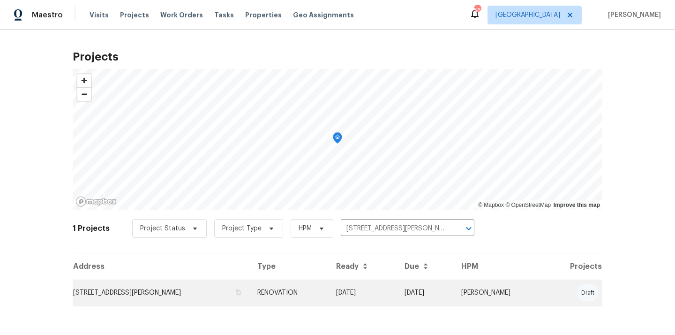
click at [303, 289] on td "RENOVATION" at bounding box center [289, 292] width 79 height 26
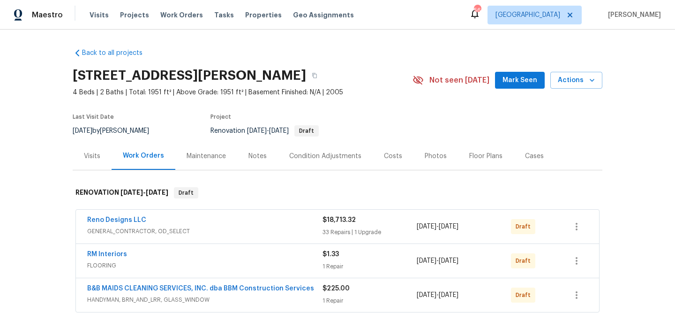
scroll to position [124, 0]
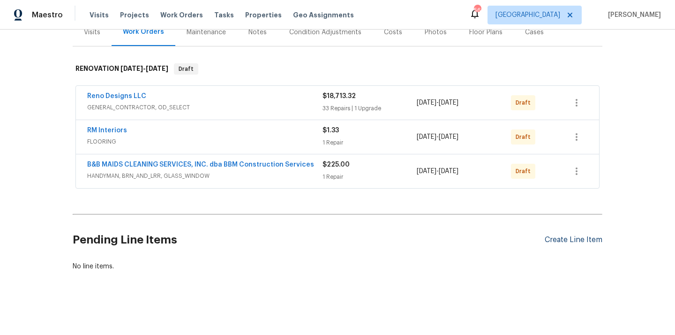
click at [571, 235] on div "Create Line Item" at bounding box center [573, 239] width 58 height 9
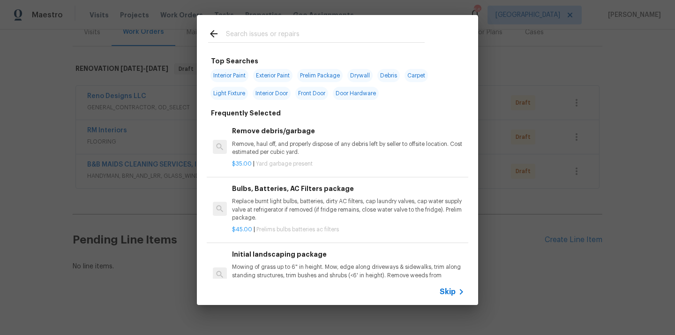
click at [332, 36] on input "text" at bounding box center [325, 35] width 199 height 14
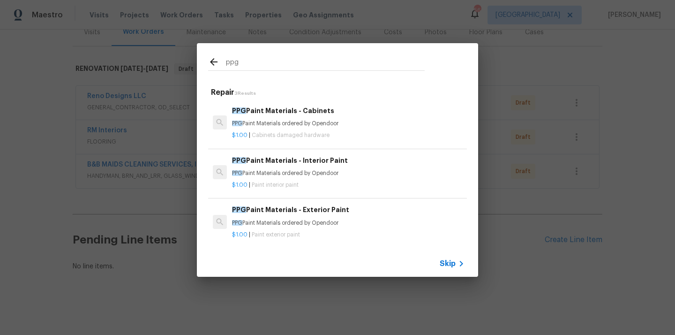
type input "ppg"
click at [292, 123] on p "PPG Paint Materials ordered by Opendoor" at bounding box center [348, 123] width 232 height 8
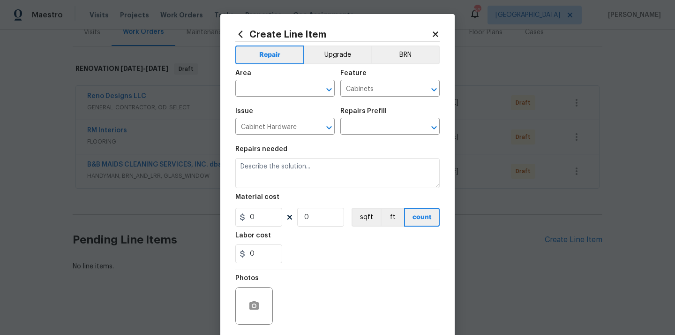
type textarea "PPG Paint Materials ordered by Opendoor"
type input "1"
type input "PPG Paint Materials - Cabinets $1.00"
type input "1"
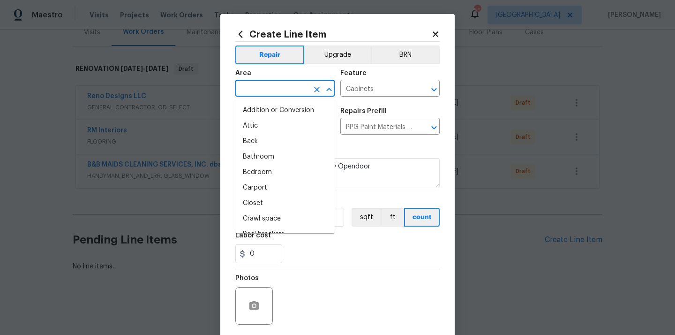
click at [285, 85] on input "text" at bounding box center [271, 89] width 73 height 15
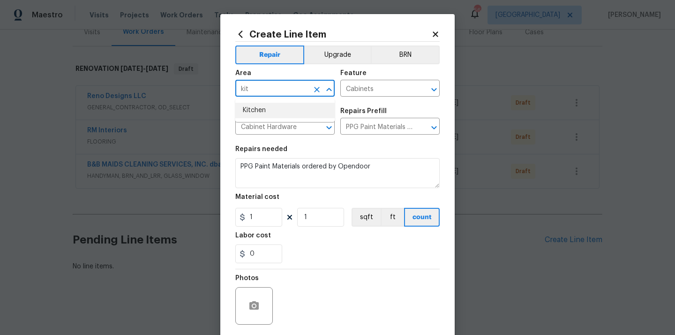
click at [276, 107] on li "Kitchen" at bounding box center [284, 110] width 99 height 15
type input "Kitchen"
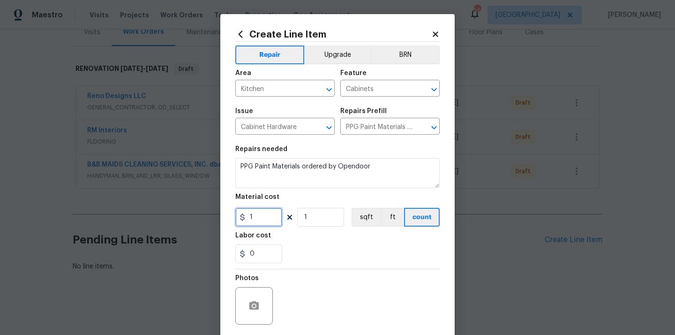
drag, startPoint x: 266, startPoint y: 221, endPoint x: 226, endPoint y: 213, distance: 40.2
click at [226, 213] on div "Create Line Item Repair Upgrade BRN Area Kitchen ​ Feature Cabinets ​ Issue Cab…" at bounding box center [337, 201] width 234 height 375
paste input "229.44"
type input "229.44"
click at [292, 237] on div "Labor cost" at bounding box center [337, 238] width 204 height 12
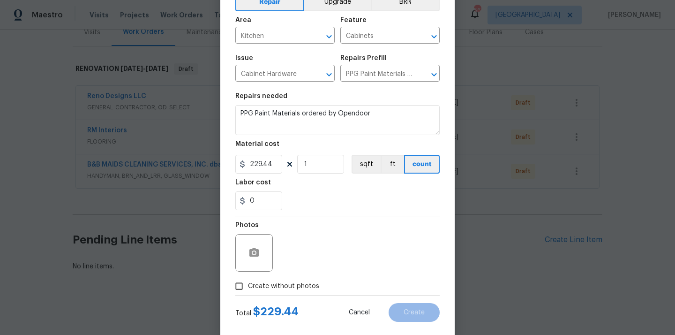
scroll to position [69, 0]
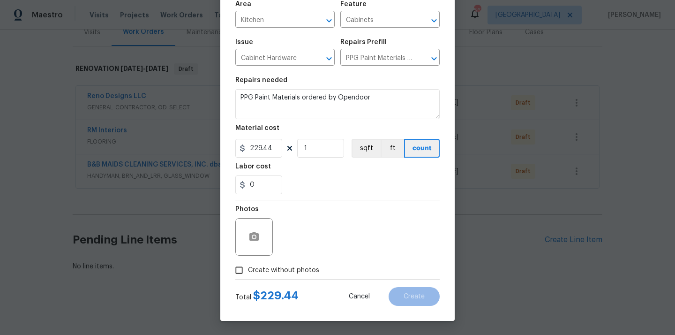
click at [286, 265] on span "Create without photos" at bounding box center [283, 270] width 71 height 10
click at [248, 265] on input "Create without photos" at bounding box center [239, 270] width 18 height 18
checkbox input "true"
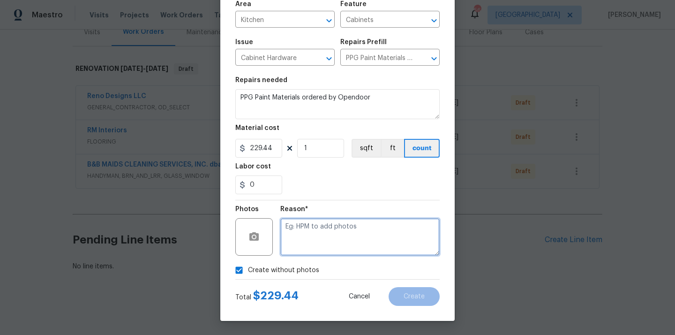
click at [313, 232] on textarea at bounding box center [359, 236] width 159 height 37
type textarea "N/A"
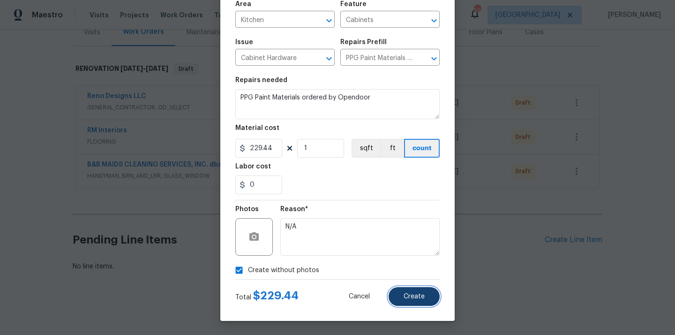
click at [416, 296] on span "Create" at bounding box center [413, 296] width 21 height 7
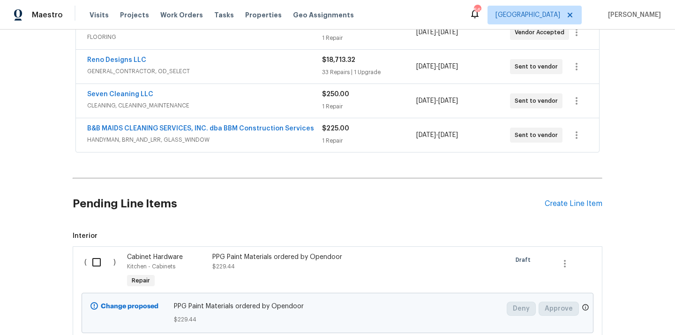
scroll to position [265, 0]
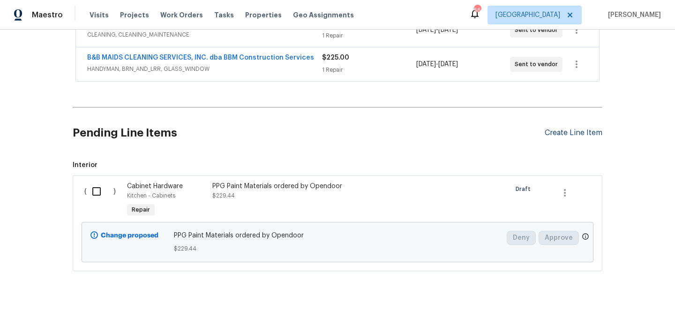
click at [572, 133] on div "Create Line Item" at bounding box center [573, 132] width 58 height 9
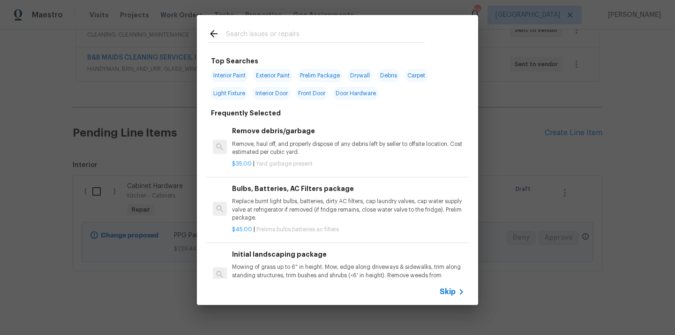
click at [313, 26] on div at bounding box center [316, 33] width 239 height 37
click at [300, 34] on input "text" at bounding box center [325, 35] width 199 height 14
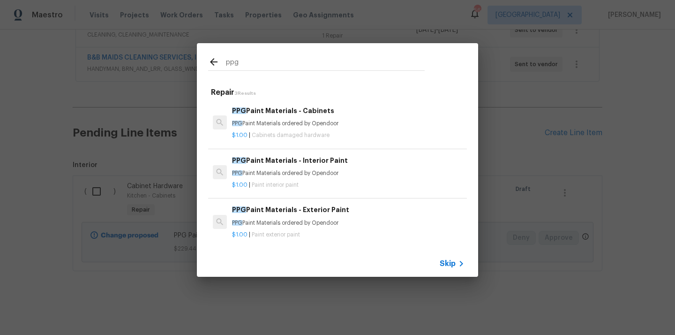
type input "ppg"
click at [278, 162] on h6 "PPG Paint Materials - Interior Paint" at bounding box center [348, 160] width 232 height 10
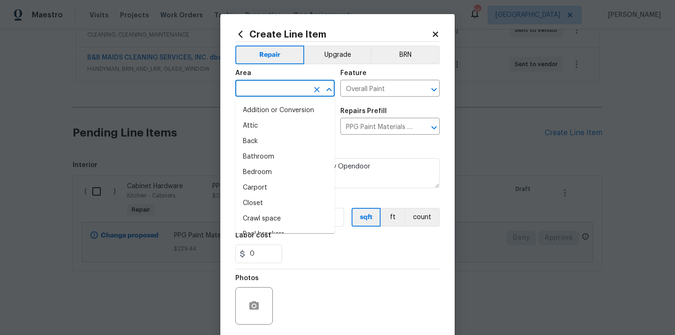
click at [293, 89] on input "text" at bounding box center [271, 89] width 73 height 15
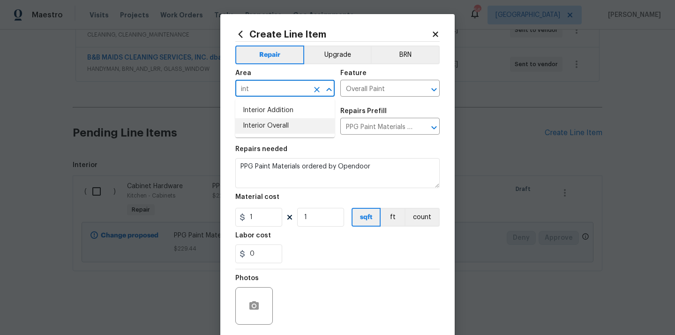
click at [298, 126] on li "Interior Overall" at bounding box center [284, 125] width 99 height 15
type input "Interior Overall"
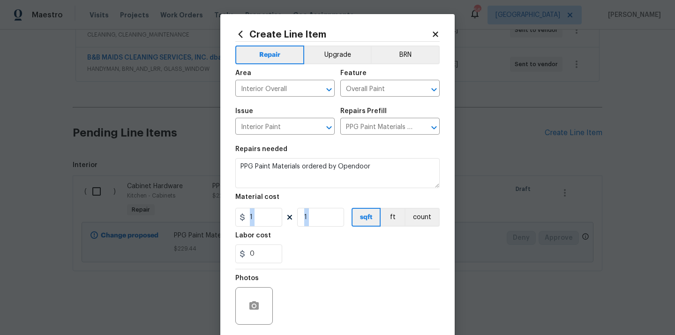
drag, startPoint x: 264, startPoint y: 228, endPoint x: 258, endPoint y: 224, distance: 7.4
click at [258, 224] on section "Repairs needed PPG Paint Materials ordered by Opendoor Material cost 1 1 sqft f…" at bounding box center [337, 204] width 204 height 128
drag, startPoint x: 258, startPoint y: 224, endPoint x: 236, endPoint y: 222, distance: 22.1
click at [233, 222] on div "Create Line Item Repair Upgrade BRN Area Interior Overall ​ Feature Overall Pai…" at bounding box center [337, 201] width 234 height 375
paste input "792.79"
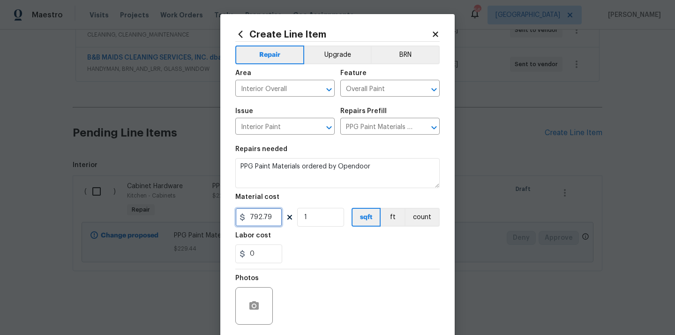
type input "792.79"
click at [292, 241] on div "Labor cost" at bounding box center [337, 238] width 204 height 12
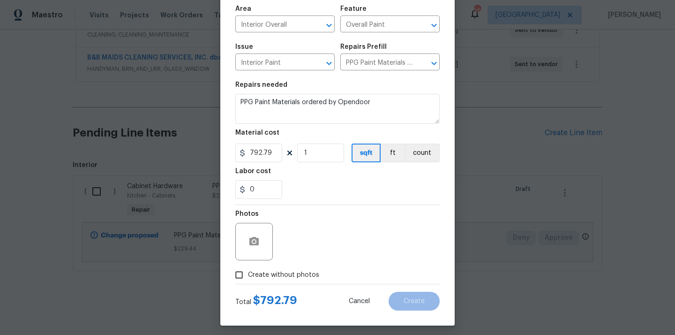
scroll to position [69, 0]
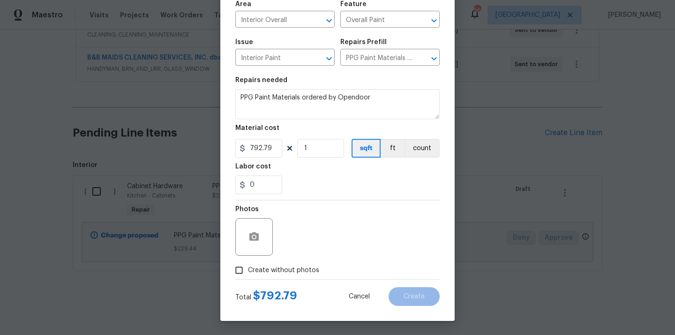
click at [294, 265] on span "Create without photos" at bounding box center [283, 270] width 71 height 10
click at [248, 265] on input "Create without photos" at bounding box center [239, 270] width 18 height 18
checkbox input "true"
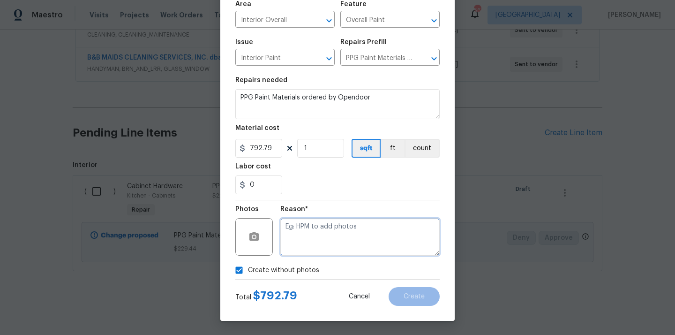
click at [309, 238] on textarea at bounding box center [359, 236] width 159 height 37
type textarea "N/A"
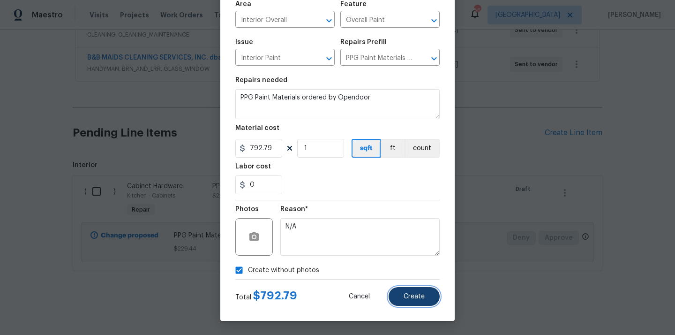
click at [407, 293] on span "Create" at bounding box center [413, 296] width 21 height 7
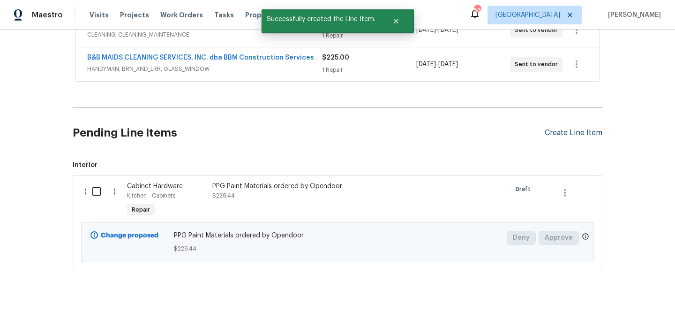
click at [576, 135] on section "Pending Line Items Create Line Item Interior ( ) Cabinet Hardware Kitchen - Cab…" at bounding box center [338, 191] width 530 height 160
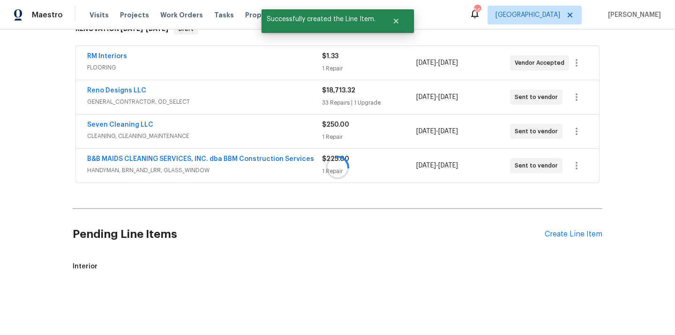
scroll to position [265, 0]
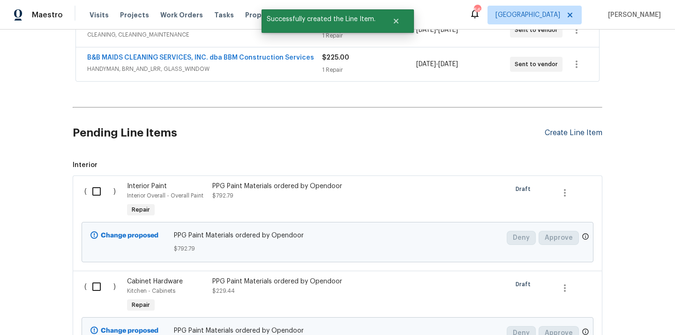
click at [565, 129] on div "Create Line Item" at bounding box center [573, 132] width 58 height 9
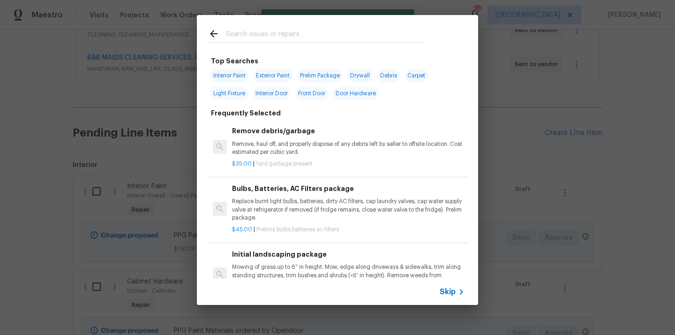
click at [367, 37] on input "text" at bounding box center [325, 35] width 199 height 14
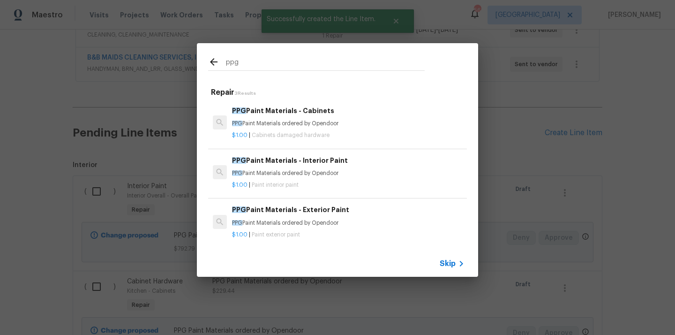
type input "ppg"
click at [334, 220] on p "PPG Paint Materials ordered by Opendoor" at bounding box center [348, 223] width 232 height 8
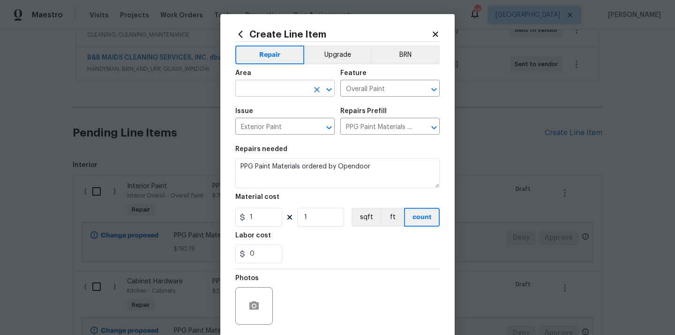
click at [285, 88] on input "text" at bounding box center [271, 89] width 73 height 15
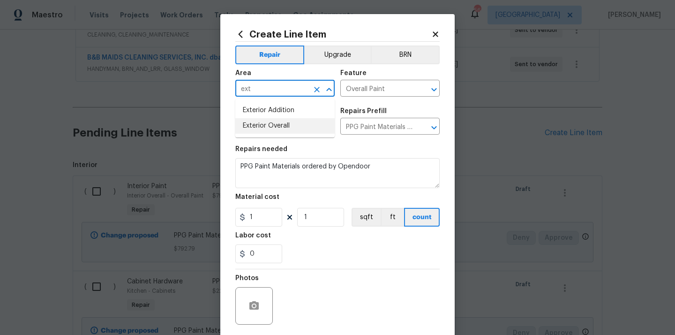
click at [275, 122] on li "Exterior Overall" at bounding box center [284, 125] width 99 height 15
type input "Exterior Overall"
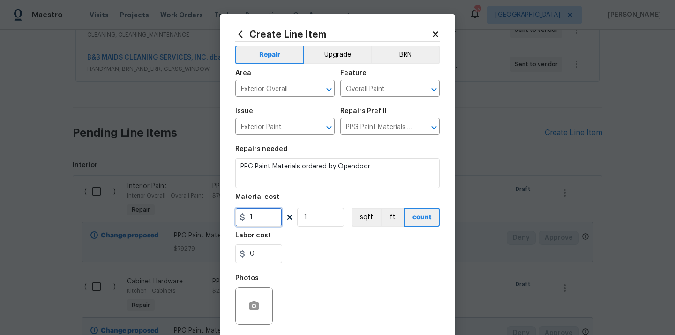
drag, startPoint x: 252, startPoint y: 214, endPoint x: 238, endPoint y: 214, distance: 14.5
click at [239, 214] on div "1" at bounding box center [258, 217] width 47 height 19
paste input "236.99"
type input "236.99"
click at [291, 232] on div "Labor cost" at bounding box center [337, 238] width 204 height 12
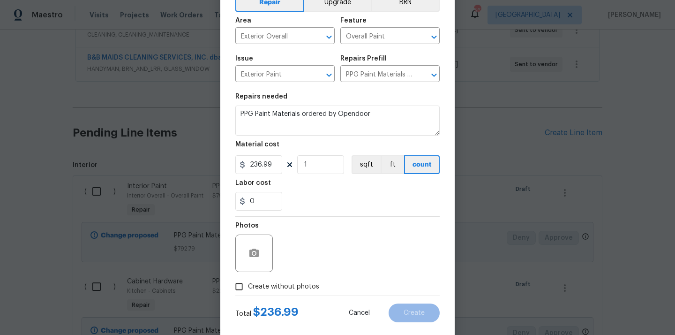
scroll to position [69, 0]
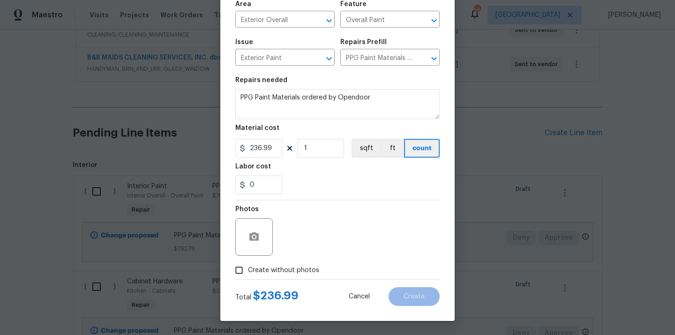
click at [283, 268] on span "Create without photos" at bounding box center [283, 270] width 71 height 10
click at [248, 268] on input "Create without photos" at bounding box center [239, 270] width 18 height 18
checkbox input "true"
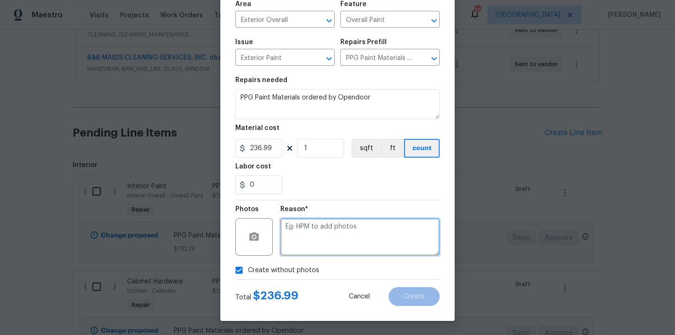
click at [299, 247] on textarea at bounding box center [359, 236] width 159 height 37
type textarea "N/A"
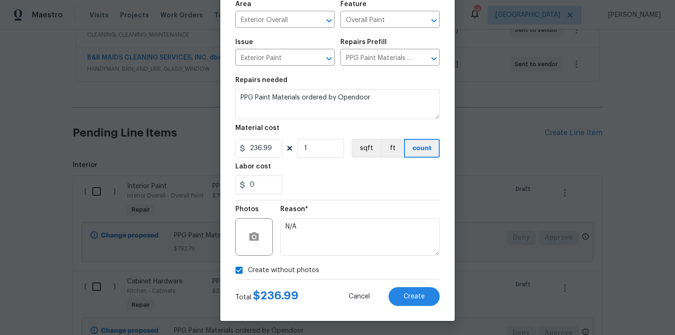
click at [408, 306] on div "Create Line Item Repair Upgrade BRN Area Exterior Overall ​ Feature Overall Pai…" at bounding box center [337, 132] width 234 height 375
click at [408, 299] on span "Create" at bounding box center [413, 296] width 21 height 7
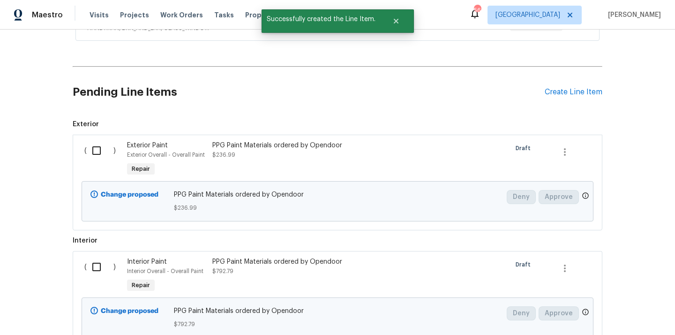
scroll to position [318, 0]
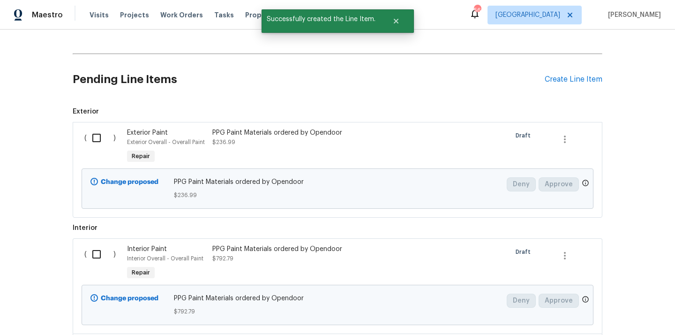
click at [103, 139] on input "checkbox" at bounding box center [100, 138] width 27 height 20
checkbox input "true"
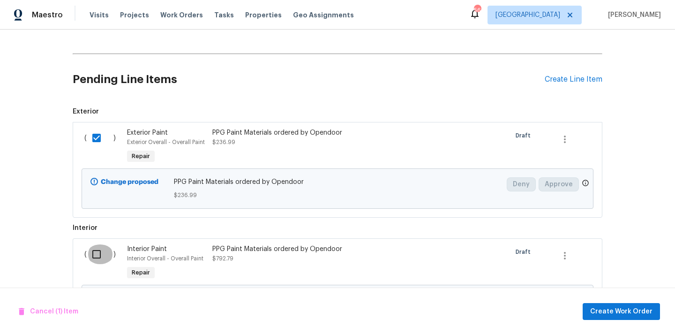
click at [101, 261] on input "checkbox" at bounding box center [100, 254] width 27 height 20
checkbox input "true"
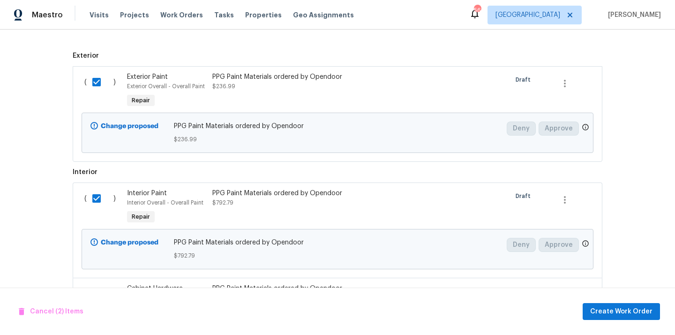
scroll to position [477, 0]
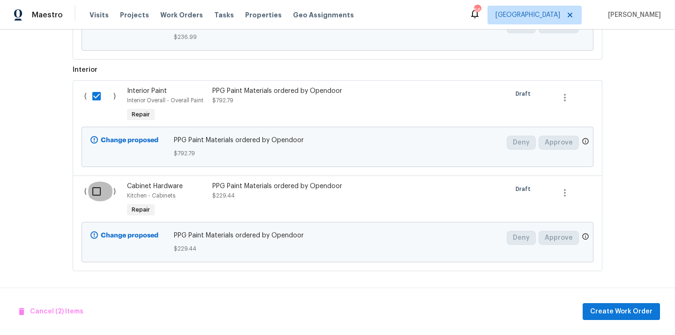
click at [96, 189] on input "checkbox" at bounding box center [100, 191] width 27 height 20
checkbox input "true"
click at [606, 312] on span "Create Work Order" at bounding box center [621, 312] width 62 height 12
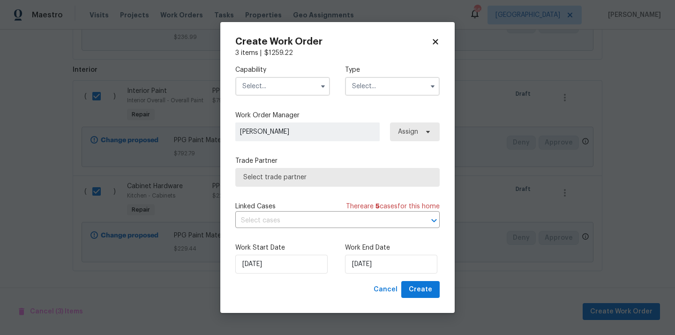
click at [306, 94] on input "text" at bounding box center [282, 86] width 95 height 19
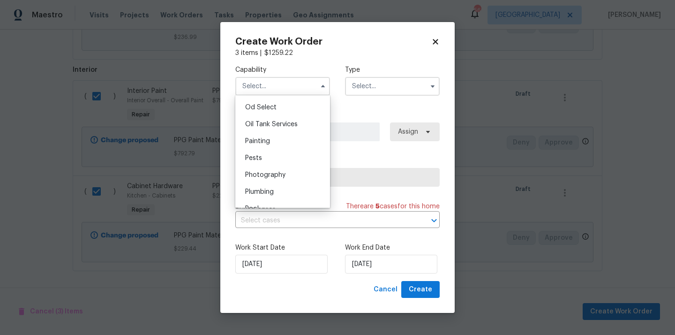
scroll to position [755, 0]
click at [298, 139] on div "Painting" at bounding box center [283, 138] width 90 height 17
type input "Painting"
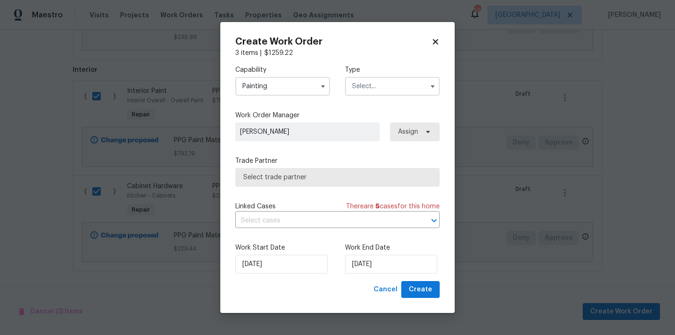
click at [383, 85] on input "text" at bounding box center [392, 86] width 95 height 19
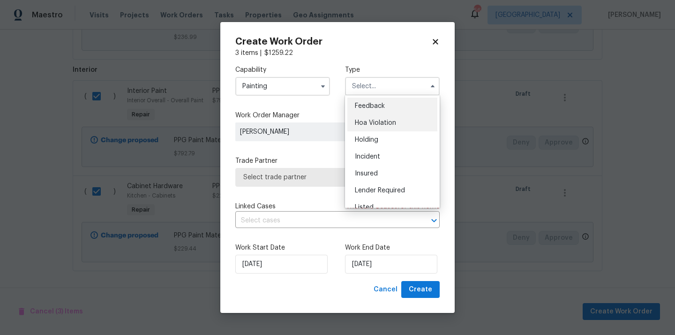
scroll to position [213, 0]
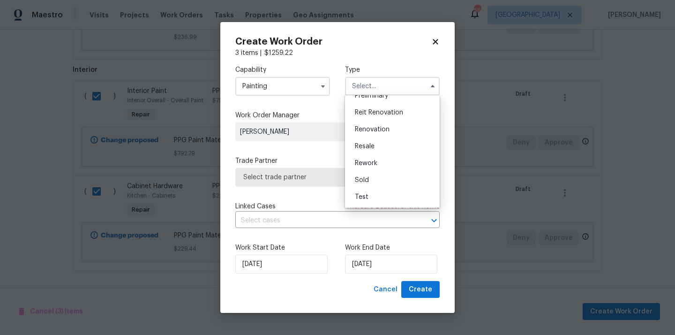
click at [386, 126] on div "Renovation" at bounding box center [392, 129] width 90 height 17
type input "Renovation"
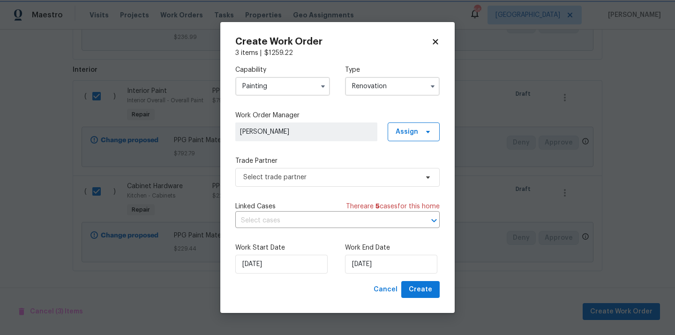
scroll to position [0, 0]
click at [413, 127] on span "Assign" at bounding box center [406, 131] width 22 height 9
click at [409, 168] on div "Assign to me" at bounding box center [415, 170] width 41 height 9
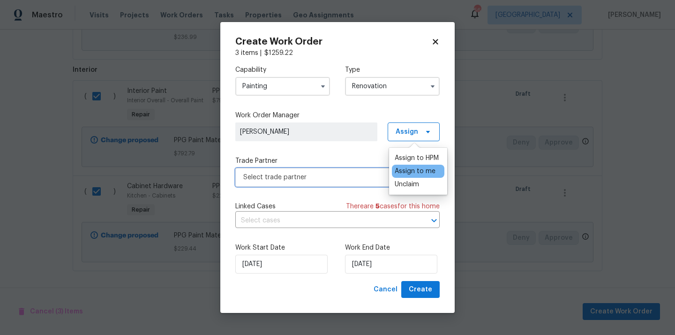
click at [340, 175] on span "Select trade partner" at bounding box center [330, 176] width 175 height 9
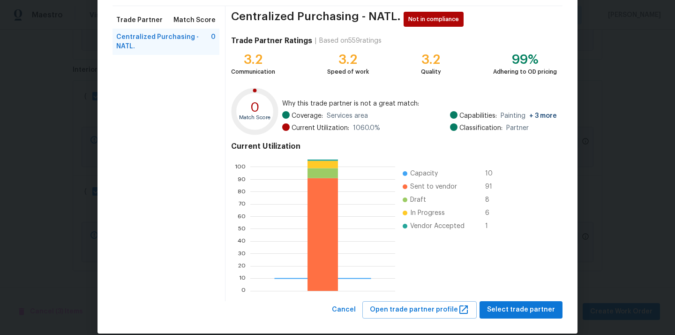
scroll to position [79, 0]
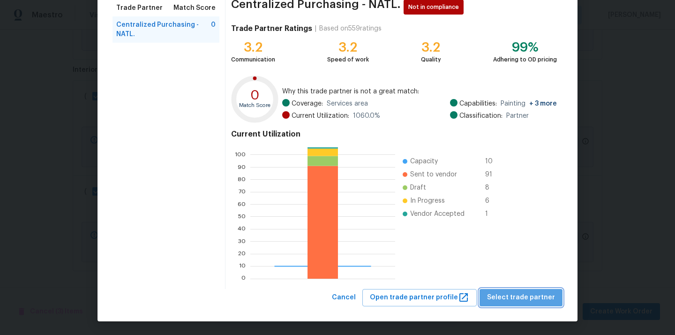
click at [536, 294] on span "Select trade partner" at bounding box center [521, 297] width 68 height 12
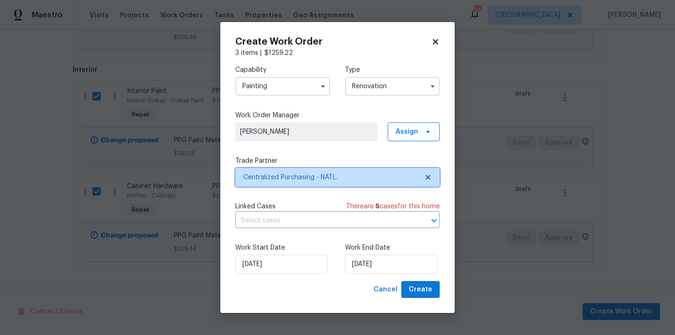
scroll to position [0, 0]
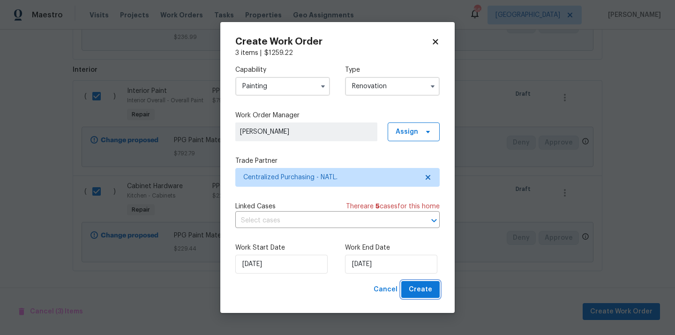
click at [430, 285] on span "Create" at bounding box center [420, 289] width 23 height 12
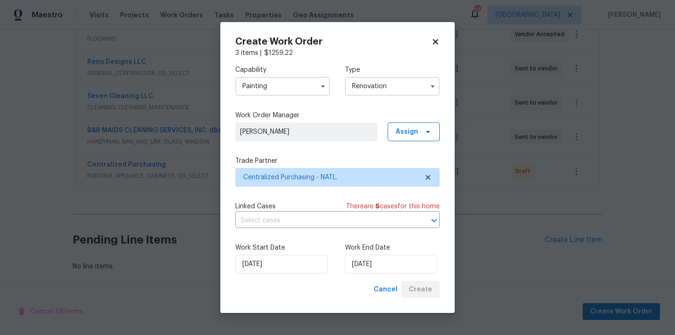
scroll to position [192, 0]
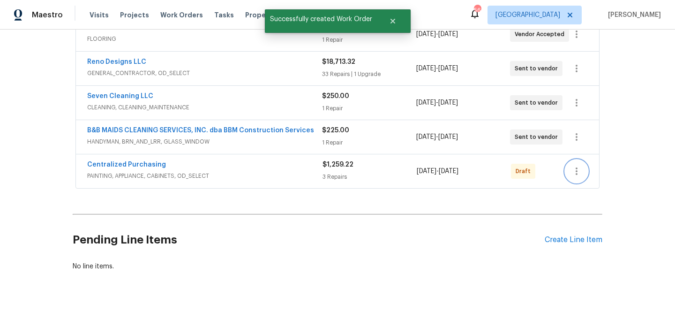
click at [578, 165] on button "button" at bounding box center [576, 171] width 22 height 22
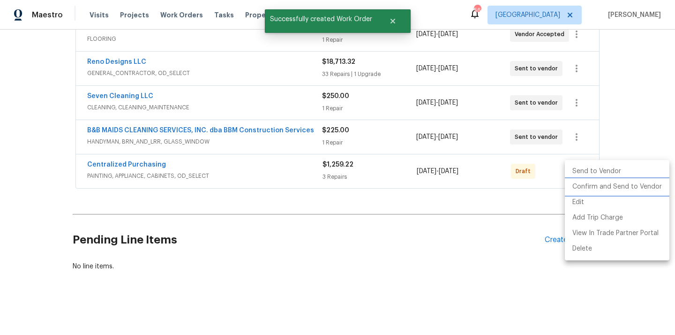
click at [580, 189] on li "Confirm and Send to Vendor" at bounding box center [617, 186] width 104 height 15
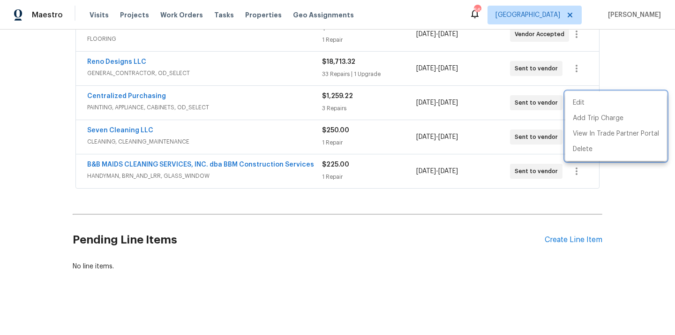
click at [140, 95] on div at bounding box center [337, 167] width 675 height 335
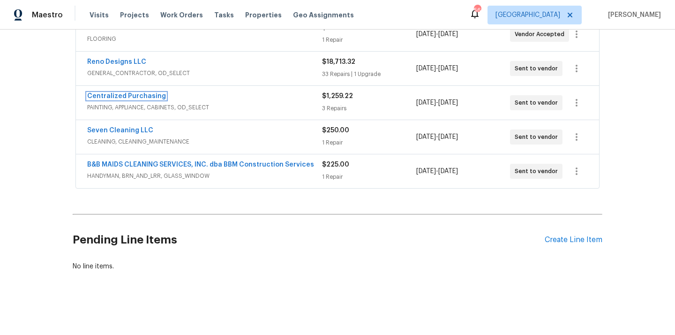
click at [140, 95] on link "Centralized Purchasing" at bounding box center [126, 96] width 79 height 7
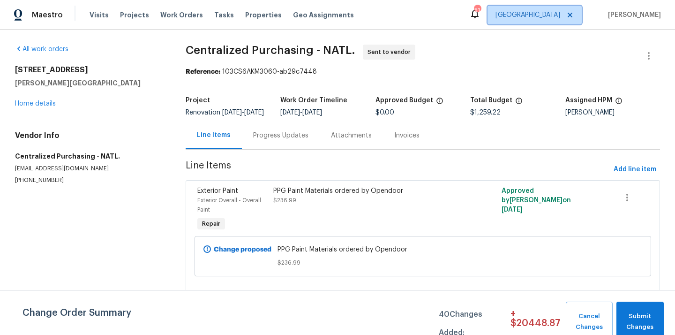
click at [560, 16] on span "[GEOGRAPHIC_DATA]" at bounding box center [527, 14] width 65 height 9
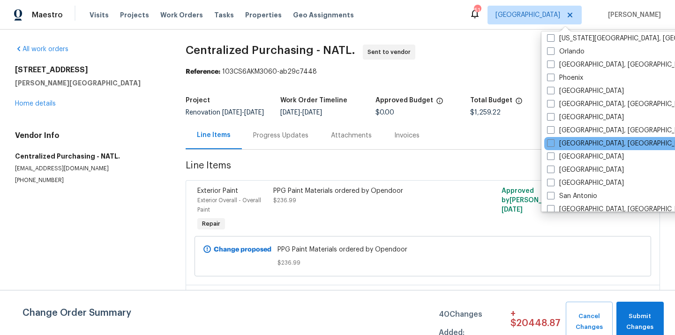
scroll to position [526, 0]
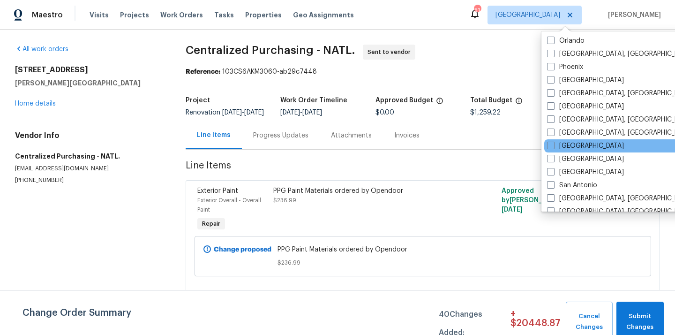
click at [569, 150] on div "[GEOGRAPHIC_DATA]" at bounding box center [638, 145] width 189 height 13
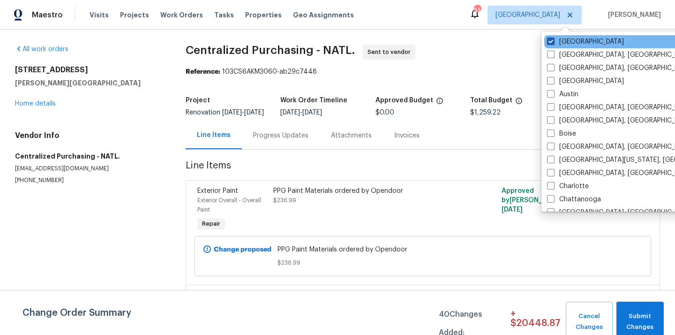
click at [564, 38] on label "[GEOGRAPHIC_DATA]" at bounding box center [585, 41] width 77 height 9
click at [553, 38] on input "[GEOGRAPHIC_DATA]" at bounding box center [550, 40] width 6 height 6
checkbox input "false"
checkbox input "true"
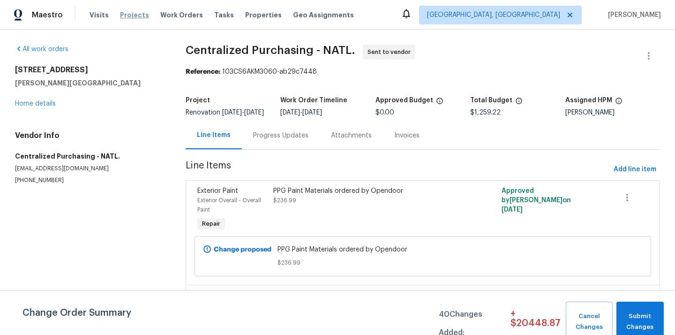
click at [120, 16] on span "Projects" at bounding box center [134, 14] width 29 height 9
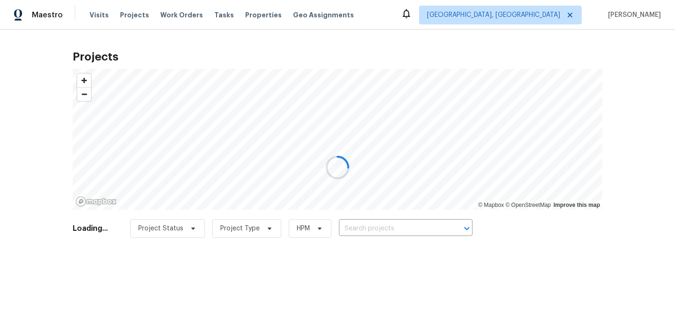
click at [416, 221] on div at bounding box center [337, 167] width 675 height 335
click at [413, 231] on div at bounding box center [337, 167] width 675 height 335
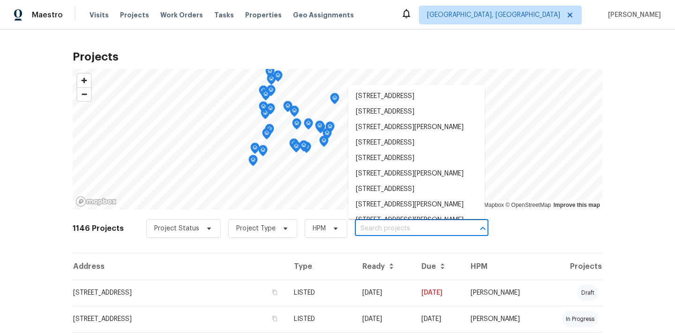
click at [413, 231] on input "text" at bounding box center [408, 228] width 107 height 15
paste input "[STREET_ADDRESS]"
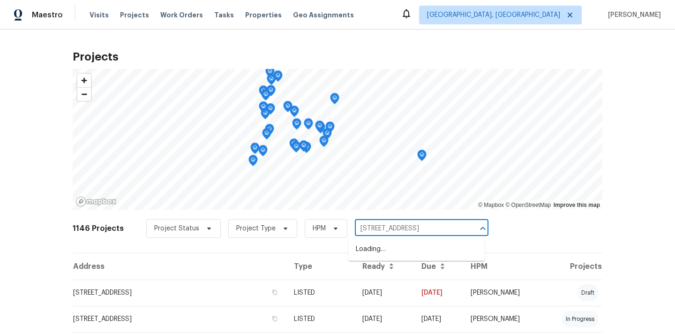
scroll to position [0, 33]
type input "[STREET_ADDRESS]"
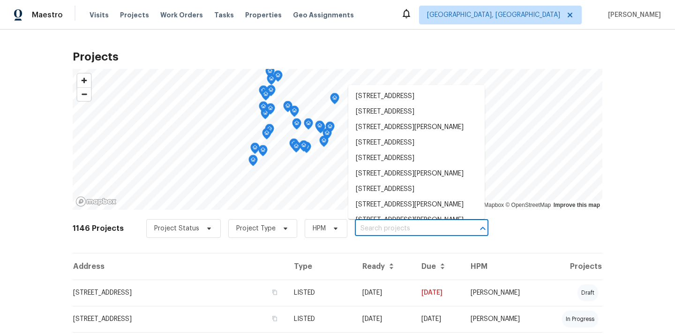
click at [403, 228] on input "text" at bounding box center [408, 228] width 107 height 15
paste input "[STREET_ADDRESS]"
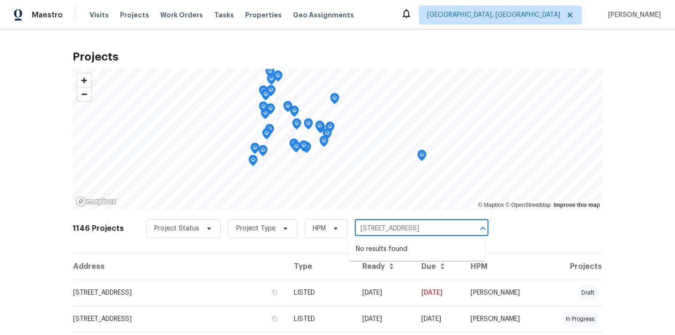
scroll to position [0, 33]
type input "[STREET_ADDRESS]"
click at [555, 17] on span "[GEOGRAPHIC_DATA], [GEOGRAPHIC_DATA]" at bounding box center [493, 14] width 133 height 9
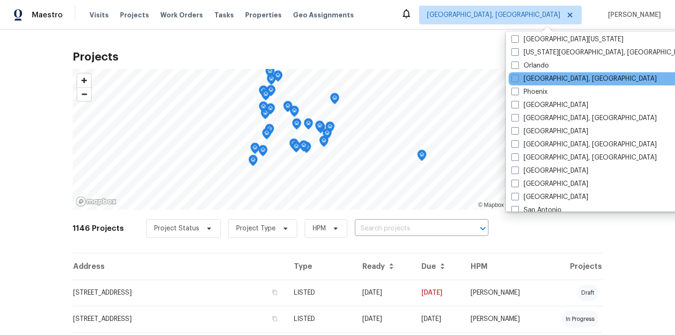
scroll to position [500, 0]
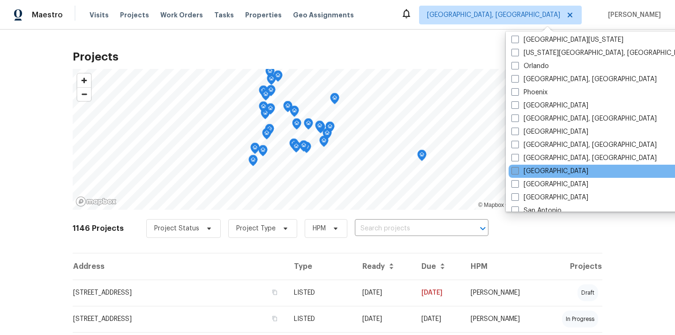
click at [524, 172] on label "[GEOGRAPHIC_DATA]" at bounding box center [549, 170] width 77 height 9
click at [517, 172] on input "[GEOGRAPHIC_DATA]" at bounding box center [514, 169] width 6 height 6
checkbox input "true"
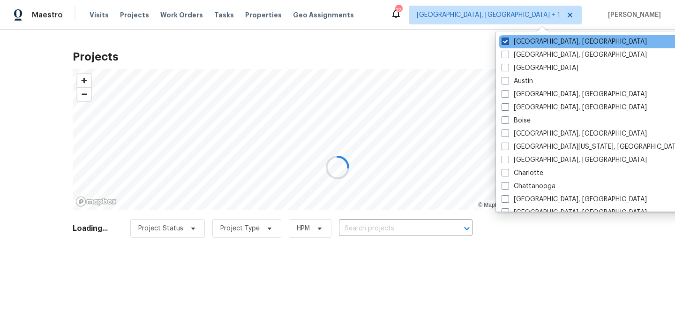
click at [515, 40] on label "[GEOGRAPHIC_DATA], [GEOGRAPHIC_DATA]" at bounding box center [573, 41] width 145 height 9
click at [507, 40] on input "[GEOGRAPHIC_DATA], [GEOGRAPHIC_DATA]" at bounding box center [504, 40] width 6 height 6
checkbox input "false"
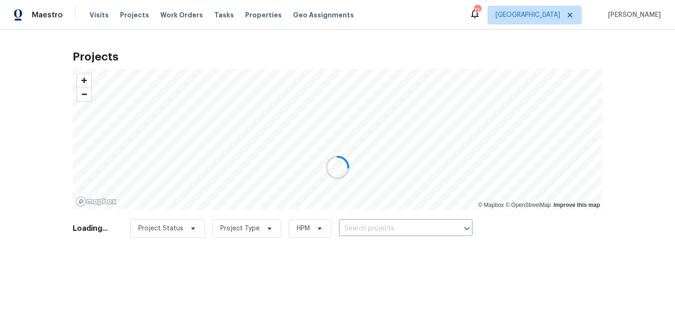
click at [368, 225] on div at bounding box center [337, 167] width 675 height 335
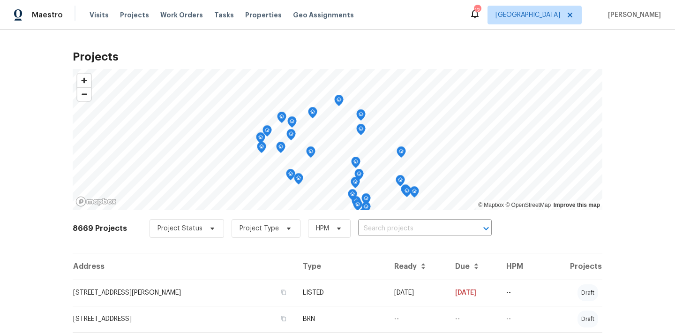
click at [368, 225] on input "text" at bounding box center [411, 228] width 107 height 15
paste input "[STREET_ADDRESS]"
type input "[STREET_ADDRESS]"
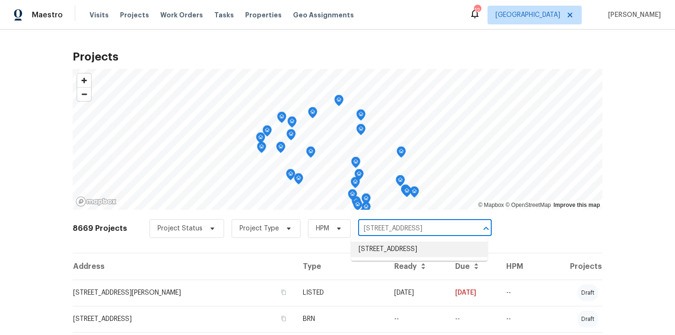
click at [388, 254] on li "[STREET_ADDRESS]" at bounding box center [419, 248] width 136 height 15
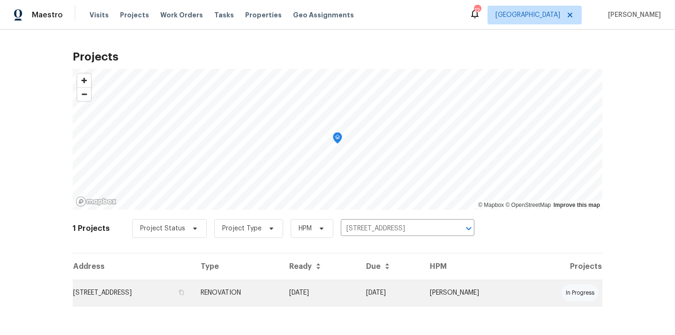
click at [282, 286] on td "RENOVATION" at bounding box center [237, 292] width 89 height 26
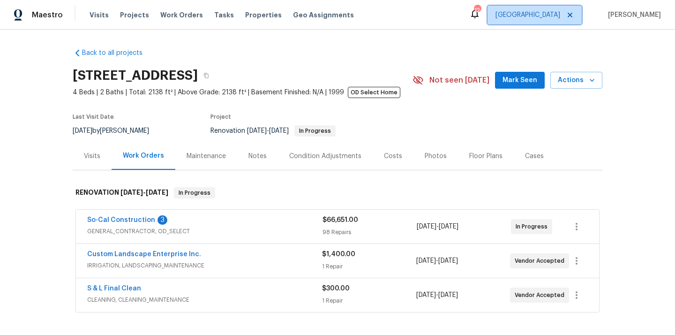
click at [550, 16] on span "[GEOGRAPHIC_DATA]" at bounding box center [527, 14] width 65 height 9
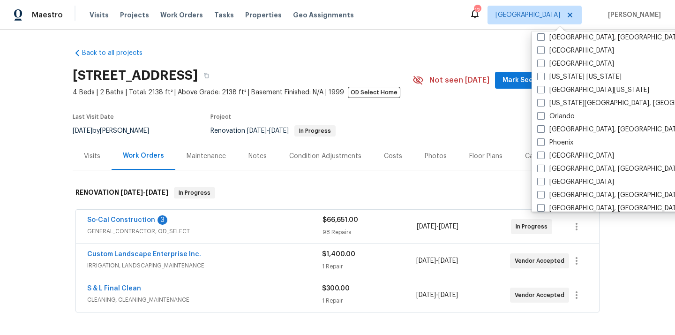
scroll to position [628, 0]
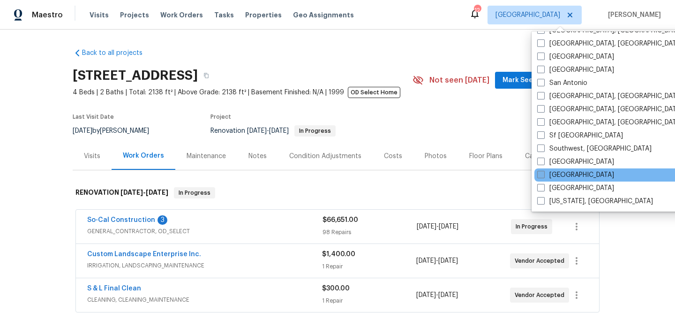
click at [554, 174] on label "[GEOGRAPHIC_DATA]" at bounding box center [575, 174] width 77 height 9
click at [543, 174] on input "[GEOGRAPHIC_DATA]" at bounding box center [540, 173] width 6 height 6
checkbox input "true"
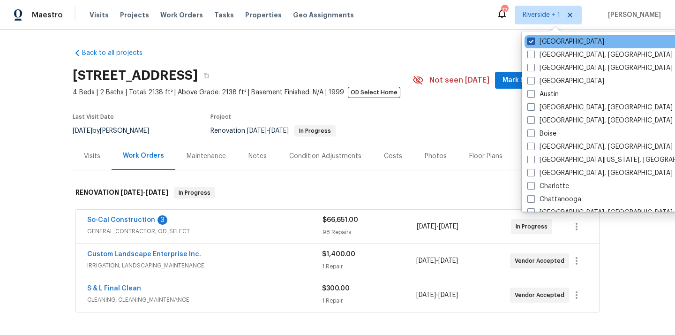
click at [553, 43] on label "[GEOGRAPHIC_DATA]" at bounding box center [565, 41] width 77 height 9
click at [533, 43] on input "[GEOGRAPHIC_DATA]" at bounding box center [530, 40] width 6 height 6
checkbox input "false"
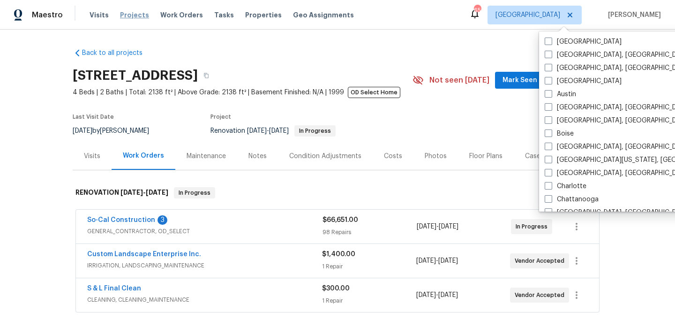
click at [126, 13] on span "Projects" at bounding box center [134, 14] width 29 height 9
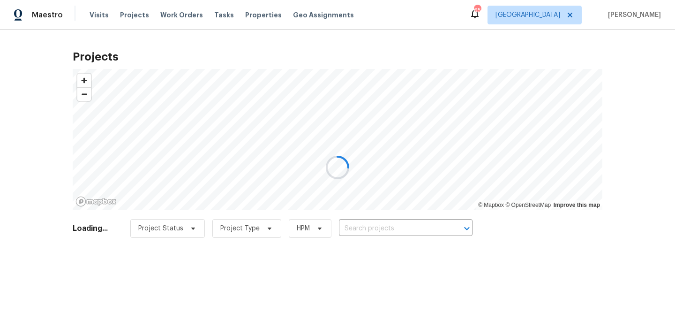
click at [434, 229] on div at bounding box center [337, 167] width 675 height 335
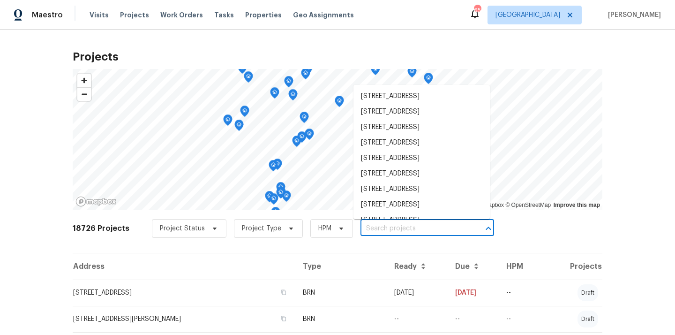
click at [434, 229] on input "text" at bounding box center [413, 228] width 107 height 15
paste input "[STREET_ADDRESS][PERSON_NAME]"
type input "[STREET_ADDRESS][PERSON_NAME]"
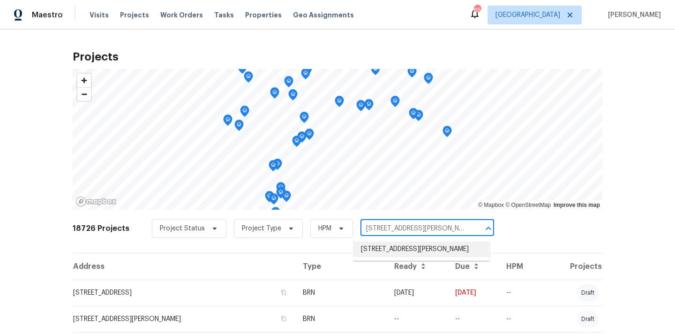
click at [416, 246] on li "[STREET_ADDRESS][PERSON_NAME]" at bounding box center [421, 248] width 136 height 15
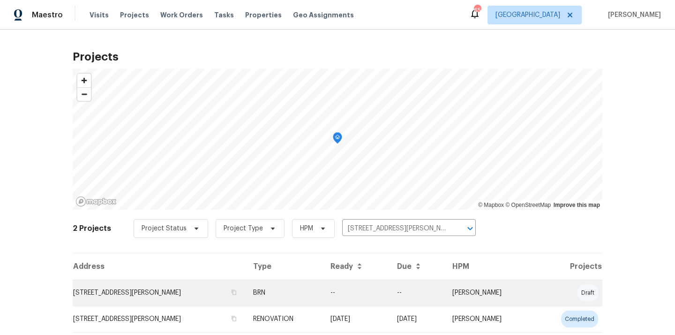
click at [203, 289] on td "[STREET_ADDRESS][PERSON_NAME]" at bounding box center [159, 292] width 173 height 26
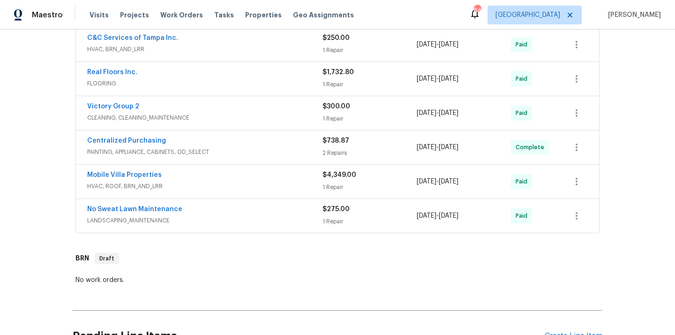
scroll to position [415, 0]
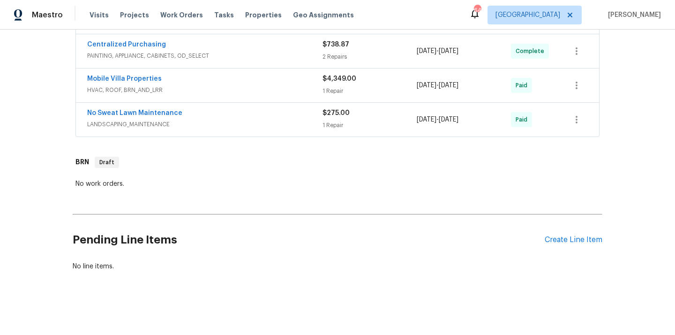
click at [567, 233] on div "Pending Line Items Create Line Item" at bounding box center [338, 240] width 530 height 44
click at [556, 243] on div "Create Line Item" at bounding box center [573, 239] width 58 height 9
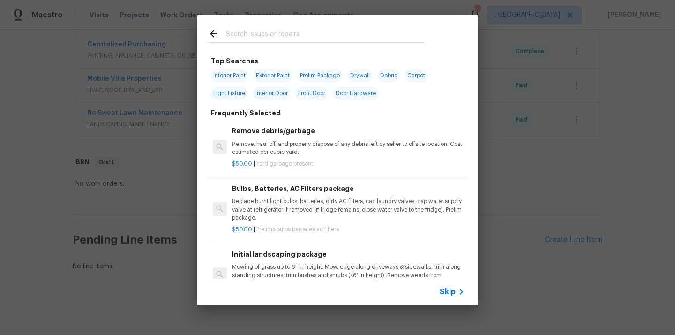
click at [506, 114] on div "Top Searches Interior Paint Exterior Paint Prelim Package Drywall Debris Carpet…" at bounding box center [337, 160] width 675 height 320
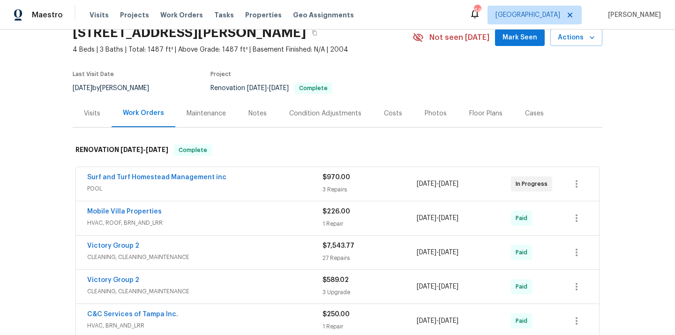
scroll to position [0, 0]
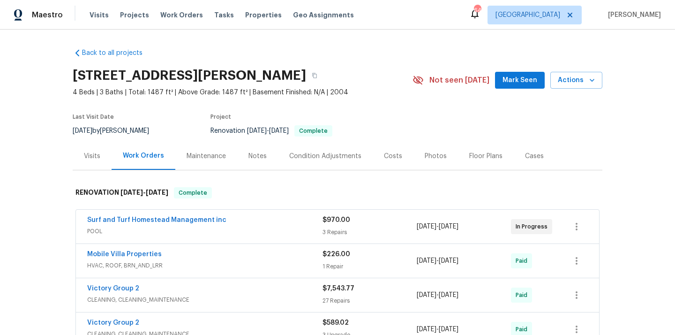
click at [282, 231] on span "POOL" at bounding box center [204, 230] width 235 height 9
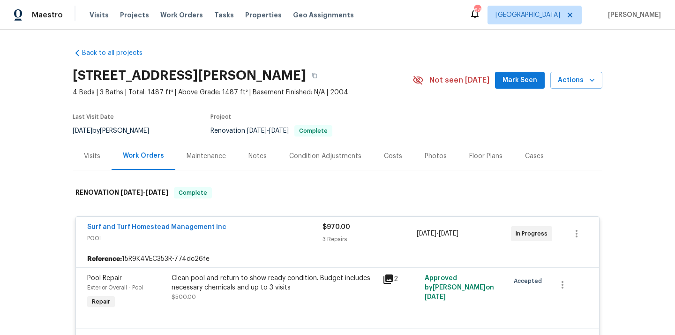
click at [263, 233] on span "POOL" at bounding box center [204, 237] width 235 height 9
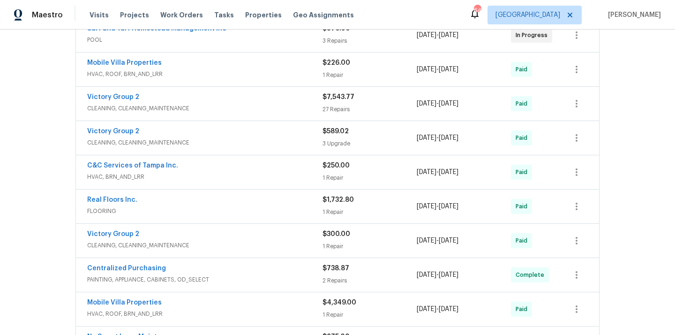
scroll to position [415, 0]
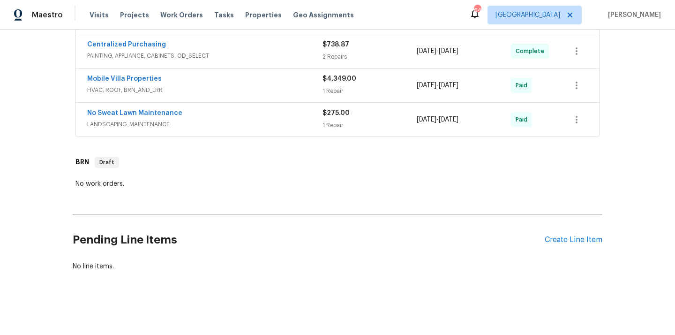
click at [568, 246] on div "Pending Line Items Create Line Item" at bounding box center [338, 240] width 530 height 44
click at [566, 238] on div "Create Line Item" at bounding box center [573, 239] width 58 height 9
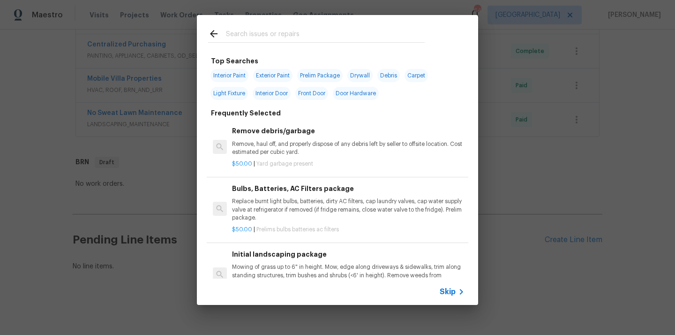
click at [339, 37] on input "text" at bounding box center [325, 35] width 199 height 14
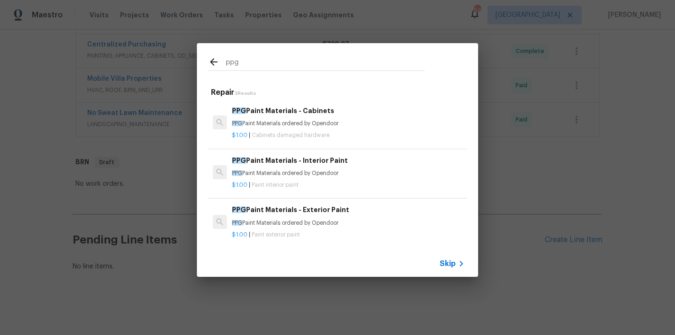
type input "ppg"
click at [306, 209] on h6 "PPG Paint Materials - Exterior Paint" at bounding box center [348, 209] width 232 height 10
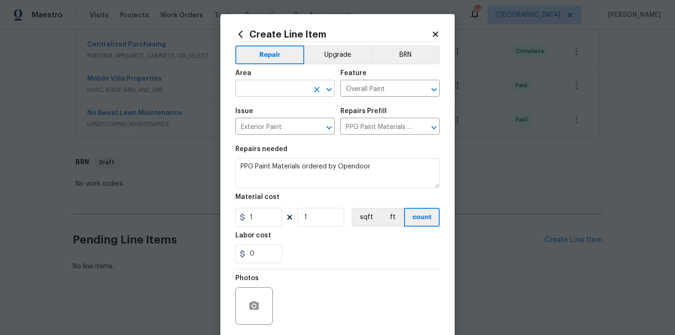
click at [269, 86] on input "text" at bounding box center [271, 89] width 73 height 15
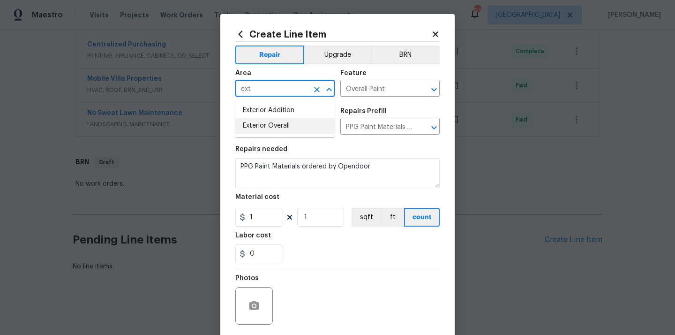
click at [269, 123] on li "Exterior Overall" at bounding box center [284, 125] width 99 height 15
type input "Exterior Overall"
drag, startPoint x: 259, startPoint y: 217, endPoint x: 231, endPoint y: 215, distance: 28.2
click at [233, 216] on div "Create Line Item Repair Upgrade BRN Area Exterior Overall ​ Feature Overall Pai…" at bounding box center [337, 201] width 234 height 375
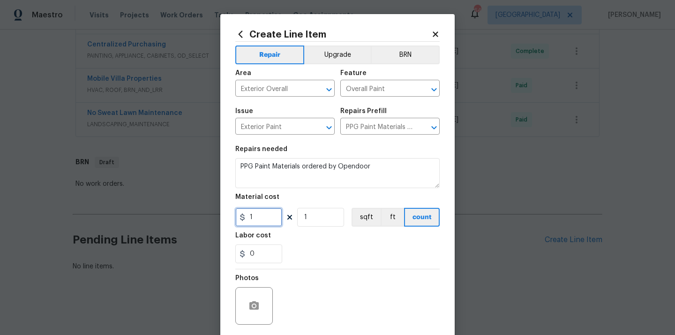
paste input "367.32"
type input "367.32"
click at [320, 249] on div "0" at bounding box center [337, 253] width 204 height 19
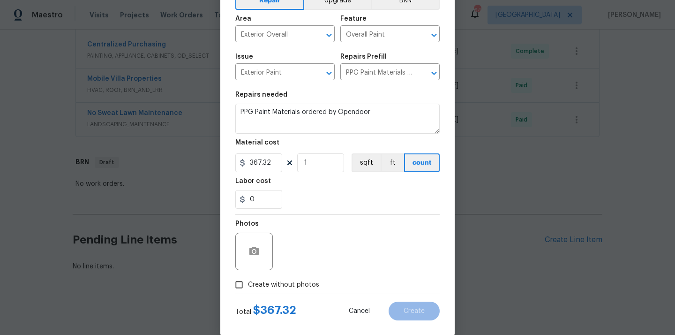
scroll to position [69, 0]
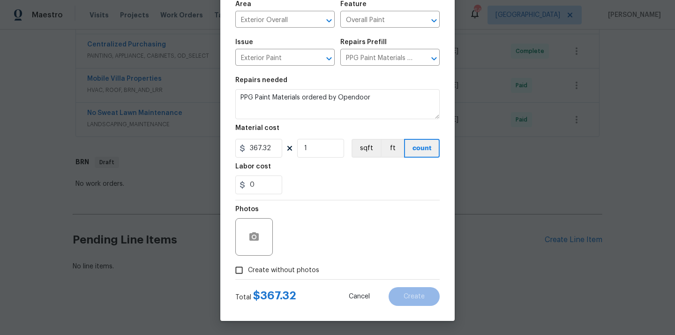
click at [294, 273] on span "Create without photos" at bounding box center [283, 270] width 71 height 10
click at [248, 273] on input "Create without photos" at bounding box center [239, 270] width 18 height 18
checkbox input "true"
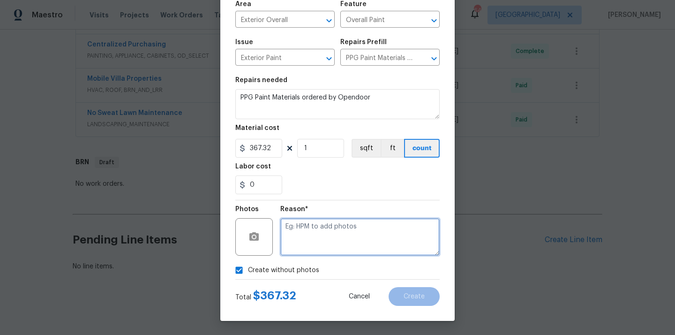
click at [306, 232] on textarea at bounding box center [359, 236] width 159 height 37
type textarea "N/A"
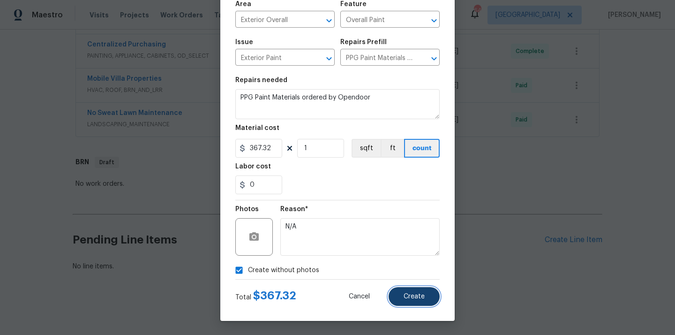
click at [410, 296] on span "Create" at bounding box center [413, 296] width 21 height 7
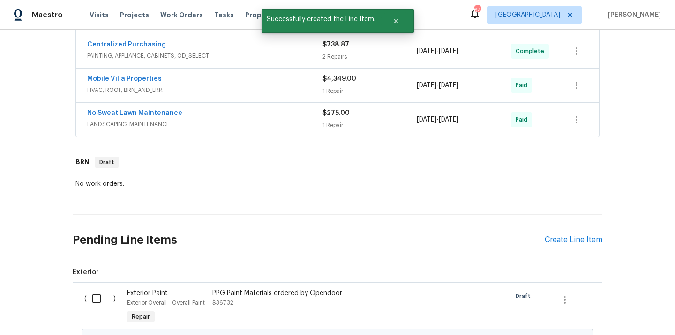
click at [98, 301] on input "checkbox" at bounding box center [100, 298] width 27 height 20
checkbox input "true"
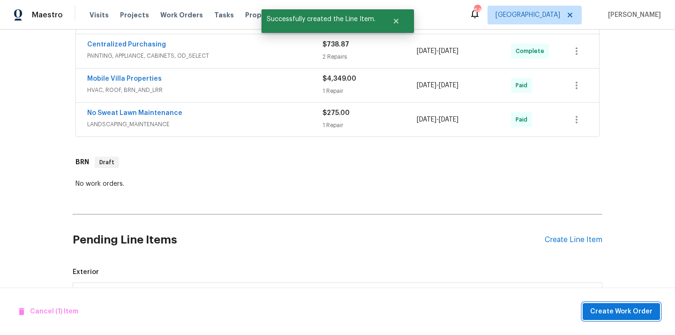
click at [600, 313] on span "Create Work Order" at bounding box center [621, 312] width 62 height 12
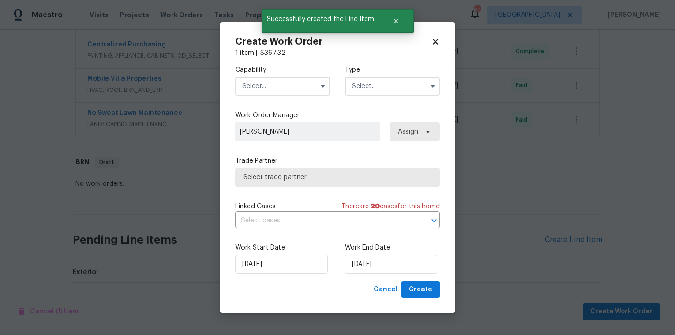
click at [286, 89] on input "text" at bounding box center [282, 86] width 95 height 19
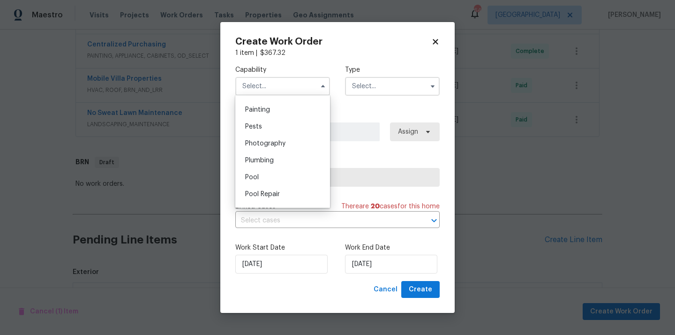
scroll to position [775, 0]
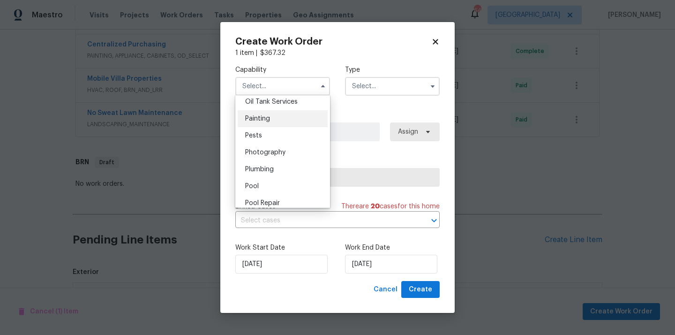
click at [281, 122] on div "Painting" at bounding box center [283, 118] width 90 height 17
type input "Painting"
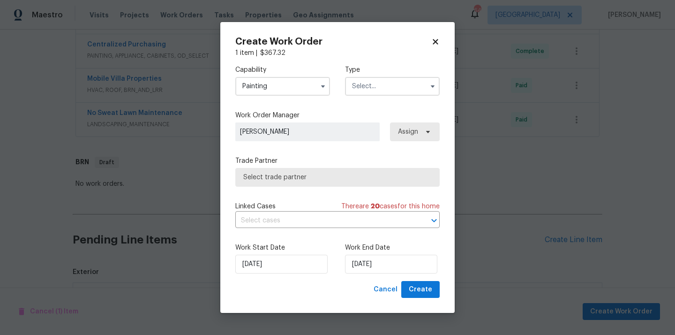
click at [391, 77] on input "text" at bounding box center [392, 86] width 95 height 19
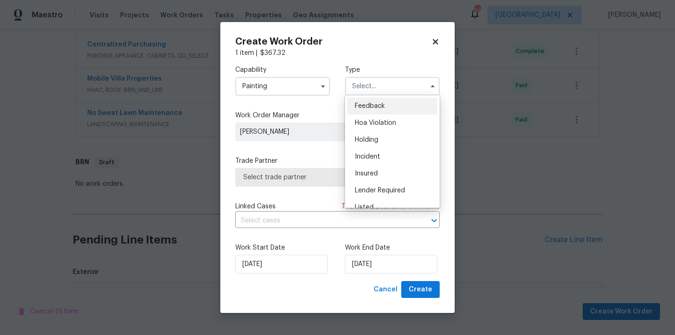
scroll to position [213, 0]
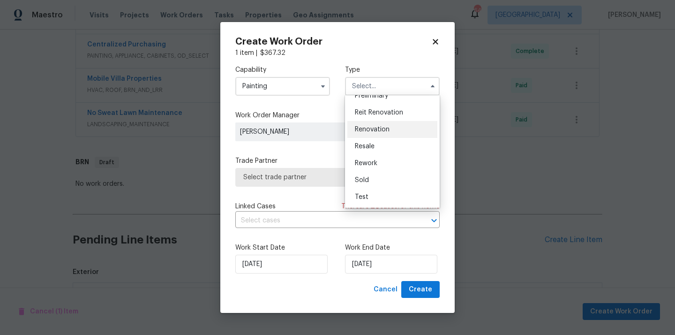
click at [390, 131] on div "Renovation" at bounding box center [392, 129] width 90 height 17
type input "Renovation"
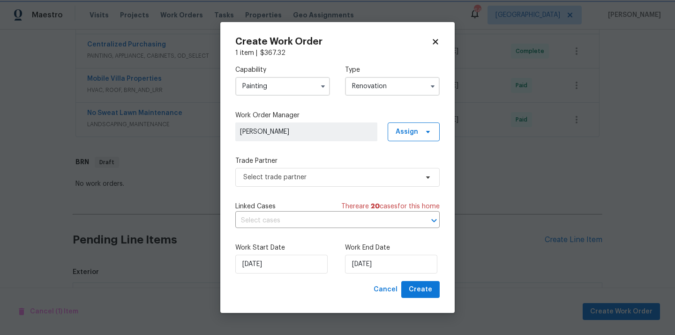
scroll to position [0, 0]
click at [414, 132] on span "Assign" at bounding box center [406, 131] width 22 height 9
click at [412, 171] on div "Assign to me" at bounding box center [415, 170] width 41 height 9
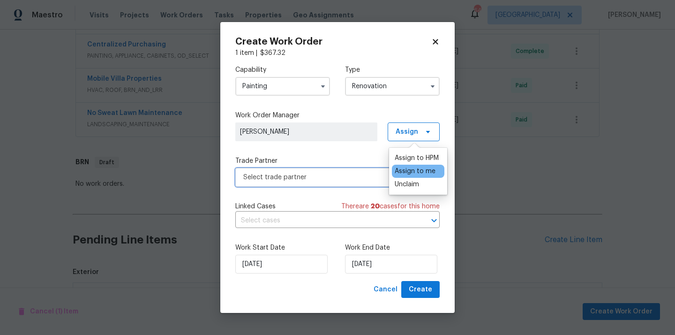
click at [330, 177] on span "Select trade partner" at bounding box center [330, 176] width 175 height 9
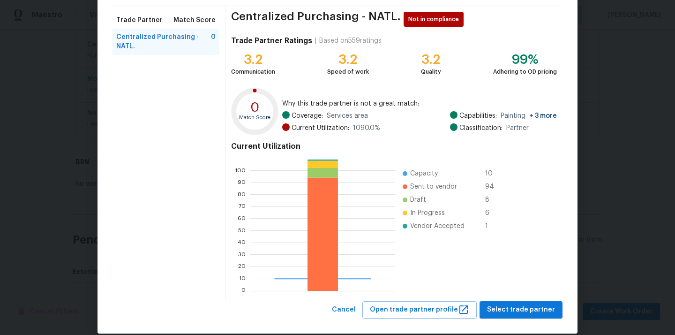
scroll to position [79, 0]
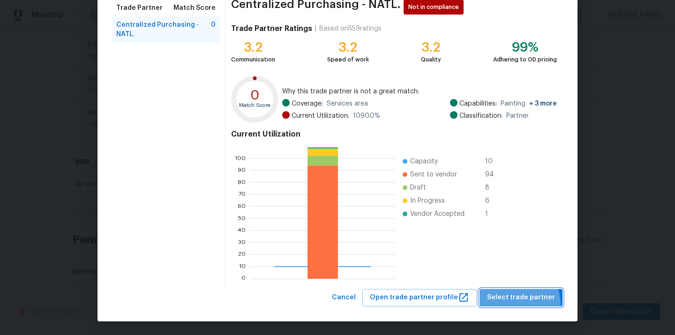
click at [515, 304] on button "Select trade partner" at bounding box center [520, 297] width 83 height 17
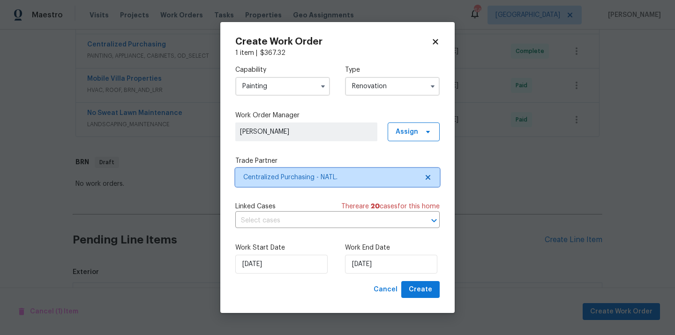
scroll to position [0, 0]
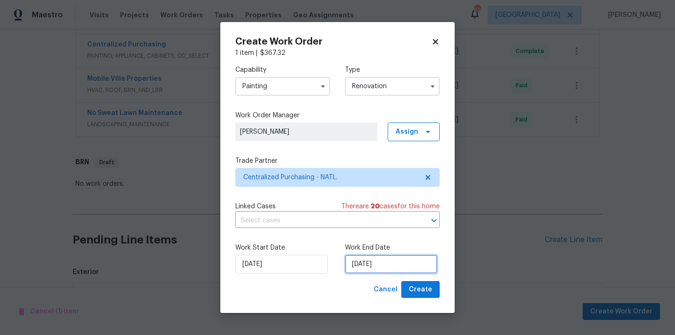
click at [412, 265] on input "[DATE]" at bounding box center [391, 263] width 92 height 19
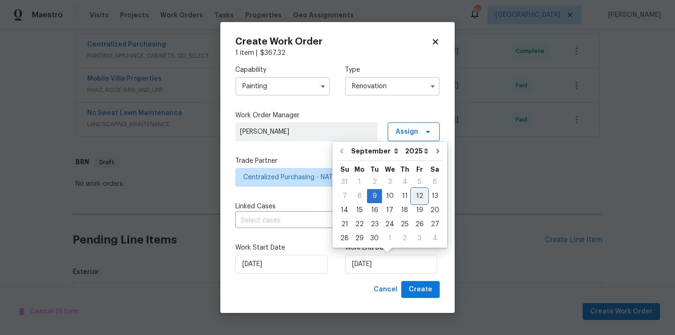
click at [414, 199] on div "12" at bounding box center [419, 195] width 15 height 13
type input "[DATE]"
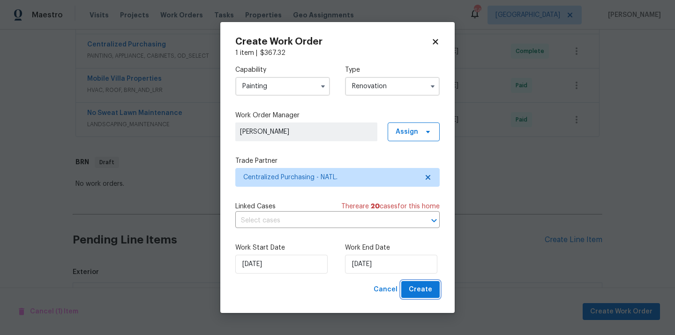
click at [423, 293] on span "Create" at bounding box center [420, 289] width 23 height 12
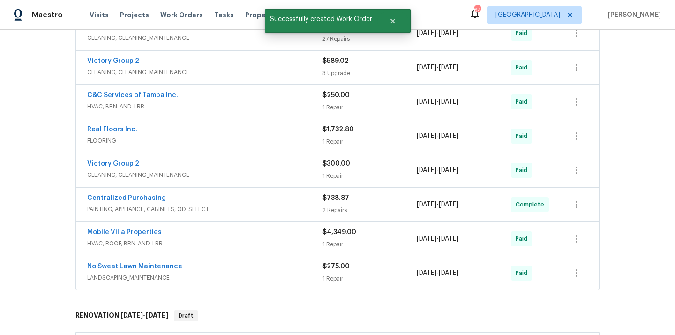
scroll to position [362, 0]
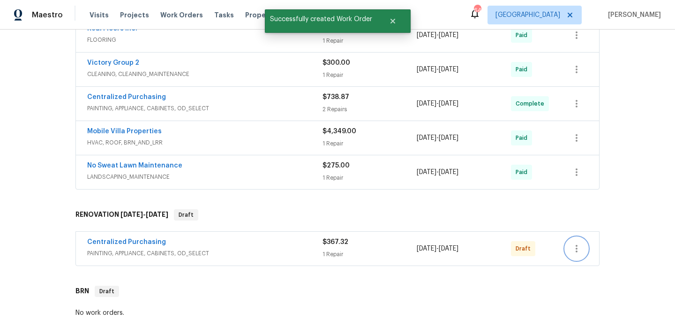
click at [574, 249] on icon "button" at bounding box center [576, 248] width 11 height 11
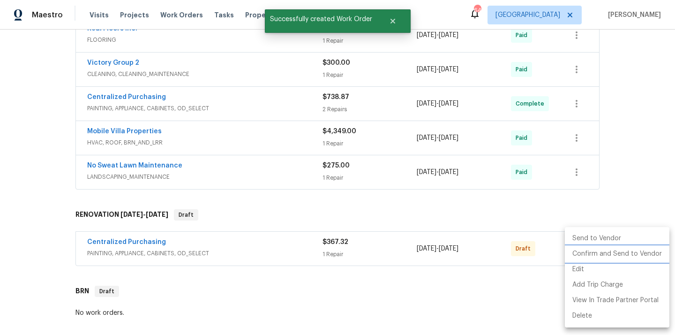
click at [581, 257] on li "Confirm and Send to Vendor" at bounding box center [617, 253] width 104 height 15
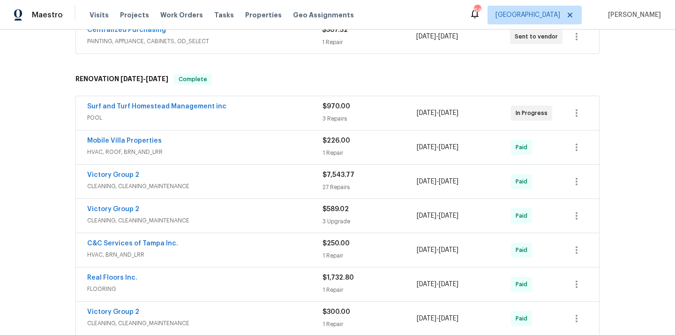
scroll to position [63, 0]
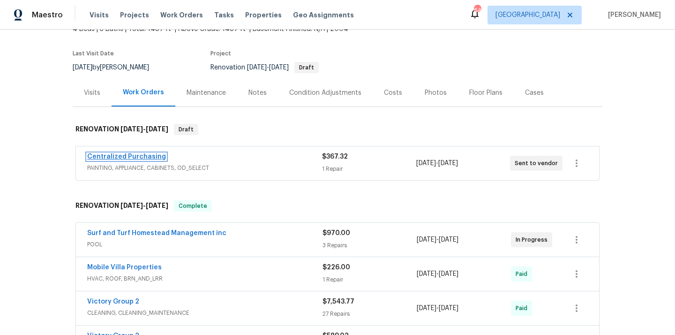
click at [151, 159] on link "Centralized Purchasing" at bounding box center [126, 156] width 79 height 7
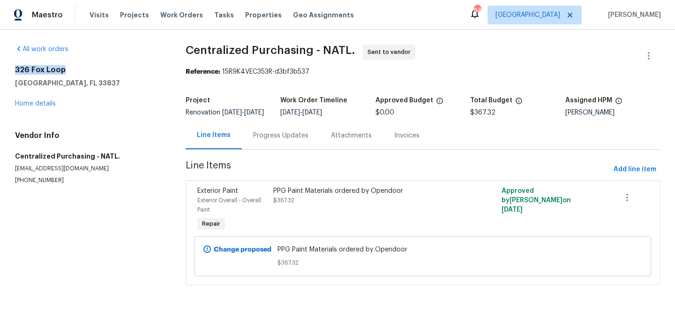
drag, startPoint x: 69, startPoint y: 73, endPoint x: 12, endPoint y: 68, distance: 57.4
click at [11, 68] on div "All work orders [STREET_ADDRESS][PERSON_NAME] Home details Vendor Info Centrali…" at bounding box center [337, 171] width 675 height 282
copy h2 "326 Fox Loop"
click at [96, 17] on span "Visits" at bounding box center [99, 14] width 19 height 9
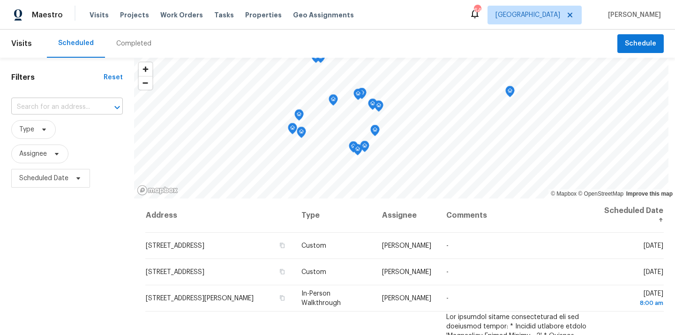
click at [78, 105] on input "text" at bounding box center [53, 107] width 85 height 15
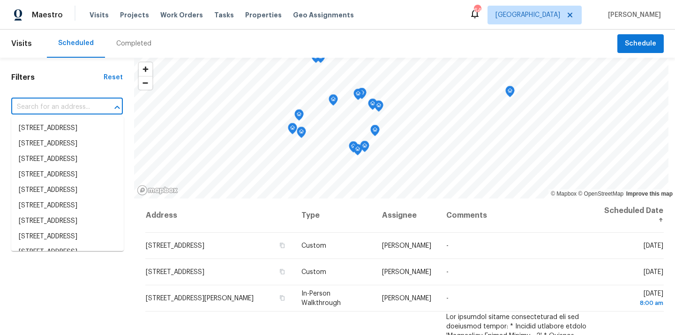
paste input "326 Fox Loop"
type input "326 Fox Loop"
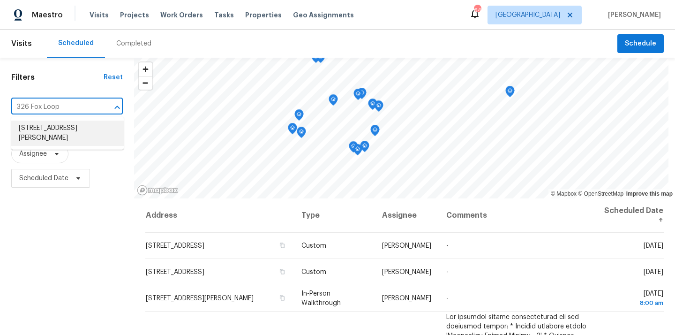
click at [72, 136] on li "[STREET_ADDRESS][PERSON_NAME]" at bounding box center [67, 132] width 112 height 25
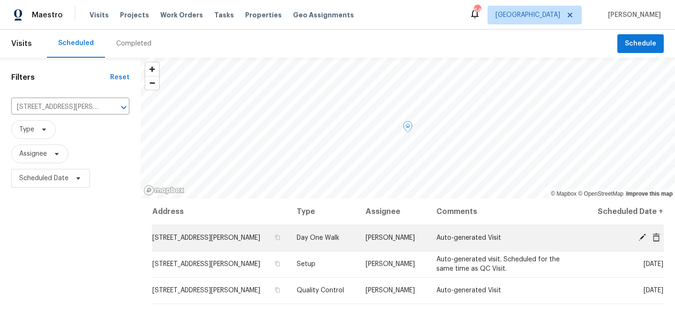
click at [655, 239] on icon at bounding box center [655, 236] width 7 height 8
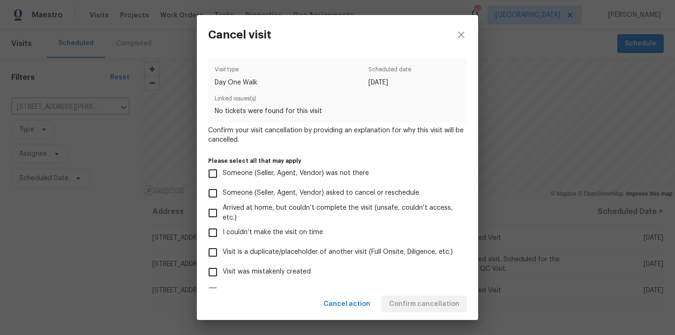
click at [398, 270] on label "Visit was mistakenly created" at bounding box center [331, 272] width 256 height 20
click at [223, 270] on input "Visit was mistakenly created" at bounding box center [213, 272] width 20 height 20
checkbox input "true"
click at [425, 306] on span "Confirm cancellation" at bounding box center [424, 304] width 70 height 12
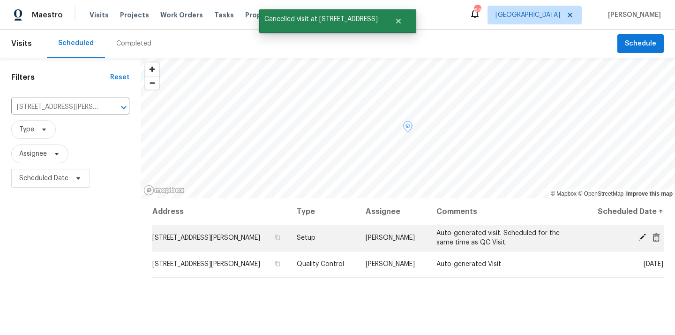
click at [656, 233] on icon at bounding box center [655, 236] width 7 height 8
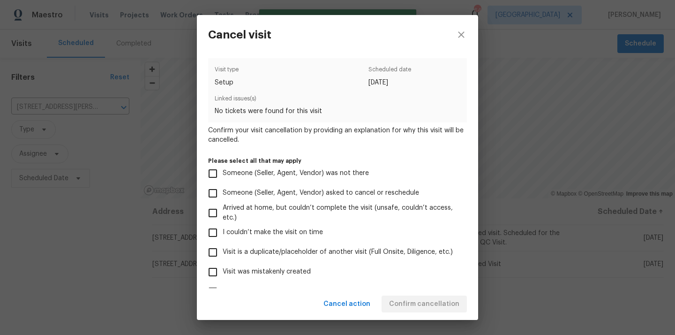
click at [416, 274] on label "Visit was mistakenly created" at bounding box center [331, 272] width 256 height 20
click at [223, 274] on input "Visit was mistakenly created" at bounding box center [213, 272] width 20 height 20
checkbox input "true"
click at [446, 301] on span "Confirm cancellation" at bounding box center [424, 304] width 70 height 12
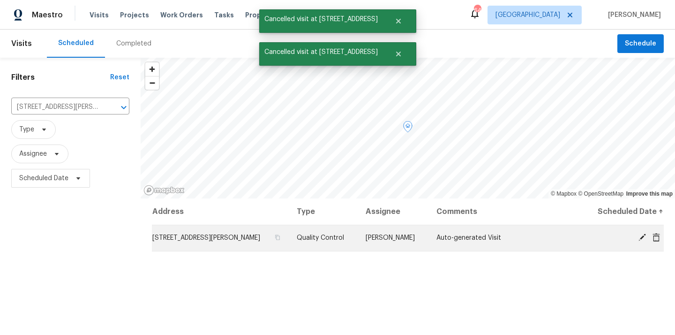
click at [661, 242] on div at bounding box center [626, 238] width 73 height 10
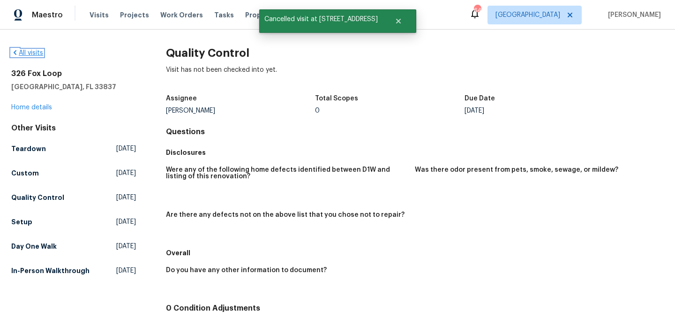
click at [37, 52] on link "All visits" at bounding box center [27, 53] width 32 height 7
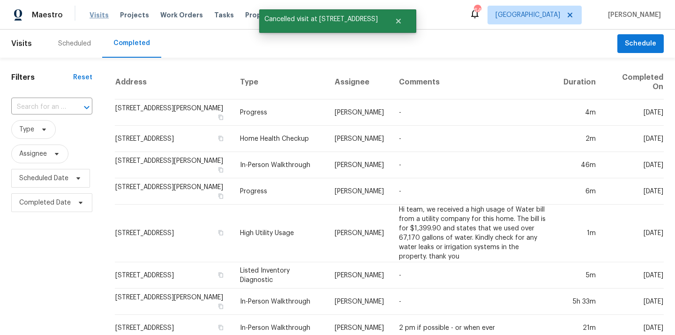
click at [94, 17] on span "Visits" at bounding box center [99, 14] width 19 height 9
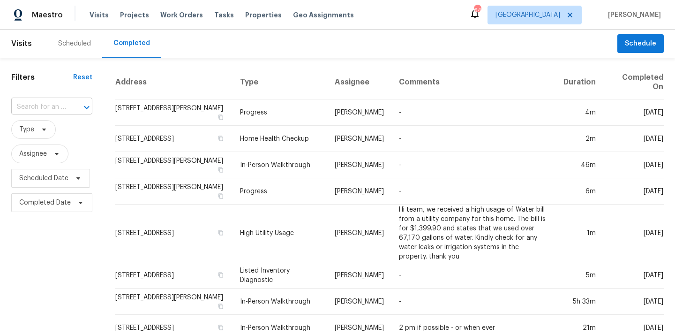
click at [49, 110] on input "text" at bounding box center [38, 107] width 55 height 15
click at [91, 21] on div "Visits Projects Work Orders Tasks Properties Geo Assignments" at bounding box center [228, 15] width 276 height 19
click at [97, 10] on span "Visits" at bounding box center [99, 14] width 19 height 9
click at [97, 16] on span "Visits" at bounding box center [99, 14] width 19 height 9
click at [81, 39] on div "Scheduled" at bounding box center [74, 43] width 33 height 9
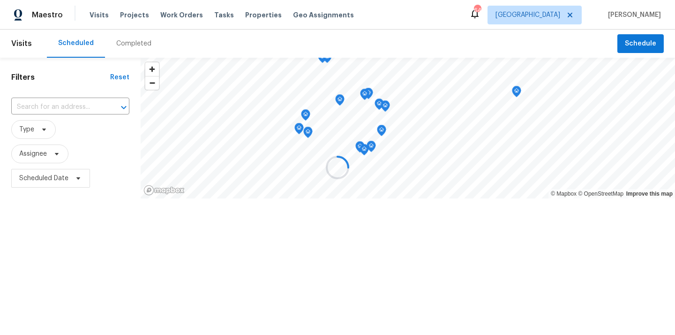
click at [55, 104] on div at bounding box center [337, 167] width 675 height 335
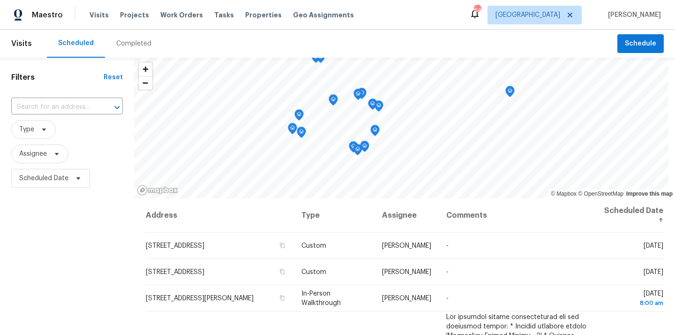
click at [55, 104] on input "text" at bounding box center [53, 107] width 85 height 15
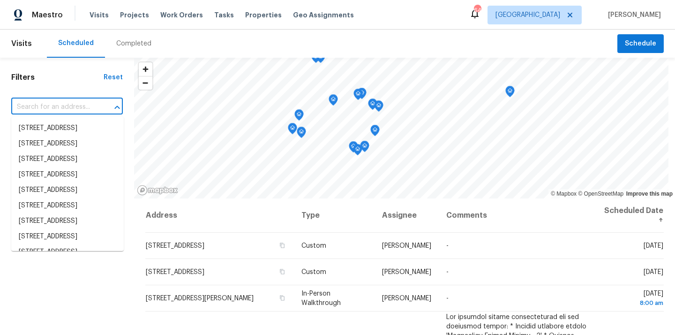
paste input "326 Fox Loop"
type input "326 Fox Loop"
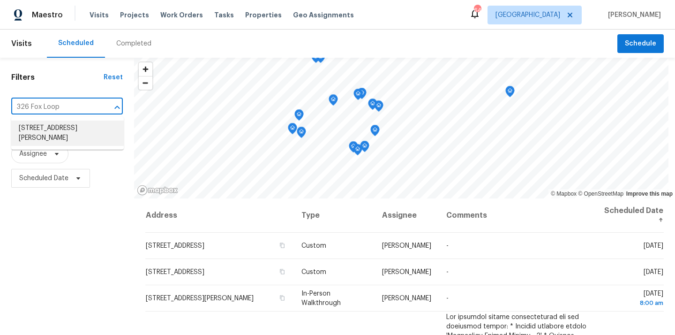
click at [55, 128] on li "[STREET_ADDRESS][PERSON_NAME]" at bounding box center [67, 132] width 112 height 25
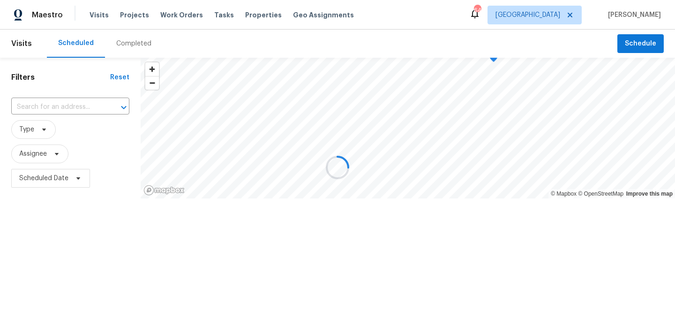
type input "[STREET_ADDRESS][PERSON_NAME]"
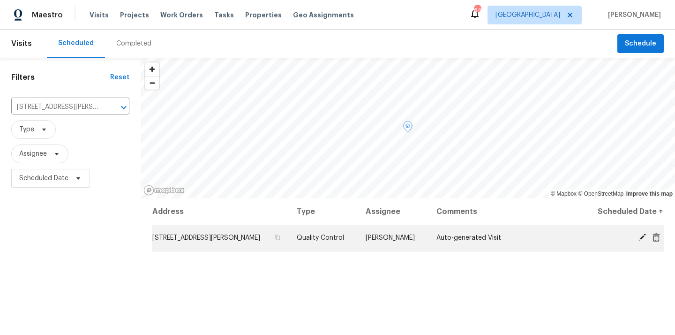
click at [657, 241] on div at bounding box center [626, 238] width 73 height 10
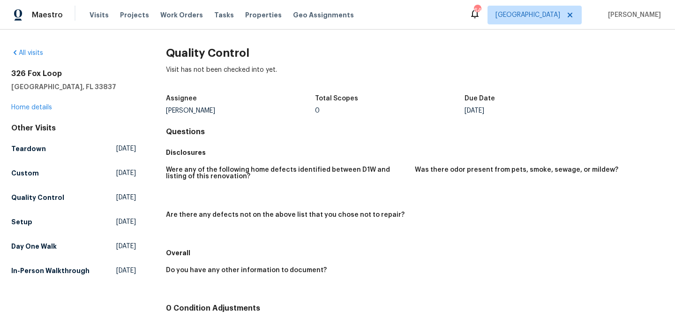
click at [30, 112] on div "All visits [STREET_ADDRESS][PERSON_NAME] Home details Other Visits Teardown [DA…" at bounding box center [73, 163] width 125 height 231
click at [33, 56] on link "All visits" at bounding box center [27, 53] width 32 height 7
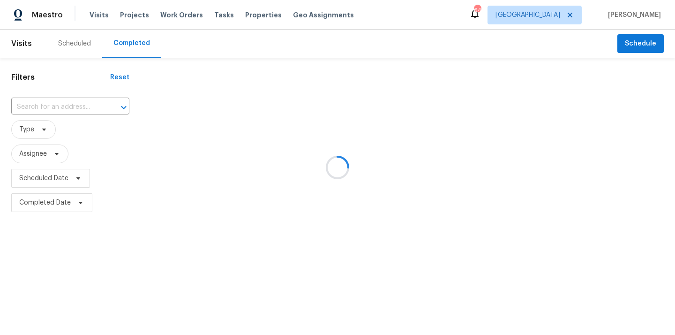
click at [78, 39] on div at bounding box center [337, 167] width 675 height 335
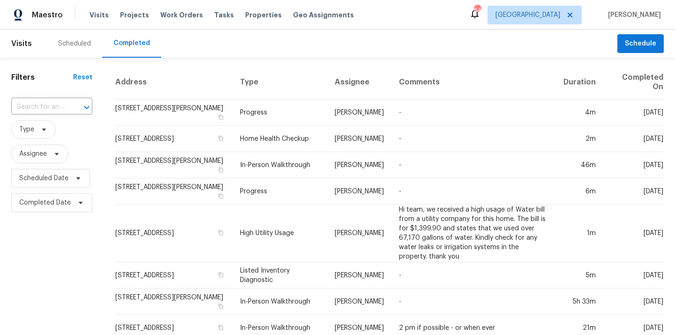
click at [74, 48] on div "Scheduled" at bounding box center [74, 44] width 55 height 28
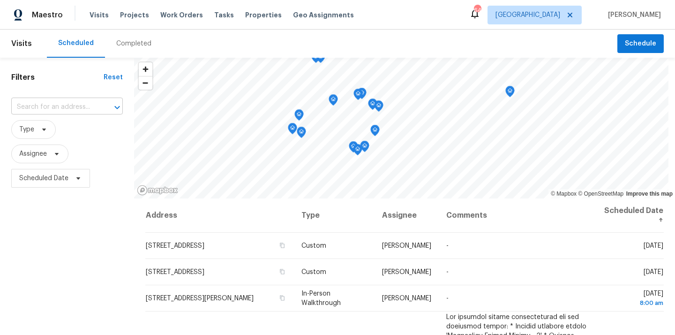
click at [60, 103] on input "text" at bounding box center [53, 107] width 85 height 15
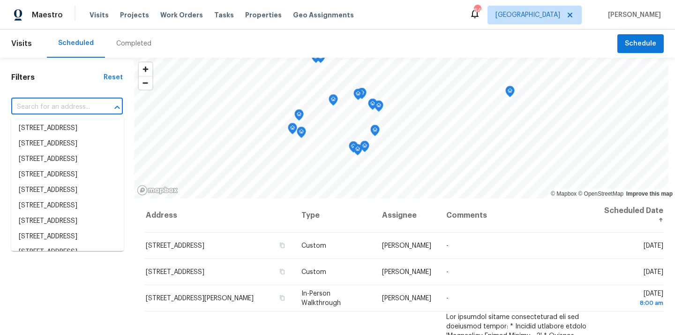
paste input "326 Fox Loop"
type input "326 Fox Loop"
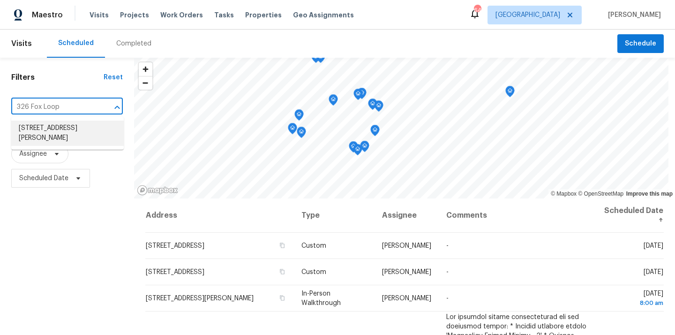
click at [60, 125] on li "[STREET_ADDRESS][PERSON_NAME]" at bounding box center [67, 132] width 112 height 25
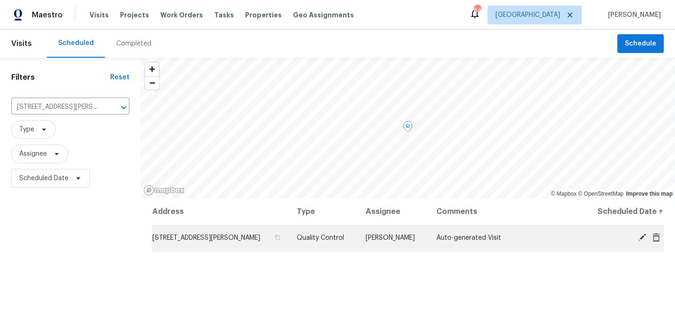
click at [657, 238] on icon at bounding box center [655, 236] width 7 height 8
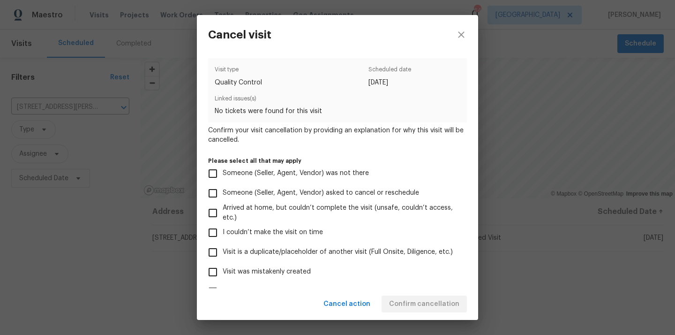
click at [306, 267] on span "Visit was mistakenly created" at bounding box center [267, 272] width 88 height 10
click at [223, 267] on input "Visit was mistakenly created" at bounding box center [213, 272] width 20 height 20
checkbox input "true"
click at [452, 309] on span "Confirm cancellation" at bounding box center [424, 304] width 70 height 12
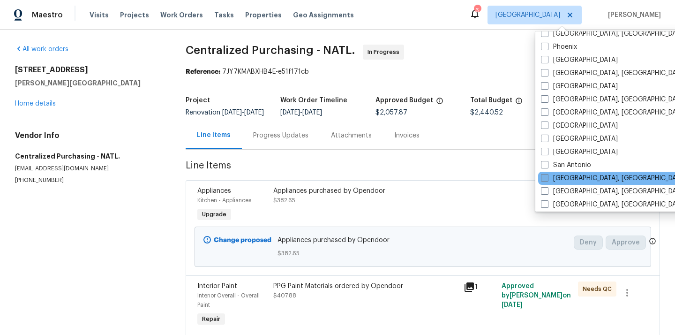
scroll to position [559, 0]
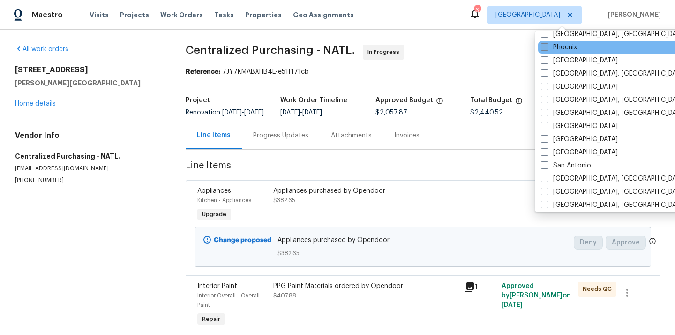
click at [560, 49] on label "Phoenix" at bounding box center [559, 47] width 36 height 9
click at [547, 49] on input "Phoenix" at bounding box center [544, 46] width 6 height 6
checkbox input "true"
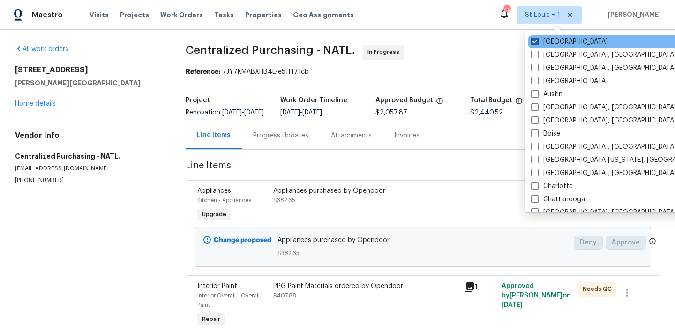
click at [556, 38] on label "[GEOGRAPHIC_DATA]" at bounding box center [569, 41] width 77 height 9
click at [537, 38] on input "[GEOGRAPHIC_DATA]" at bounding box center [534, 40] width 6 height 6
checkbox input "false"
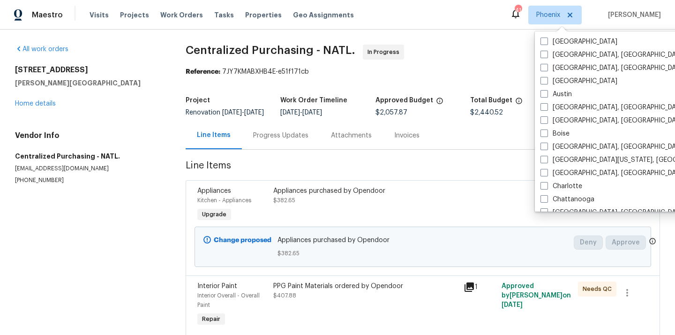
click at [115, 13] on div "Visits Projects Work Orders Tasks Properties Geo Assignments" at bounding box center [228, 15] width 276 height 19
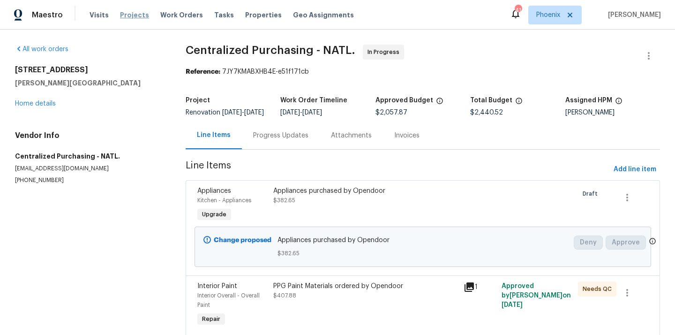
click at [122, 16] on span "Projects" at bounding box center [134, 14] width 29 height 9
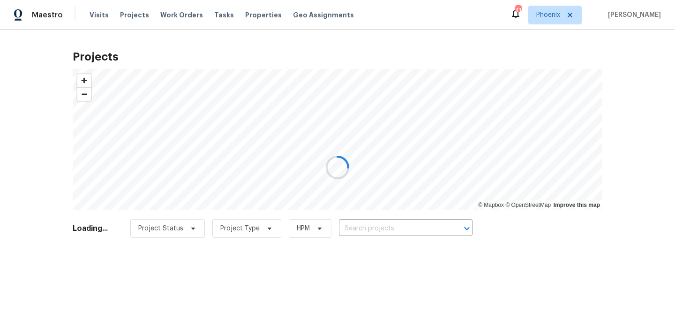
click at [395, 230] on div at bounding box center [337, 167] width 675 height 335
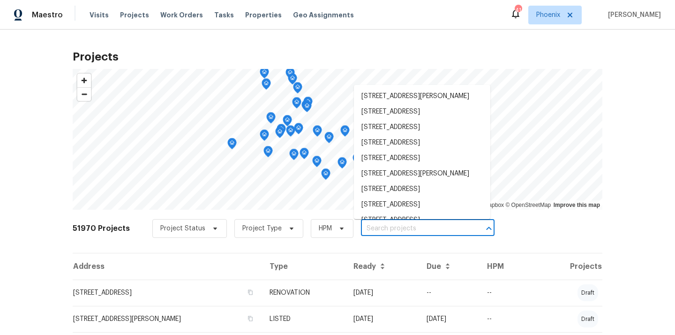
click at [395, 230] on input "text" at bounding box center [414, 228] width 107 height 15
paste input "[STREET_ADDRESS]"
type input "[STREET_ADDRESS]"
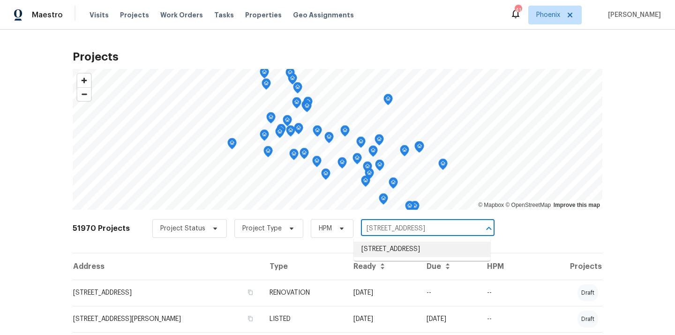
click at [388, 250] on li "[STREET_ADDRESS]" at bounding box center [422, 248] width 136 height 15
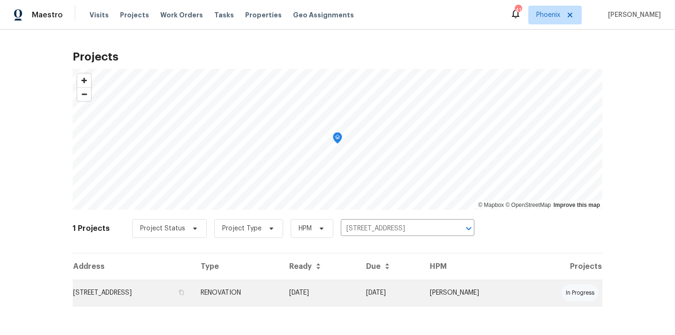
click at [282, 300] on td "RENOVATION" at bounding box center [237, 292] width 89 height 26
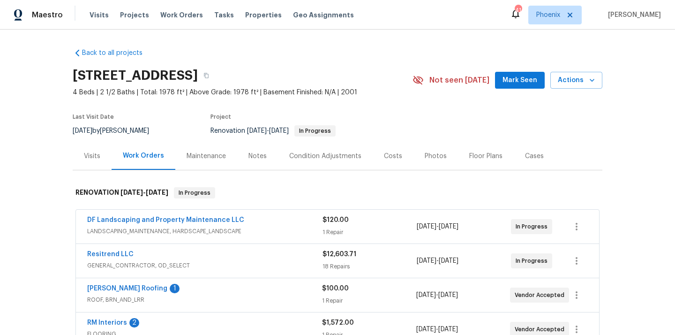
click at [198, 73] on h2 "[STREET_ADDRESS]" at bounding box center [135, 75] width 125 height 9
copy h2 "85335"
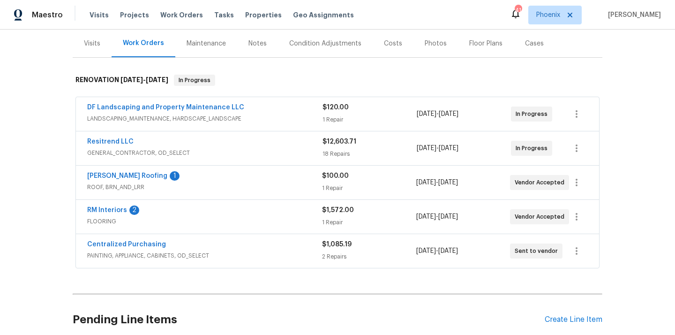
scroll to position [114, 0]
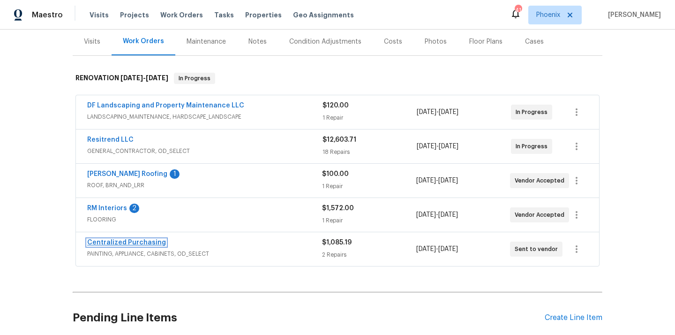
click at [127, 242] on link "Centralized Purchasing" at bounding box center [126, 242] width 79 height 7
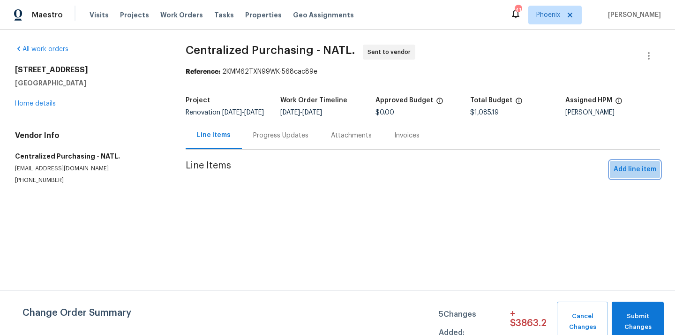
click at [644, 175] on span "Add line item" at bounding box center [634, 170] width 43 height 12
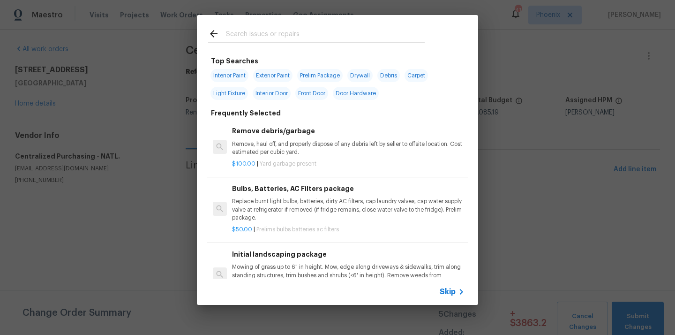
click at [362, 36] on input "text" at bounding box center [325, 35] width 199 height 14
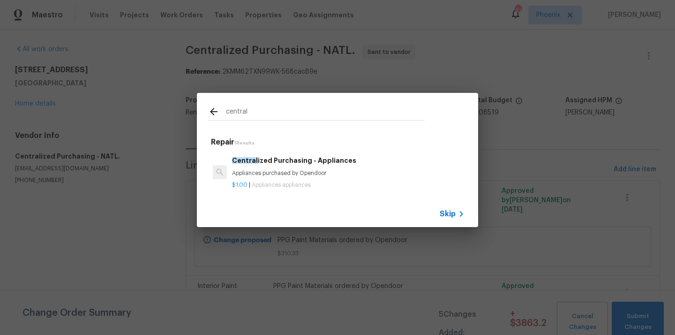
type input "central"
click at [284, 171] on p "Appliances purchased by Opendoor" at bounding box center [348, 173] width 232 height 8
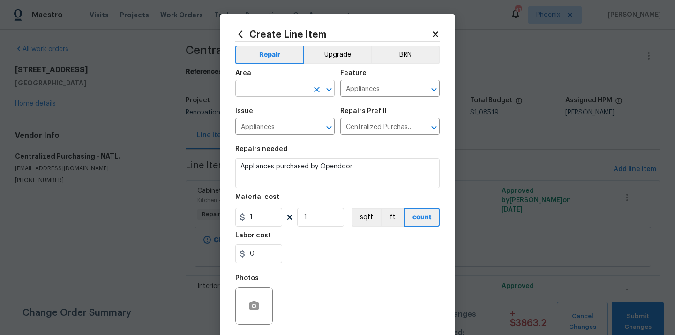
click at [262, 87] on input "text" at bounding box center [271, 89] width 73 height 15
click at [259, 113] on li "Kitchen" at bounding box center [284, 110] width 99 height 15
type input "Kitchen"
drag, startPoint x: 261, startPoint y: 219, endPoint x: 217, endPoint y: 217, distance: 44.1
click at [217, 217] on div "Create Line Item Repair Upgrade BRN Area Kitchen ​ Feature Appliances ​ Issue A…" at bounding box center [337, 167] width 675 height 335
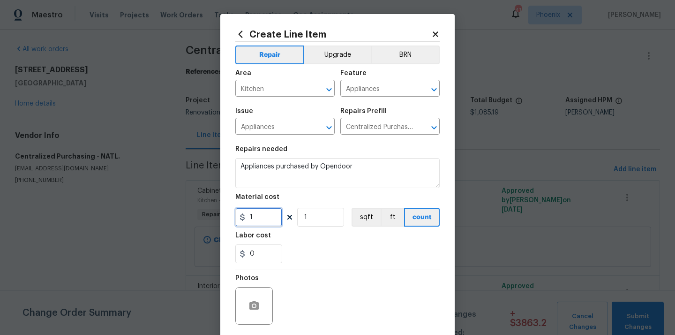
paste input "122.62"
type input "1122.62"
click at [293, 242] on div "Labor cost" at bounding box center [337, 238] width 204 height 12
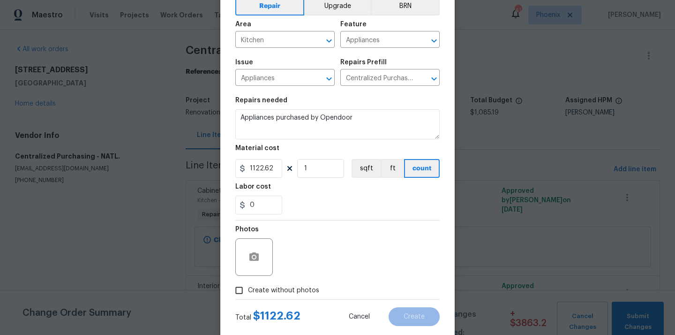
scroll to position [69, 0]
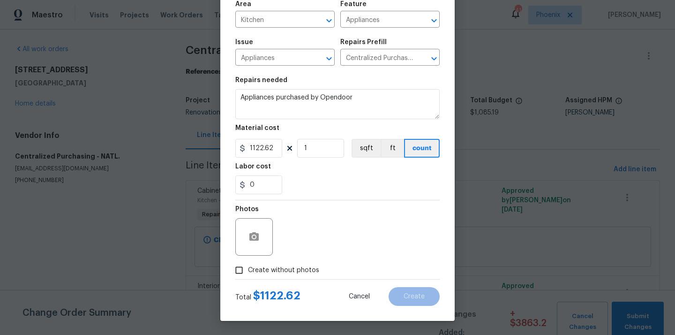
click at [282, 269] on span "Create without photos" at bounding box center [283, 270] width 71 height 10
click at [248, 269] on input "Create without photos" at bounding box center [239, 270] width 18 height 18
checkbox input "true"
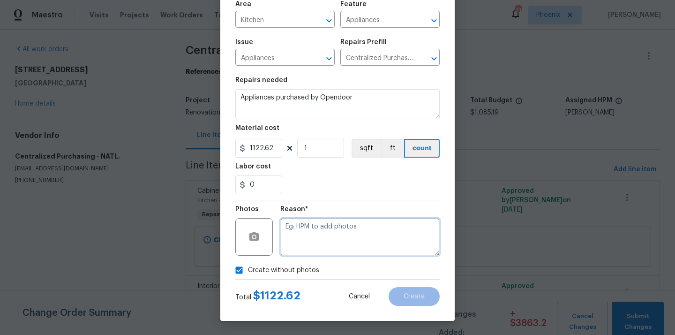
click at [306, 235] on textarea at bounding box center [359, 236] width 159 height 37
type textarea "N/A"
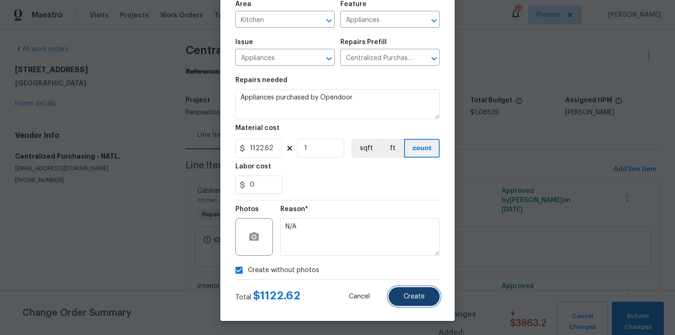
click at [422, 290] on button "Create" at bounding box center [413, 296] width 51 height 19
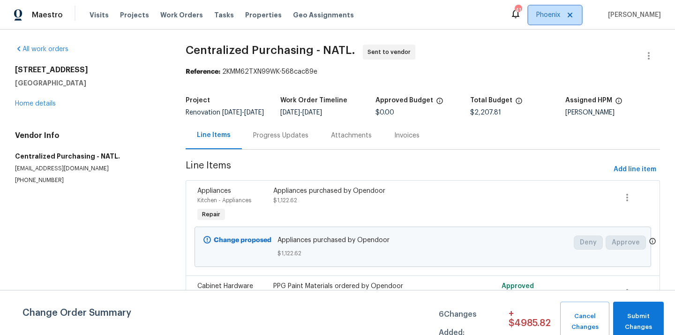
click at [563, 10] on span "Phoenix" at bounding box center [554, 15] width 53 height 19
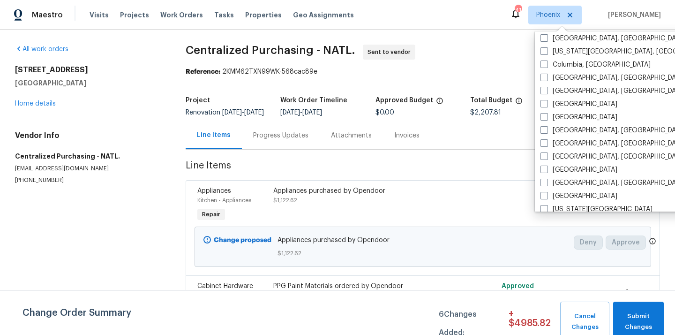
scroll to position [206, 0]
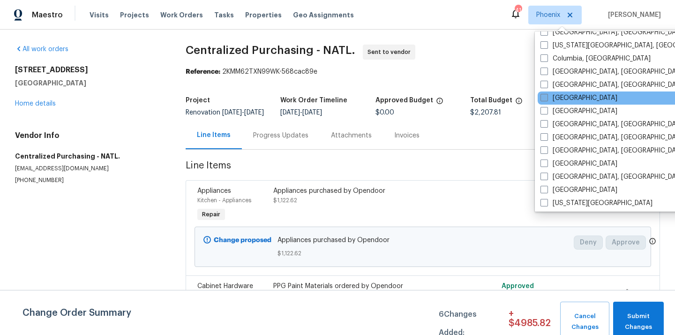
click at [550, 96] on label "[GEOGRAPHIC_DATA]" at bounding box center [578, 97] width 77 height 9
click at [546, 96] on input "[GEOGRAPHIC_DATA]" at bounding box center [543, 96] width 6 height 6
checkbox input "true"
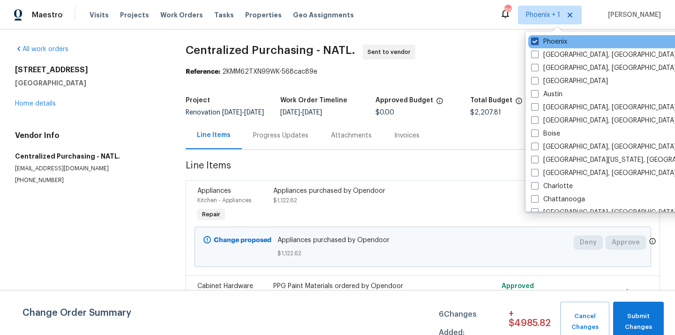
click at [541, 41] on label "Phoenix" at bounding box center [549, 41] width 36 height 9
click at [537, 41] on input "Phoenix" at bounding box center [534, 40] width 6 height 6
checkbox input "false"
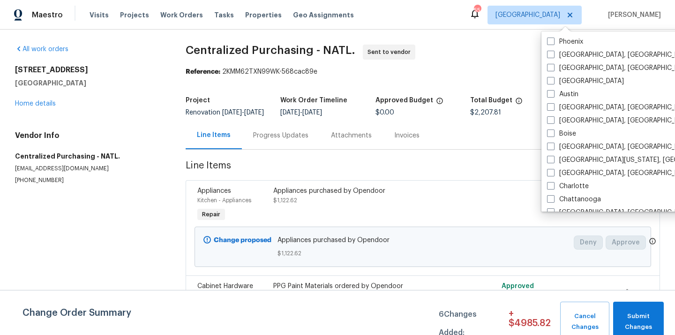
click at [127, 10] on div "Visits Projects Work Orders Tasks Properties Geo Assignments" at bounding box center [228, 15] width 276 height 19
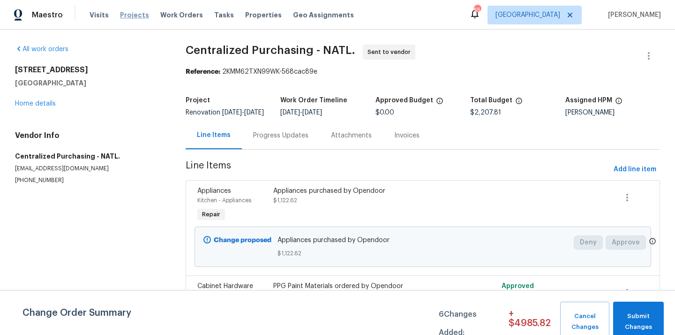
click at [128, 17] on span "Projects" at bounding box center [134, 14] width 29 height 9
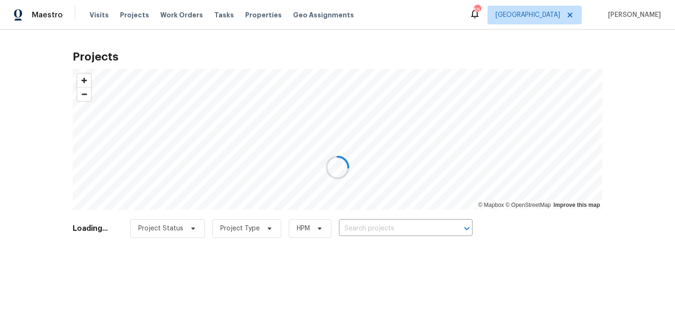
click at [427, 228] on div at bounding box center [337, 167] width 675 height 335
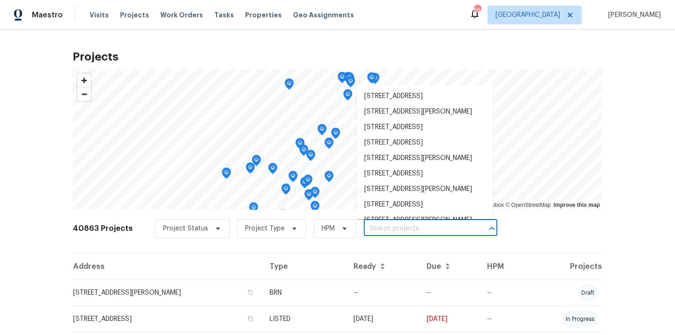
click at [427, 228] on input "text" at bounding box center [417, 228] width 107 height 15
paste input "[STREET_ADDRESS][PERSON_NAME]"
type input "[STREET_ADDRESS][PERSON_NAME]"
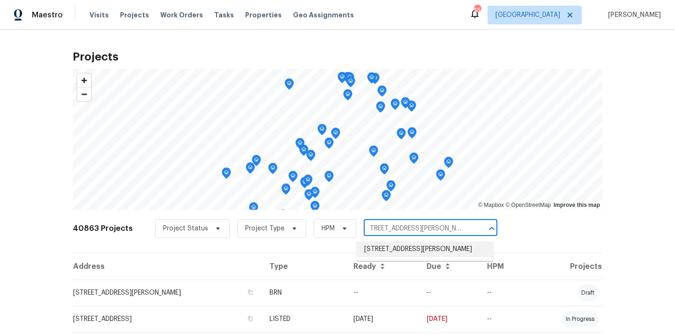
click at [426, 251] on li "[STREET_ADDRESS][PERSON_NAME]" at bounding box center [425, 248] width 136 height 15
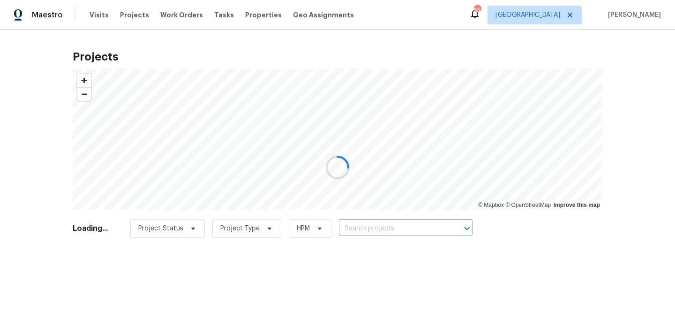
type input "[STREET_ADDRESS][PERSON_NAME]"
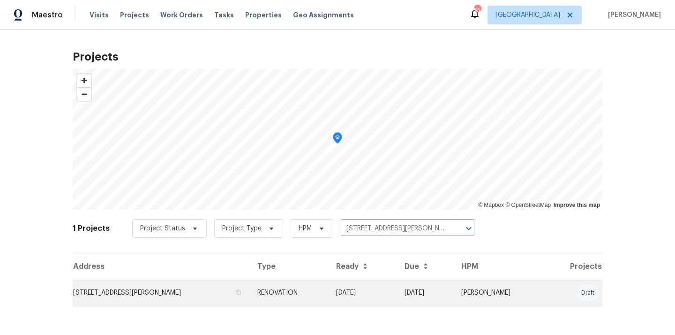
click at [392, 289] on td "[DATE]" at bounding box center [362, 292] width 68 height 26
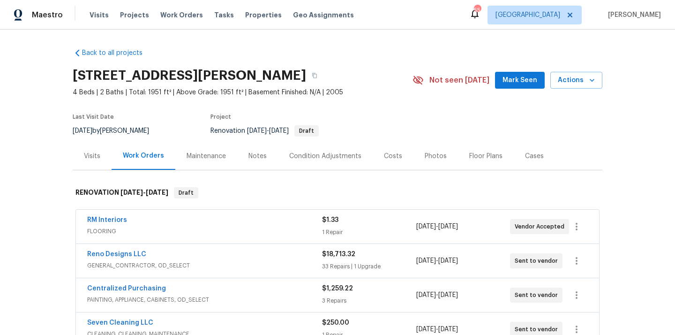
click at [281, 76] on h2 "[STREET_ADDRESS][PERSON_NAME]" at bounding box center [189, 75] width 233 height 9
copy h2 "75126"
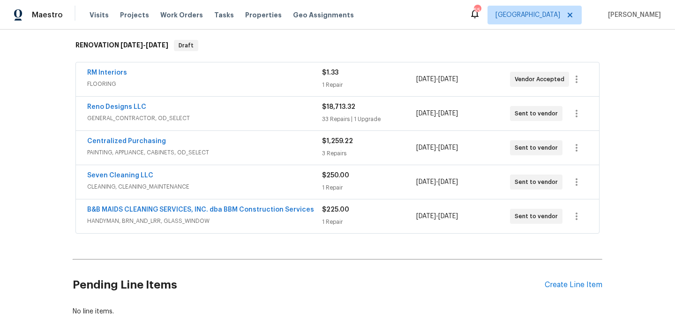
scroll to position [135, 0]
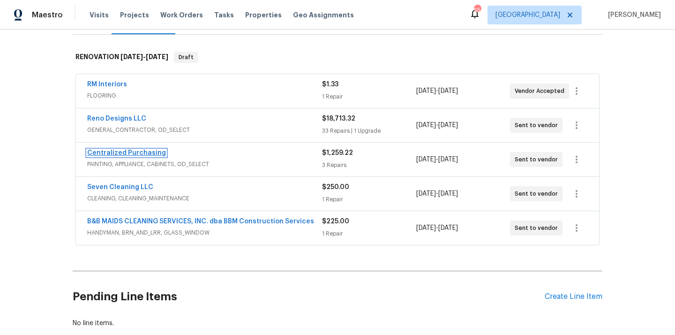
click at [137, 152] on link "Centralized Purchasing" at bounding box center [126, 152] width 79 height 7
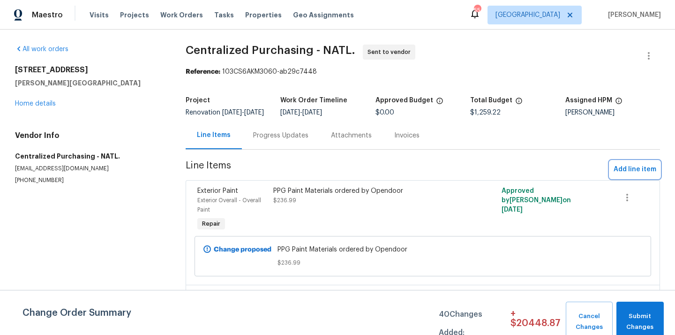
click at [646, 175] on span "Add line item" at bounding box center [634, 170] width 43 height 12
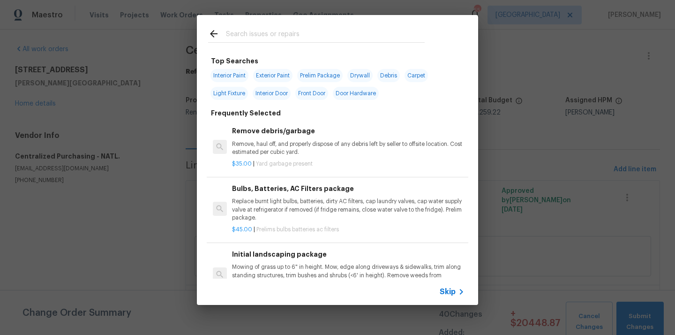
click at [312, 35] on input "text" at bounding box center [325, 35] width 199 height 14
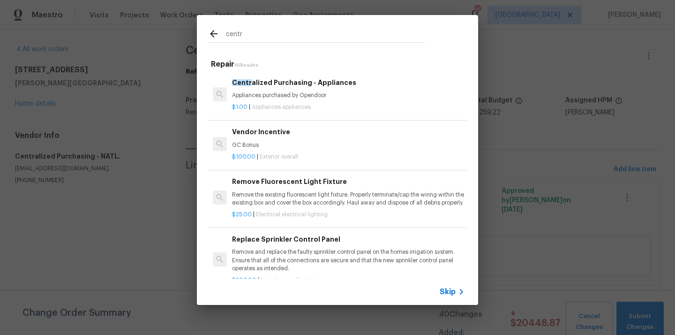
type input "centr"
click at [305, 100] on div "$1.00 | Appliances appliances" at bounding box center [348, 105] width 232 height 12
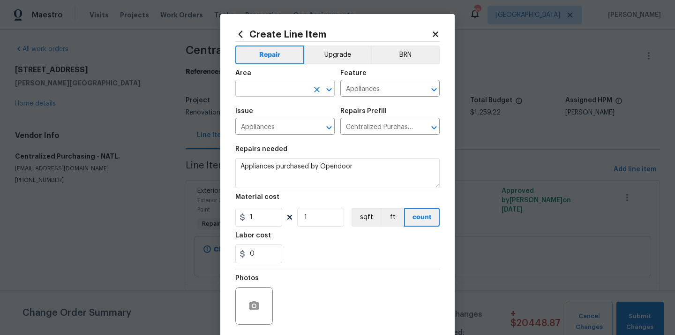
click at [272, 85] on input "text" at bounding box center [271, 89] width 73 height 15
click at [271, 109] on li "Kitchen" at bounding box center [284, 110] width 99 height 15
type input "Kitchen"
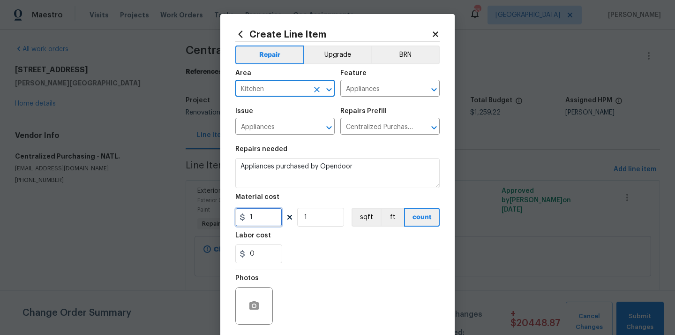
drag, startPoint x: 264, startPoint y: 222, endPoint x: 228, endPoint y: 219, distance: 35.7
click at [228, 219] on div "Create Line Item Repair Upgrade BRN Area Kitchen ​ Feature Appliances ​ Issue A…" at bounding box center [337, 201] width 234 height 375
paste input "570.08"
type input "570.08"
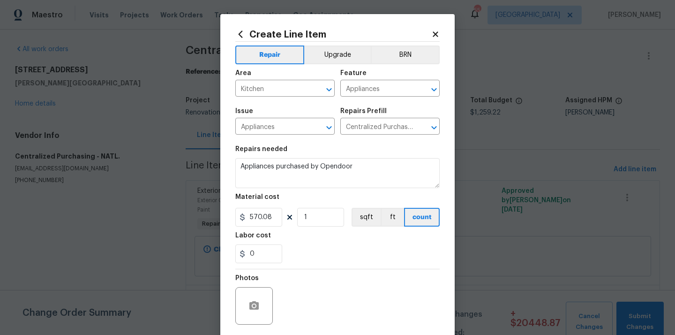
click at [318, 258] on div "0" at bounding box center [337, 253] width 204 height 19
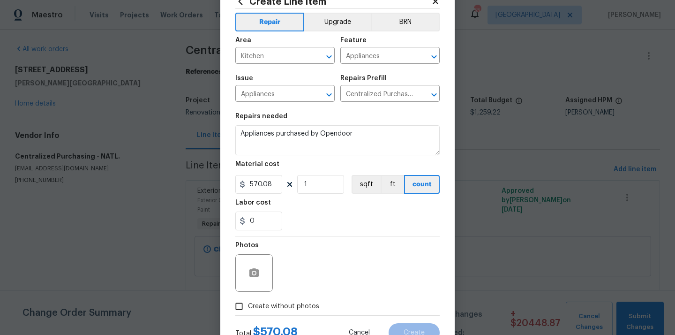
scroll to position [68, 0]
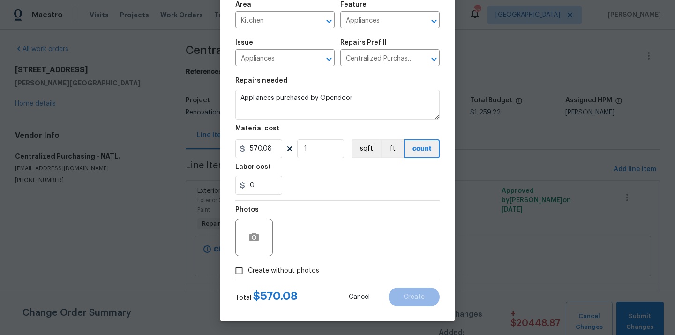
click at [291, 264] on label "Create without photos" at bounding box center [274, 270] width 89 height 18
click at [248, 264] on input "Create without photos" at bounding box center [239, 270] width 18 height 18
checkbox input "true"
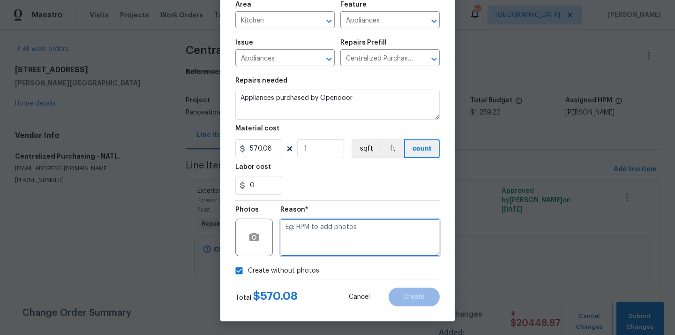
click at [310, 235] on textarea at bounding box center [359, 236] width 159 height 37
type textarea "N/A"
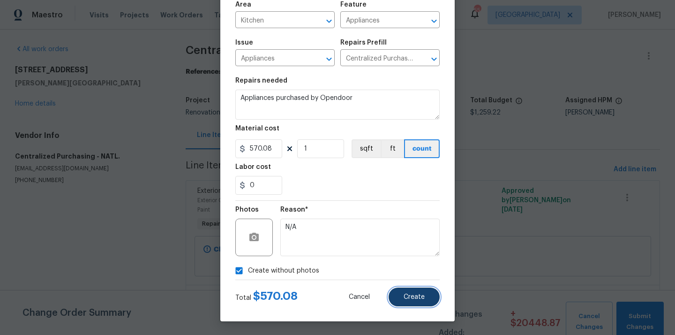
click at [418, 300] on span "Create" at bounding box center [413, 296] width 21 height 7
